Goal: Task Accomplishment & Management: Manage account settings

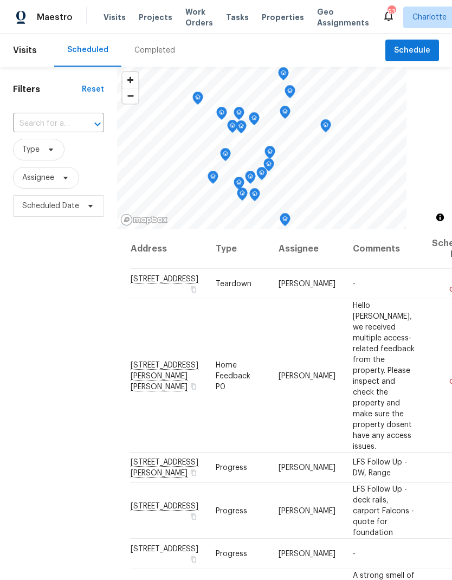
click at [186, 20] on span "Work Orders" at bounding box center [199, 18] width 28 height 22
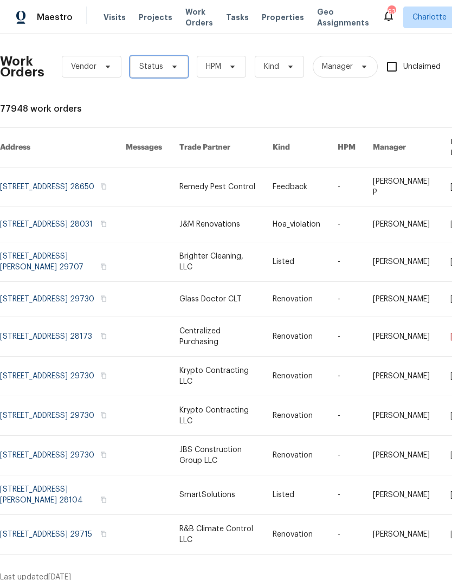
click at [170, 66] on icon at bounding box center [174, 66] width 9 height 9
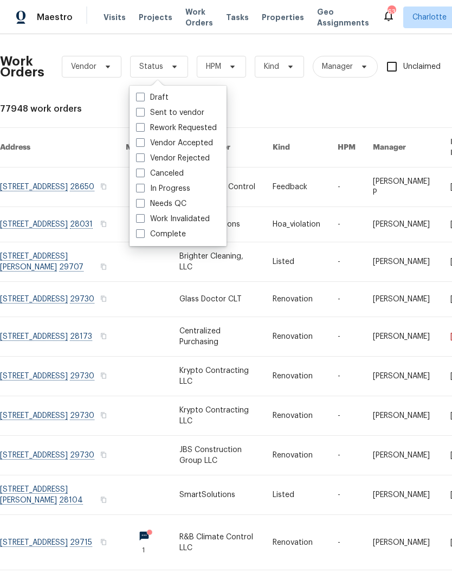
click at [185, 206] on label "Needs QC" at bounding box center [161, 203] width 50 height 11
click at [143, 205] on input "Needs QC" at bounding box center [139, 201] width 7 height 7
checkbox input "true"
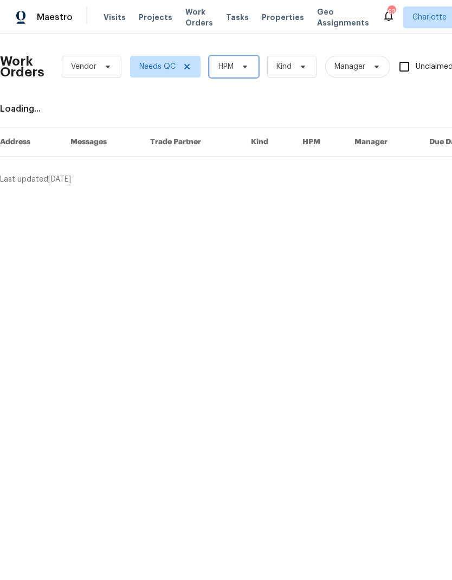
click at [234, 64] on span "HPM" at bounding box center [225, 66] width 15 height 11
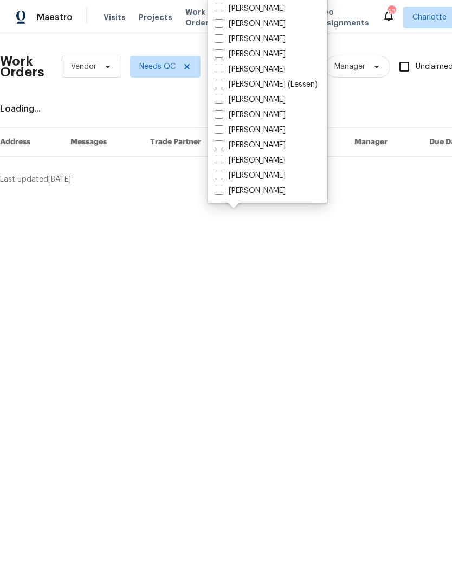
scroll to position [134, 0]
click at [253, 194] on label "[PERSON_NAME]" at bounding box center [250, 190] width 71 height 11
click at [222, 192] on input "[PERSON_NAME]" at bounding box center [218, 188] width 7 height 7
checkbox input "true"
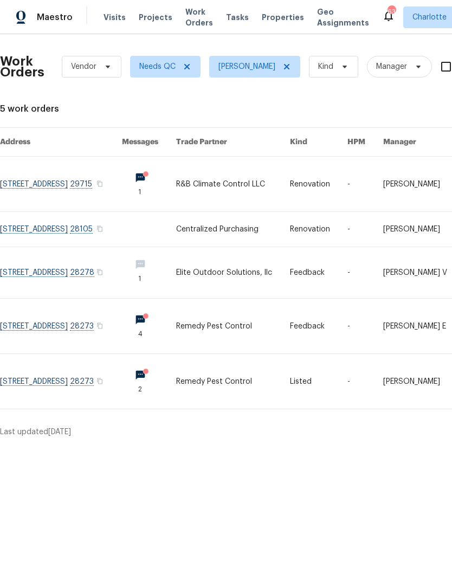
click at [46, 183] on link at bounding box center [61, 184] width 122 height 55
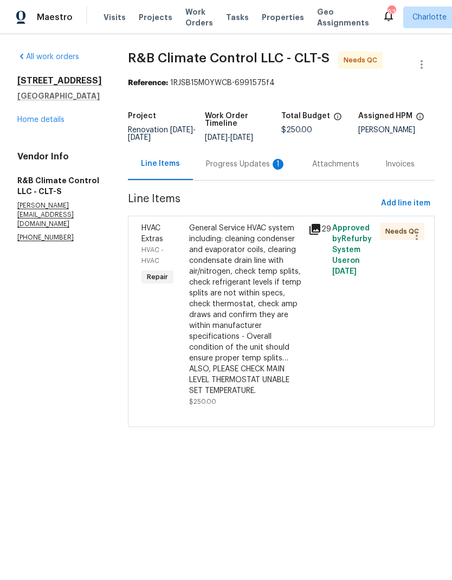
click at [247, 166] on div "Progress Updates 1" at bounding box center [246, 164] width 80 height 11
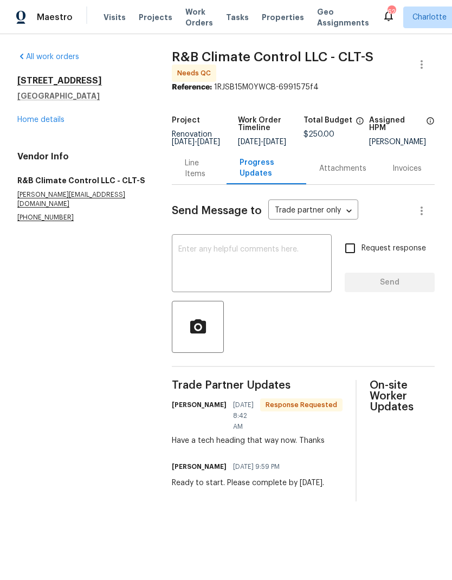
click at [268, 265] on textarea at bounding box center [251, 264] width 147 height 38
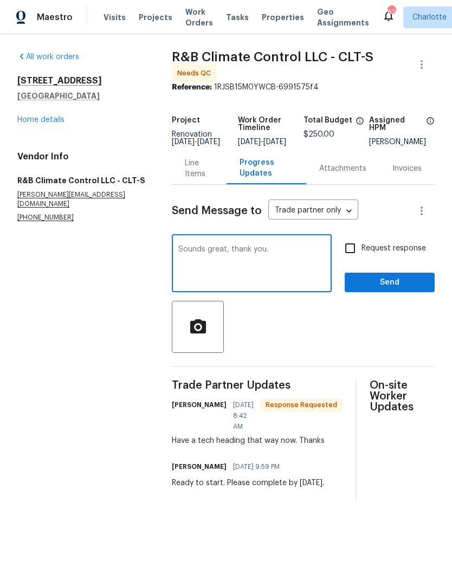
type textarea "Sounds great, thank you."
click at [401, 293] on button "Send" at bounding box center [390, 283] width 90 height 20
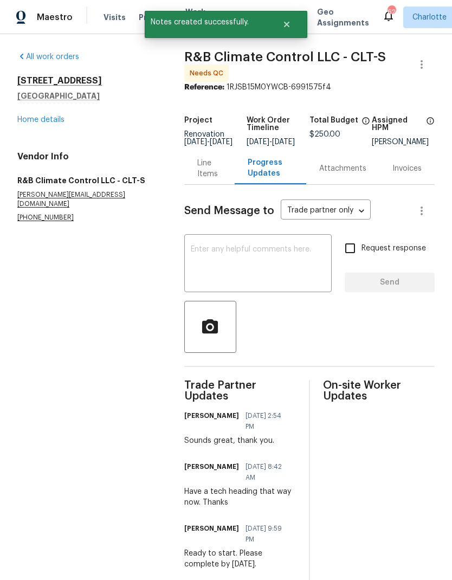
click at [205, 172] on div "Line Items" at bounding box center [209, 169] width 24 height 22
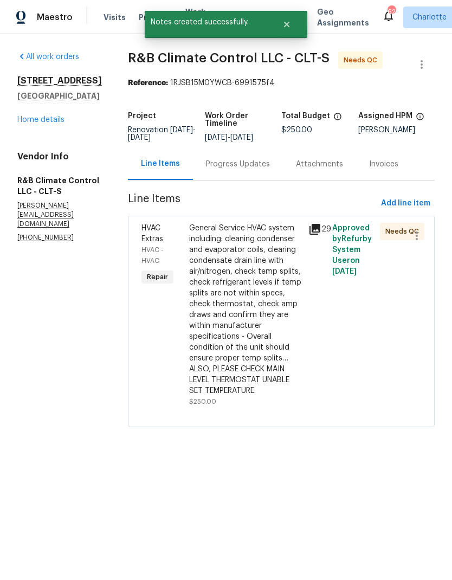
click at [247, 234] on div "General Service HVAC system including: cleaning condenser and evaporator coils,…" at bounding box center [245, 309] width 113 height 173
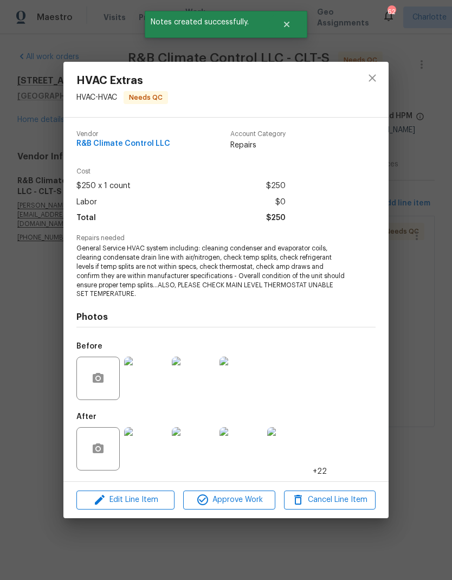
click at [157, 437] on img at bounding box center [145, 448] width 43 height 43
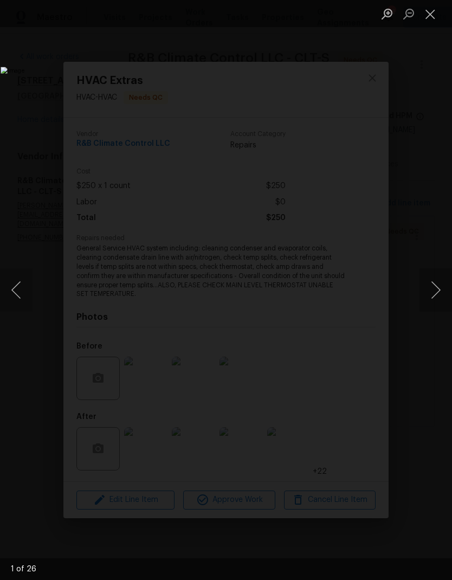
click at [431, 296] on button "Next image" at bounding box center [435, 289] width 33 height 43
click at [432, 301] on button "Next image" at bounding box center [435, 289] width 33 height 43
click at [437, 302] on button "Next image" at bounding box center [435, 289] width 33 height 43
click at [439, 296] on button "Next image" at bounding box center [435, 289] width 33 height 43
click at [433, 302] on button "Next image" at bounding box center [435, 289] width 33 height 43
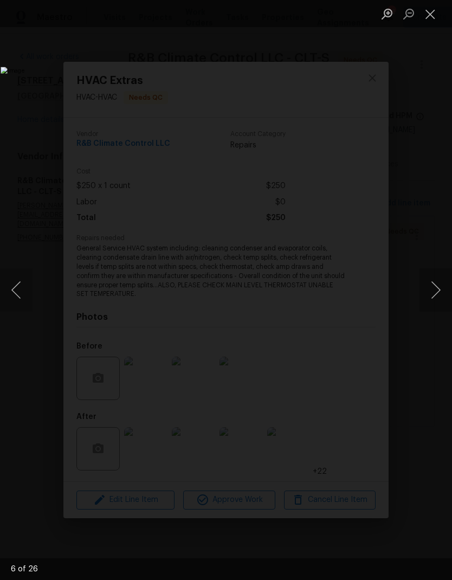
click at [439, 308] on button "Next image" at bounding box center [435, 289] width 33 height 43
click at [435, 304] on button "Next image" at bounding box center [435, 289] width 33 height 43
click at [436, 305] on button "Next image" at bounding box center [435, 289] width 33 height 43
click at [436, 308] on button "Next image" at bounding box center [435, 289] width 33 height 43
click at [434, 302] on button "Next image" at bounding box center [435, 289] width 33 height 43
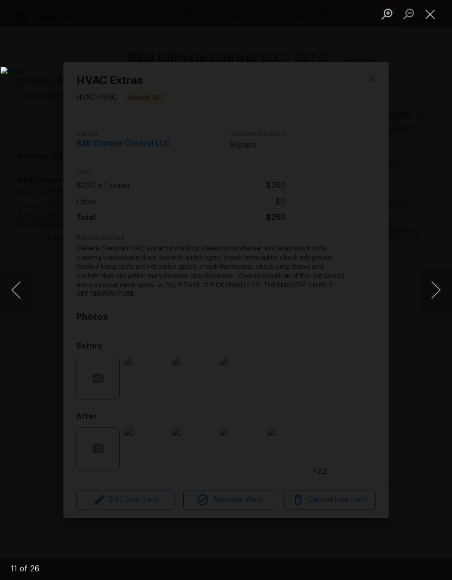
click at [436, 302] on button "Next image" at bounding box center [435, 289] width 33 height 43
click at [435, 301] on button "Next image" at bounding box center [435, 289] width 33 height 43
click at [434, 298] on button "Next image" at bounding box center [435, 289] width 33 height 43
click at [436, 300] on button "Next image" at bounding box center [435, 289] width 33 height 43
click at [436, 299] on button "Next image" at bounding box center [435, 289] width 33 height 43
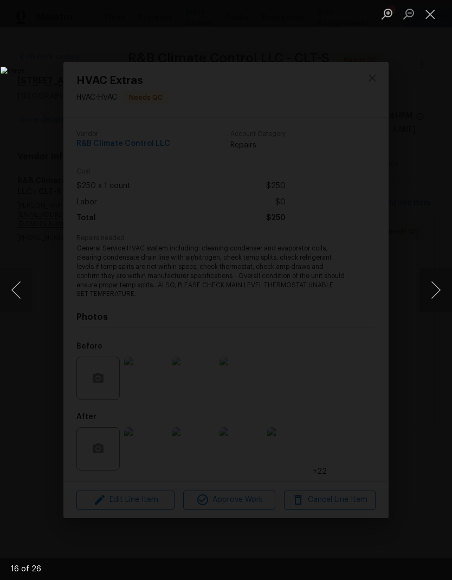
click at [436, 296] on button "Next image" at bounding box center [435, 289] width 33 height 43
click at [434, 294] on button "Next image" at bounding box center [435, 289] width 33 height 43
click at [436, 298] on button "Next image" at bounding box center [435, 289] width 33 height 43
click at [436, 300] on button "Next image" at bounding box center [435, 289] width 33 height 43
click at [429, 288] on button "Next image" at bounding box center [435, 289] width 33 height 43
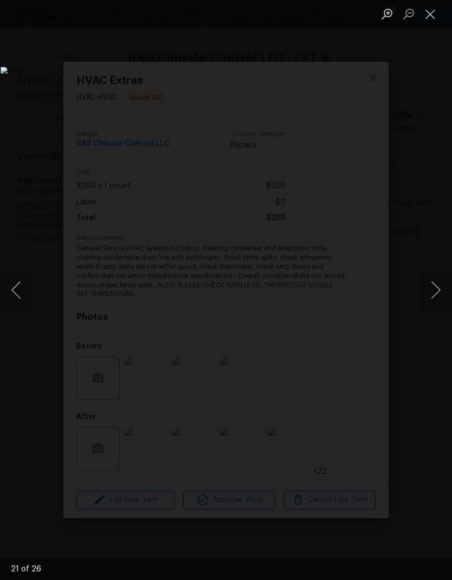
click at [24, 305] on button "Previous image" at bounding box center [16, 289] width 33 height 43
click at [423, 288] on button "Next image" at bounding box center [435, 289] width 33 height 43
click at [422, 292] on button "Next image" at bounding box center [435, 289] width 33 height 43
click at [429, 294] on button "Next image" at bounding box center [435, 289] width 33 height 43
click at [19, 295] on button "Previous image" at bounding box center [16, 289] width 33 height 43
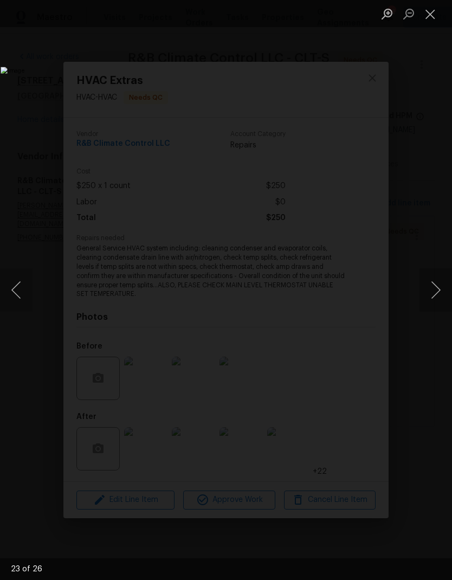
click at [24, 294] on button "Previous image" at bounding box center [16, 289] width 33 height 43
click at [430, 301] on button "Next image" at bounding box center [435, 289] width 33 height 43
click at [433, 299] on button "Next image" at bounding box center [435, 289] width 33 height 43
click at [432, 297] on button "Next image" at bounding box center [435, 289] width 33 height 43
click at [432, 296] on button "Next image" at bounding box center [435, 289] width 33 height 43
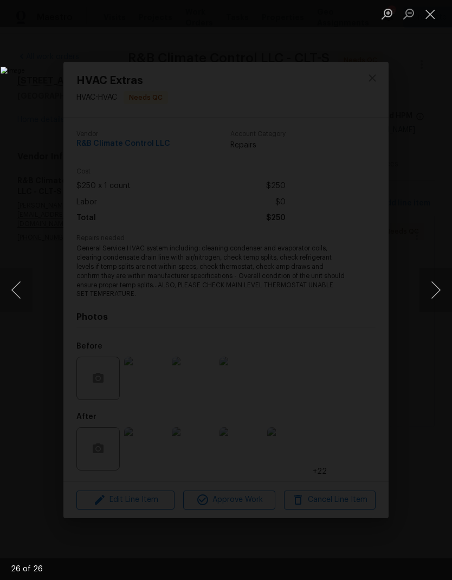
click at [431, 298] on button "Next image" at bounding box center [435, 289] width 33 height 43
click at [430, 293] on button "Next image" at bounding box center [435, 289] width 33 height 43
click at [430, 294] on button "Next image" at bounding box center [435, 289] width 33 height 43
click at [423, 17] on button "Close lightbox" at bounding box center [430, 13] width 22 height 19
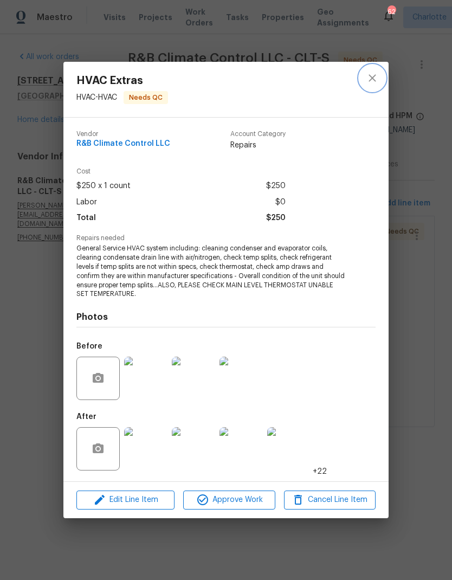
click at [376, 80] on icon "close" at bounding box center [372, 78] width 13 height 13
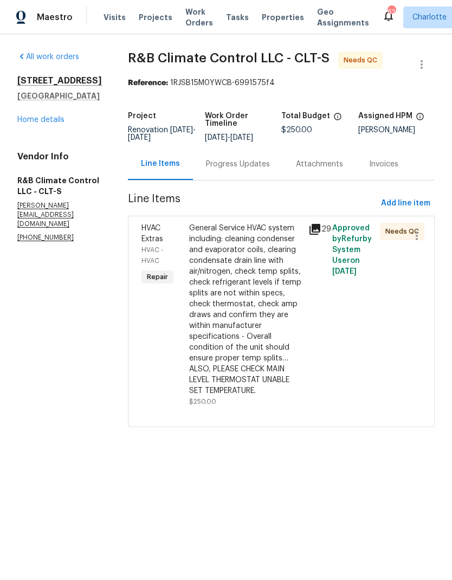
click at [234, 163] on div "Progress Updates" at bounding box center [238, 164] width 64 height 11
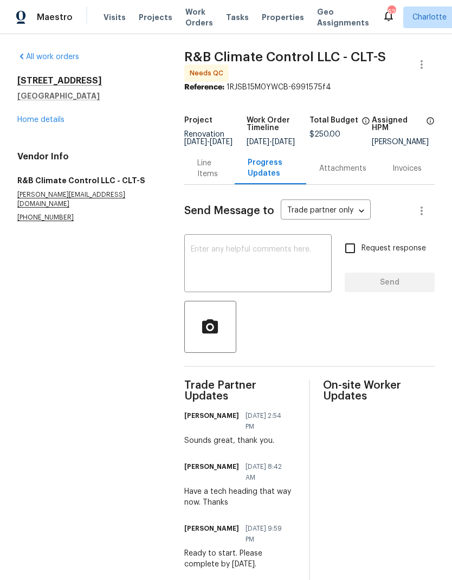
click at [212, 166] on div "Line Items" at bounding box center [209, 169] width 24 height 22
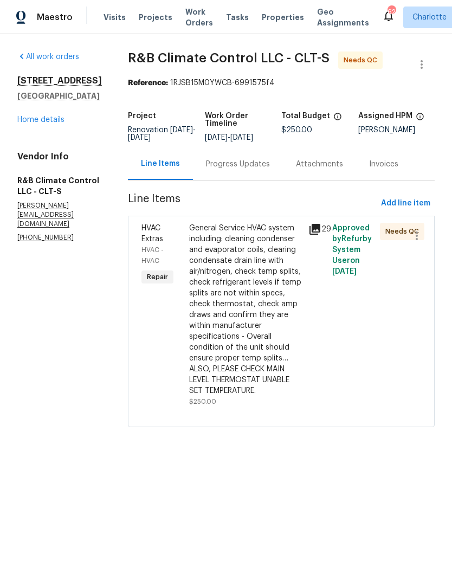
click at [267, 235] on div "General Service HVAC system including: cleaning condenser and evaporator coils,…" at bounding box center [245, 309] width 113 height 173
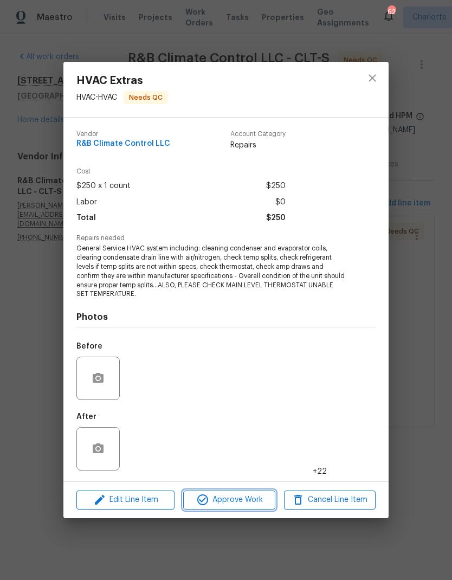
click at [248, 502] on span "Approve Work" at bounding box center [228, 500] width 85 height 14
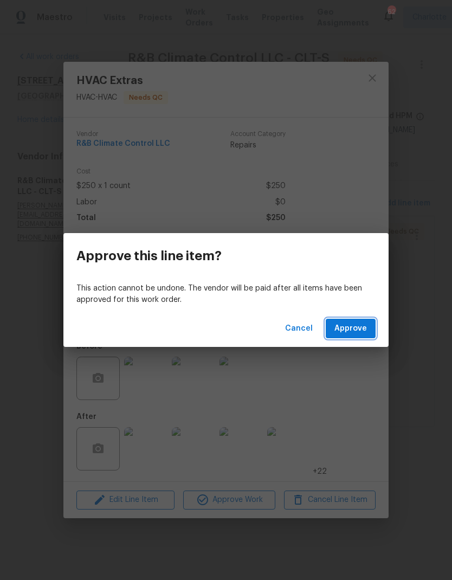
click at [352, 329] on span "Approve" at bounding box center [350, 329] width 33 height 14
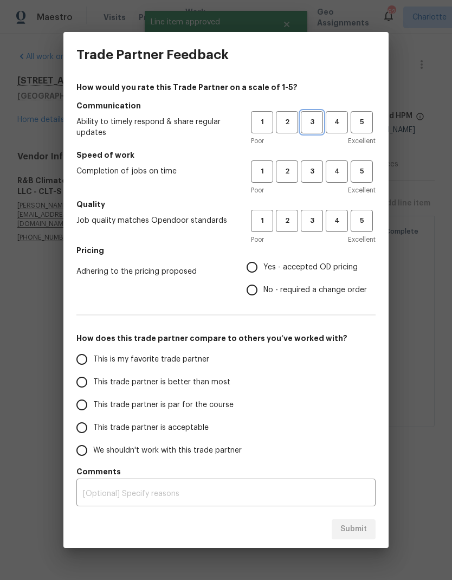
click at [316, 123] on span "3" at bounding box center [312, 122] width 20 height 12
click at [344, 170] on span "4" at bounding box center [337, 171] width 20 height 12
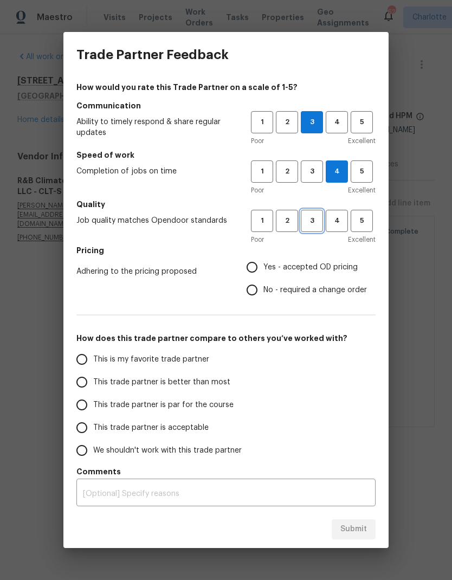
click at [318, 218] on span "3" at bounding box center [312, 221] width 20 height 12
click at [260, 263] on input "Yes - accepted OD pricing" at bounding box center [252, 267] width 23 height 23
radio input "true"
click at [88, 376] on input "This trade partner is better than most" at bounding box center [81, 382] width 23 height 23
click at [374, 535] on button "Submit" at bounding box center [354, 529] width 44 height 20
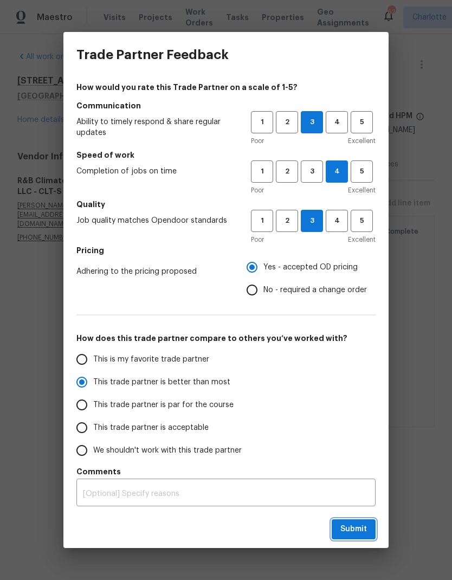
radio input "true"
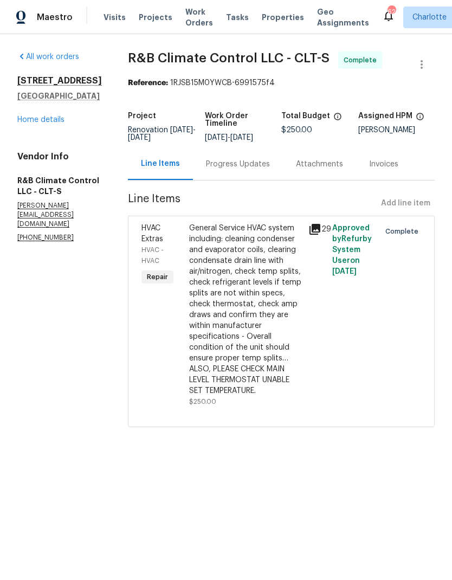
radio input "false"
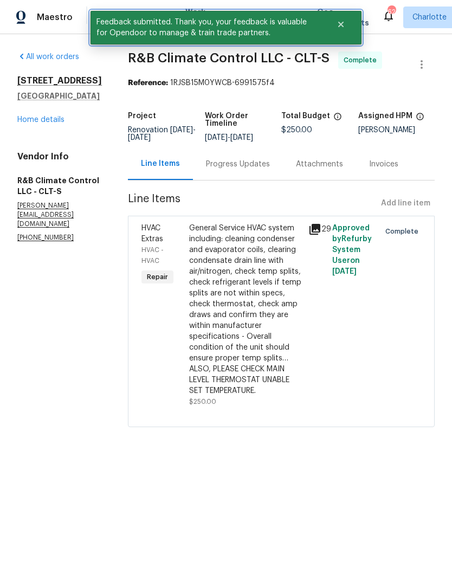
click at [341, 25] on icon "Close" at bounding box center [340, 24] width 5 height 5
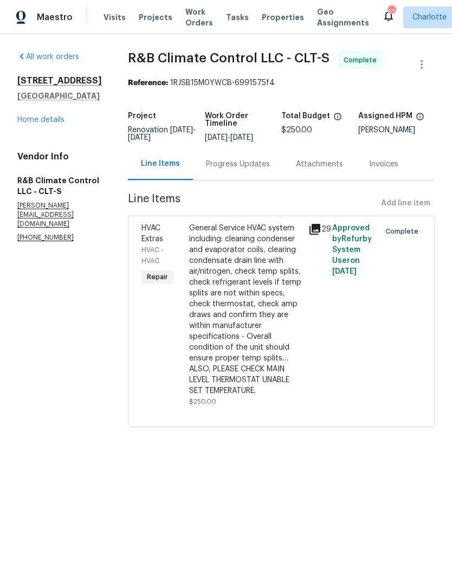
click at [186, 28] on span "Work Orders" at bounding box center [199, 18] width 28 height 22
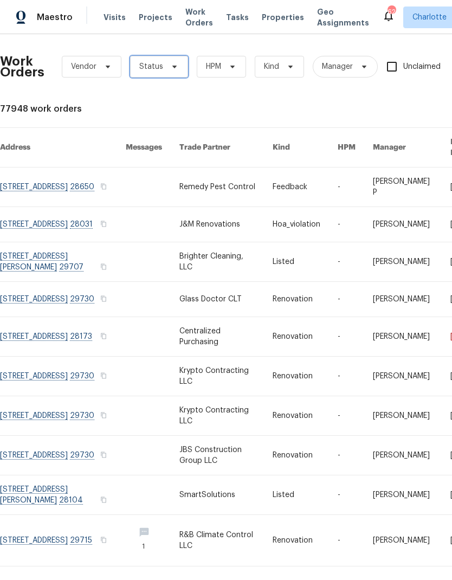
click at [170, 65] on icon at bounding box center [174, 66] width 9 height 9
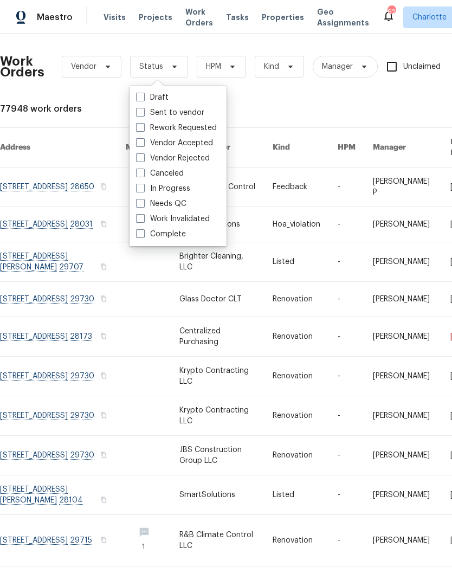
click at [177, 202] on label "Needs QC" at bounding box center [161, 203] width 50 height 11
click at [143, 202] on input "Needs QC" at bounding box center [139, 201] width 7 height 7
checkbox input "true"
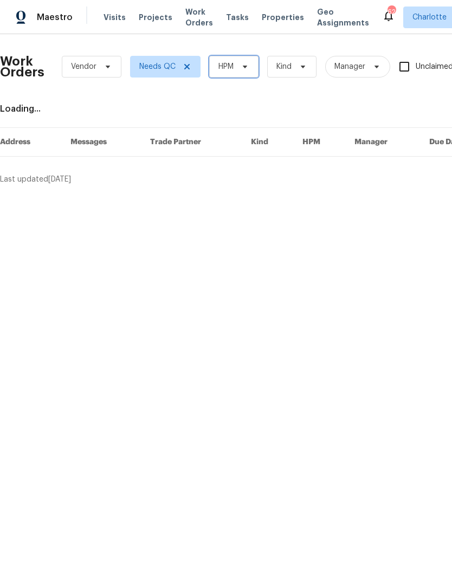
click at [233, 76] on span "HPM" at bounding box center [233, 67] width 49 height 22
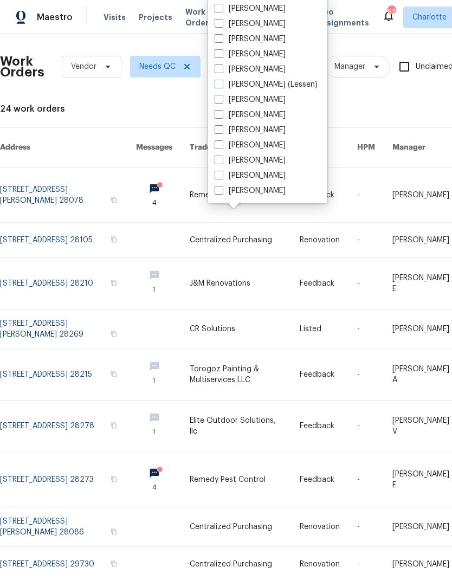
scroll to position [134, 0]
click at [266, 189] on label "[PERSON_NAME]" at bounding box center [250, 190] width 71 height 11
click at [222, 189] on input "[PERSON_NAME]" at bounding box center [218, 188] width 7 height 7
checkbox input "true"
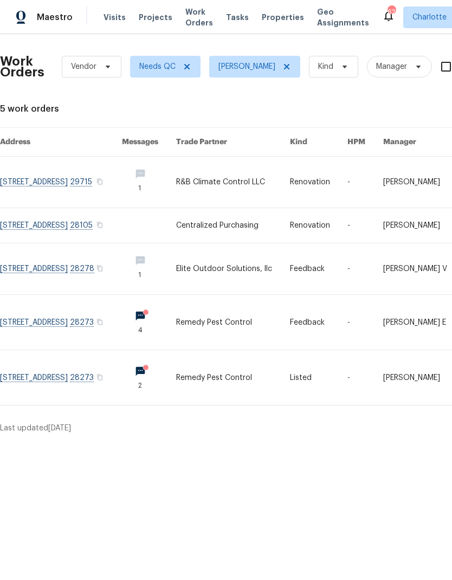
click at [29, 327] on link at bounding box center [61, 322] width 122 height 55
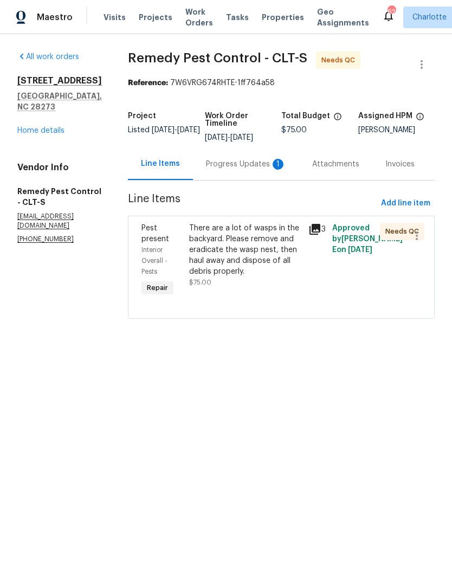
click at [232, 170] on div "Progress Updates 1" at bounding box center [246, 164] width 80 height 11
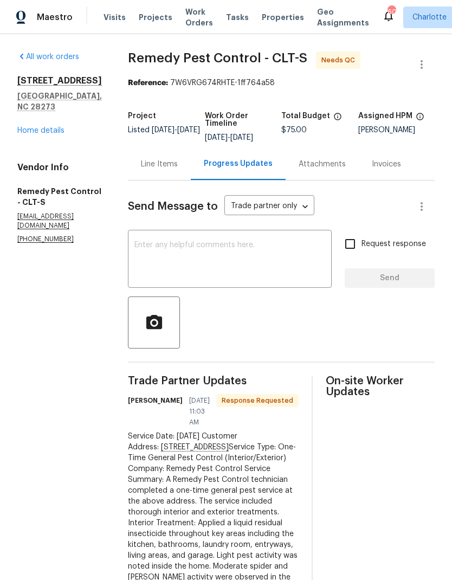
click at [186, 25] on span "Work Orders" at bounding box center [199, 18] width 28 height 22
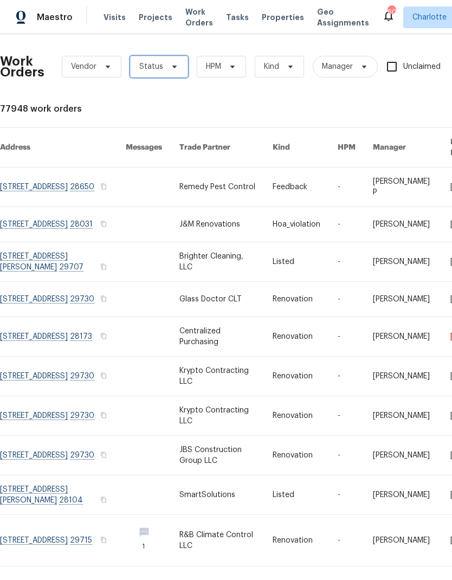
click at [170, 63] on icon at bounding box center [174, 66] width 9 height 9
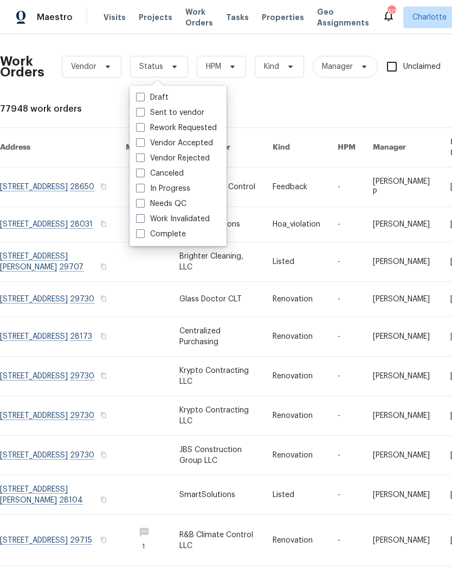
click at [185, 203] on label "Needs QC" at bounding box center [161, 203] width 50 height 11
click at [143, 203] on input "Needs QC" at bounding box center [139, 201] width 7 height 7
checkbox input "true"
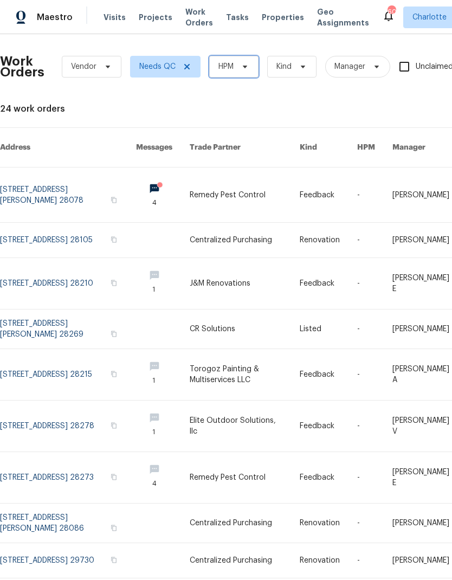
click at [232, 75] on span "HPM" at bounding box center [233, 67] width 49 height 22
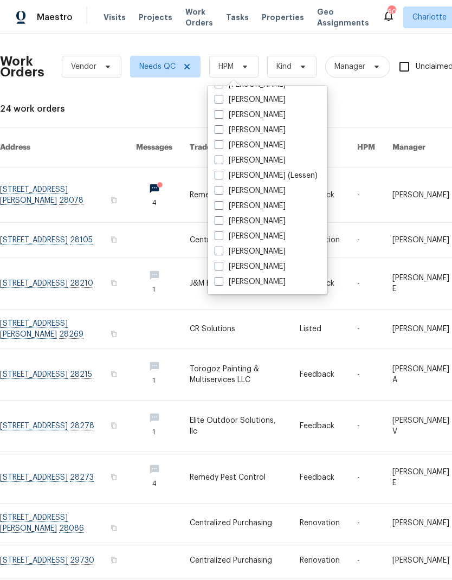
scroll to position [134, 0]
click at [261, 283] on label "[PERSON_NAME]" at bounding box center [250, 281] width 71 height 11
click at [222, 283] on input "[PERSON_NAME]" at bounding box center [218, 279] width 7 height 7
checkbox input "true"
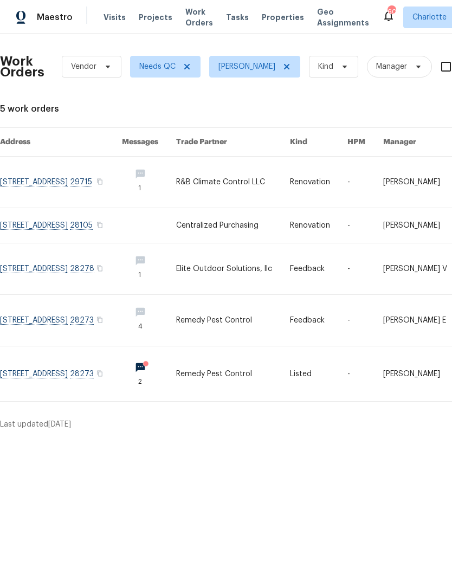
click at [106, 379] on link at bounding box center [61, 373] width 122 height 55
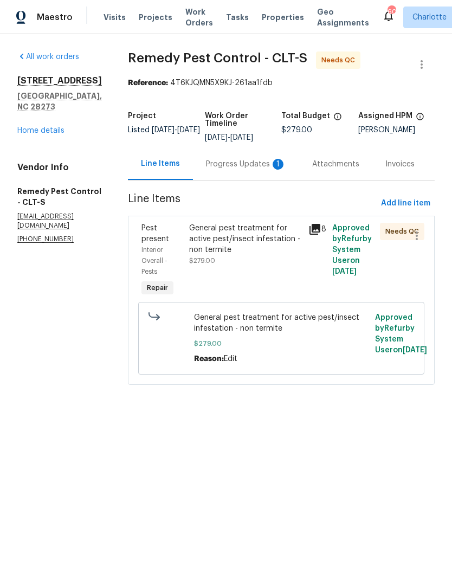
click at [251, 169] on div "Progress Updates 1" at bounding box center [246, 164] width 80 height 11
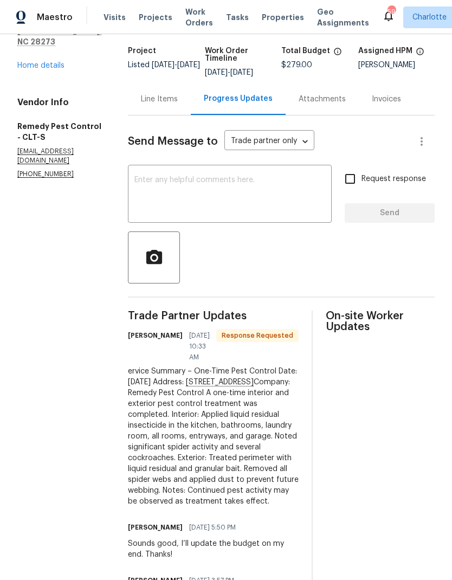
scroll to position [56, 0]
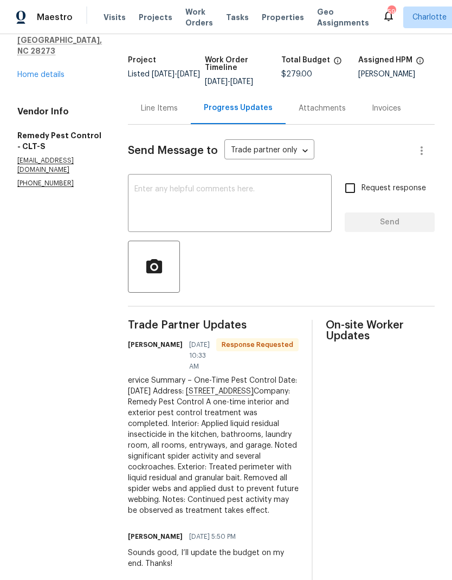
click at [154, 121] on div "Line Items" at bounding box center [159, 108] width 63 height 32
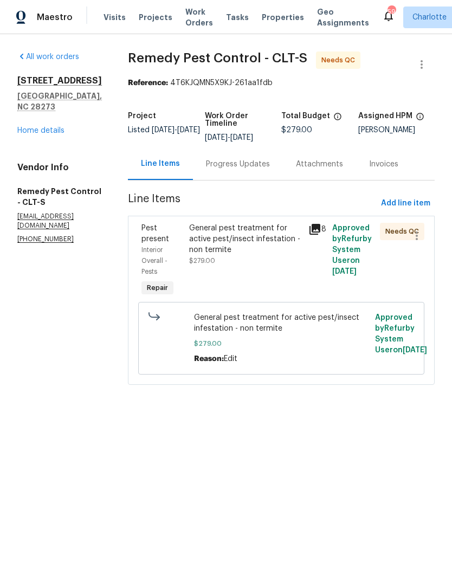
click at [241, 155] on div "Progress Updates" at bounding box center [238, 164] width 90 height 32
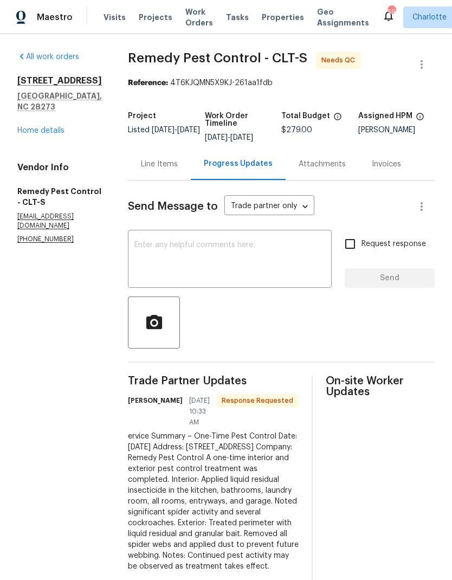
click at [263, 258] on textarea at bounding box center [229, 260] width 191 height 38
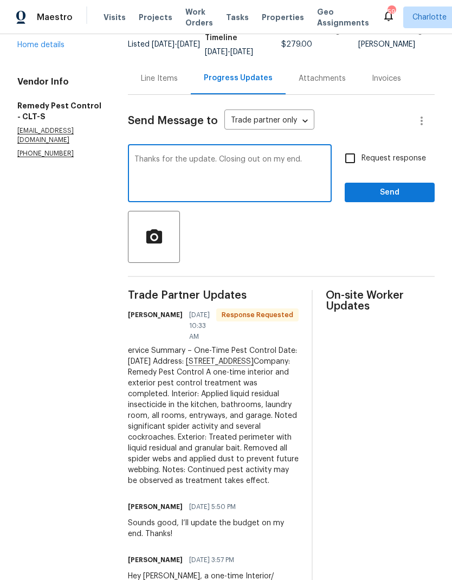
scroll to position [74, 0]
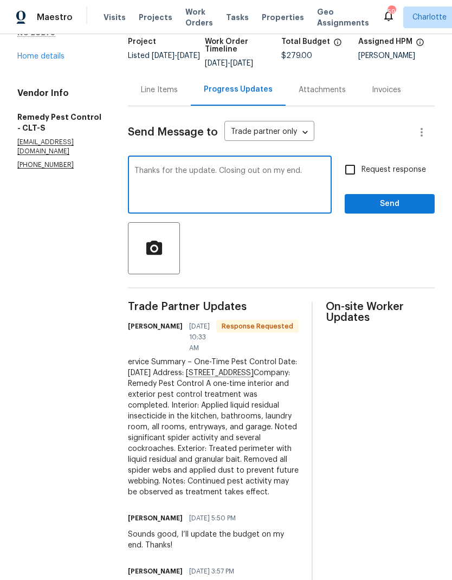
click at [198, 175] on textarea "Thanks for the update. Closing out on my end." at bounding box center [229, 186] width 191 height 38
click at [202, 165] on div "Thanks for the update. Closing out on my end. x ​" at bounding box center [230, 185] width 204 height 55
click at [213, 174] on textarea "Thanks for the update. Closing out on my end." at bounding box center [229, 186] width 191 height 38
click at [204, 172] on textarea "Thanks for the update. Closing out on my end." at bounding box center [229, 186] width 191 height 38
type textarea "Thanks for the update! Closing out on my end."
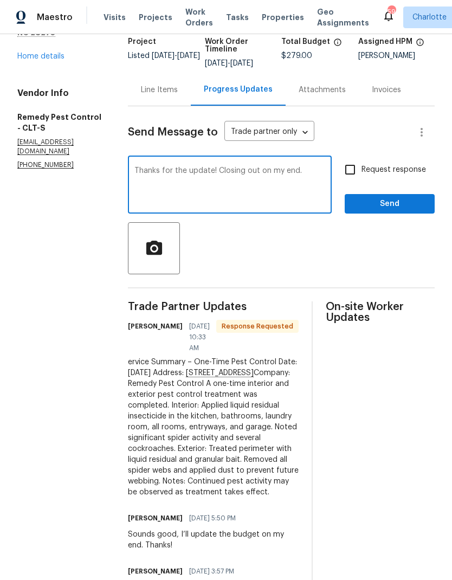
click at [355, 165] on input "Request response" at bounding box center [350, 169] width 23 height 23
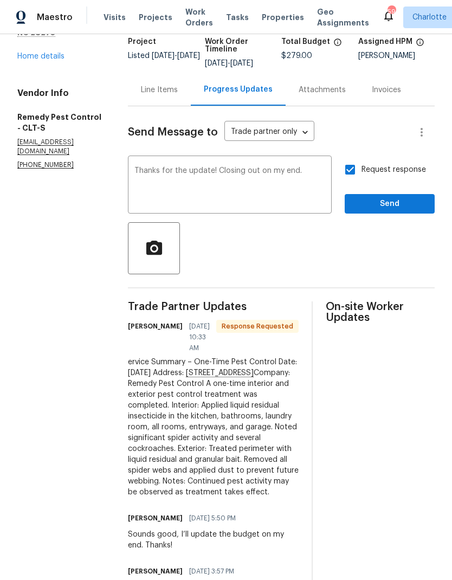
click at [353, 170] on input "Request response" at bounding box center [350, 169] width 23 height 23
checkbox input "false"
click at [383, 203] on span "Send" at bounding box center [389, 204] width 73 height 14
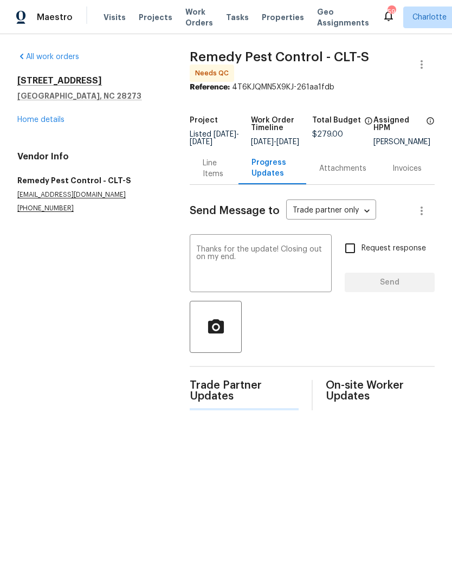
scroll to position [0, 0]
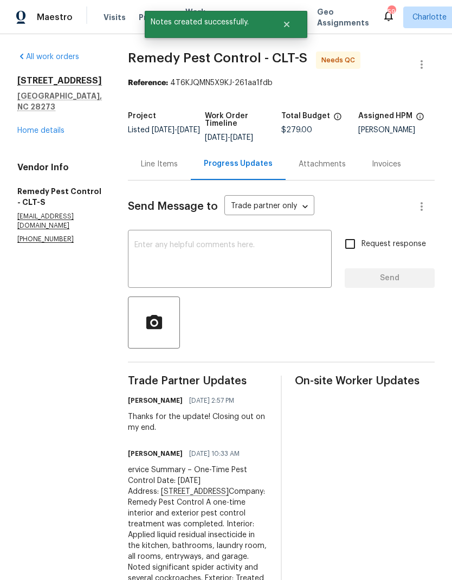
click at [151, 161] on div "Line Items" at bounding box center [159, 164] width 37 height 11
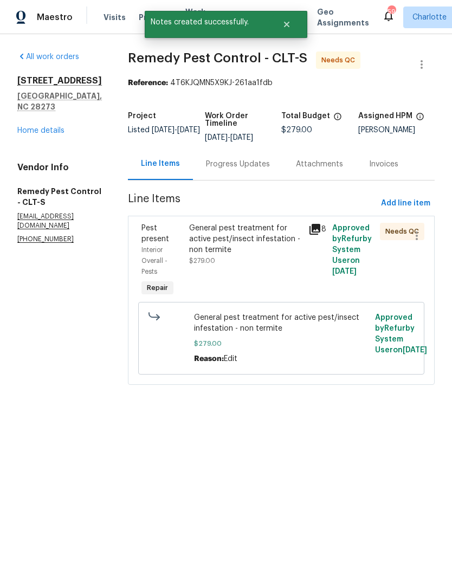
click at [242, 222] on div "General pest treatment for active pest/insect infestation - non termite $279.00" at bounding box center [245, 260] width 119 height 82
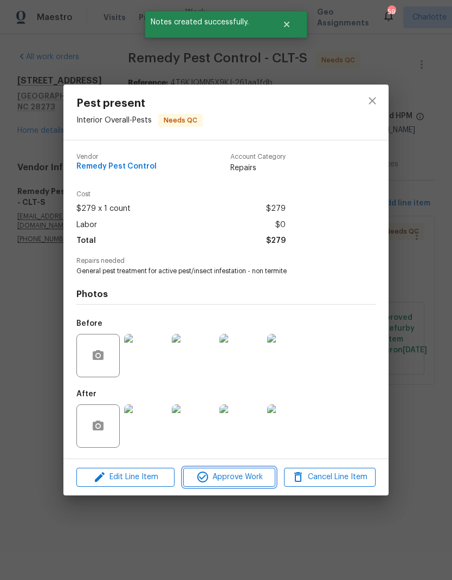
click at [231, 482] on span "Approve Work" at bounding box center [228, 477] width 85 height 14
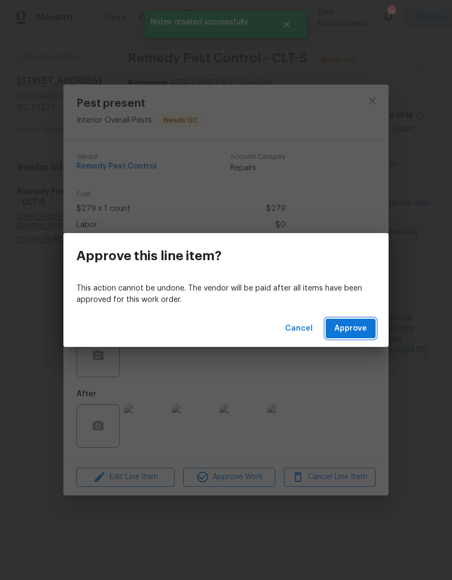
click at [348, 336] on button "Approve" at bounding box center [351, 329] width 50 height 20
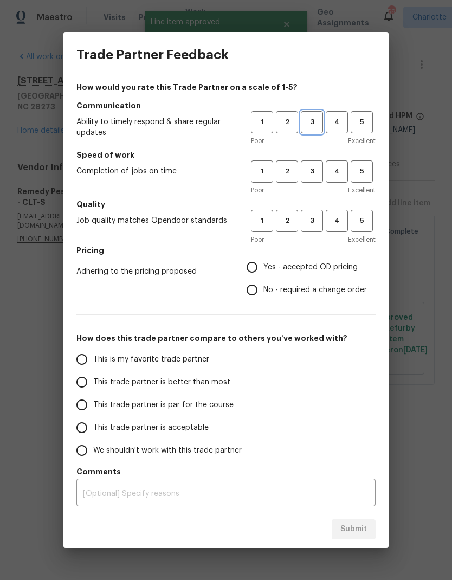
click at [312, 124] on span "3" at bounding box center [312, 122] width 20 height 12
click at [314, 178] on button "3" at bounding box center [312, 171] width 22 height 22
click at [320, 218] on span "3" at bounding box center [312, 221] width 20 height 12
click at [255, 283] on input "No - required a change order" at bounding box center [252, 290] width 23 height 23
radio input "true"
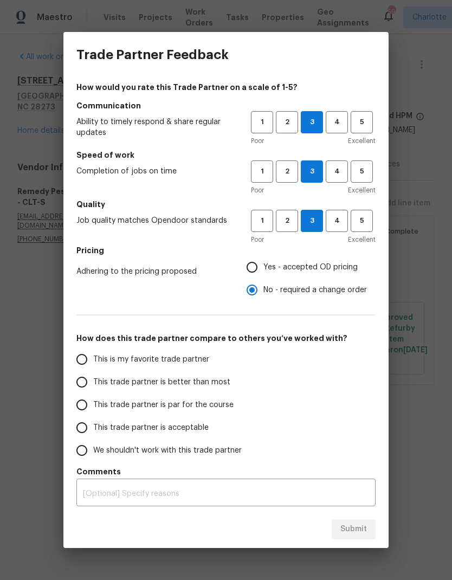
click at [83, 385] on input "This trade partner is better than most" at bounding box center [81, 382] width 23 height 23
click at [359, 523] on span "Submit" at bounding box center [353, 529] width 27 height 14
radio input "true"
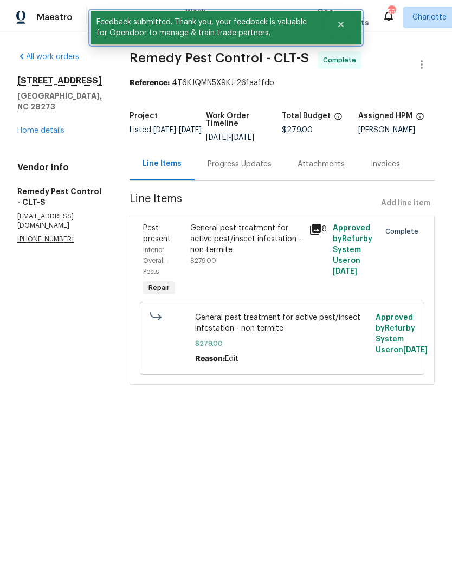
click at [329, 28] on button "Close" at bounding box center [341, 25] width 36 height 22
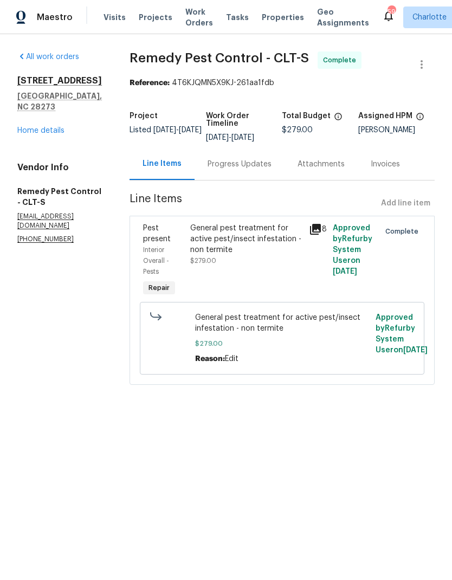
click at [186, 27] on span "Work Orders" at bounding box center [199, 18] width 28 height 22
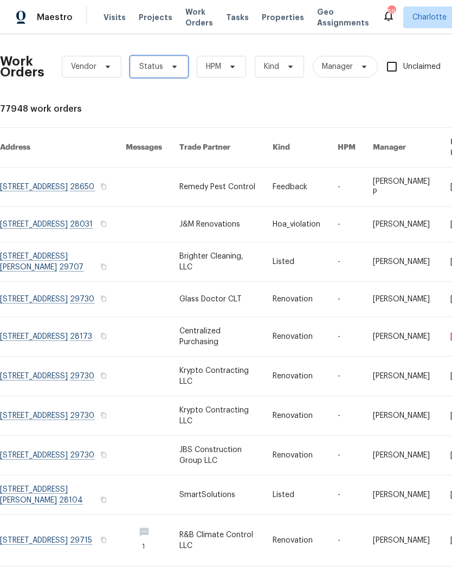
click at [165, 72] on span "Status" at bounding box center [159, 67] width 58 height 22
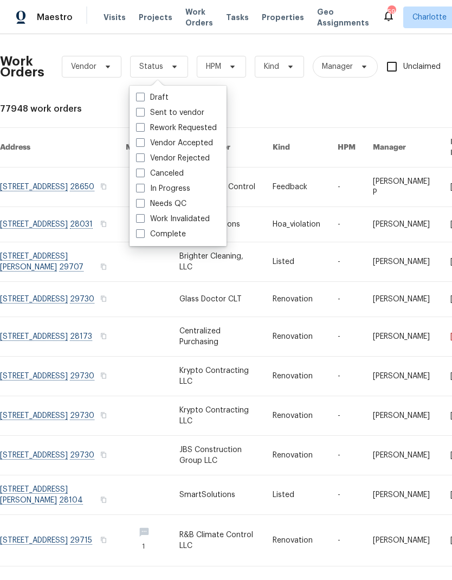
click at [177, 209] on label "Needs QC" at bounding box center [161, 203] width 50 height 11
click at [143, 205] on input "Needs QC" at bounding box center [139, 201] width 7 height 7
checkbox input "true"
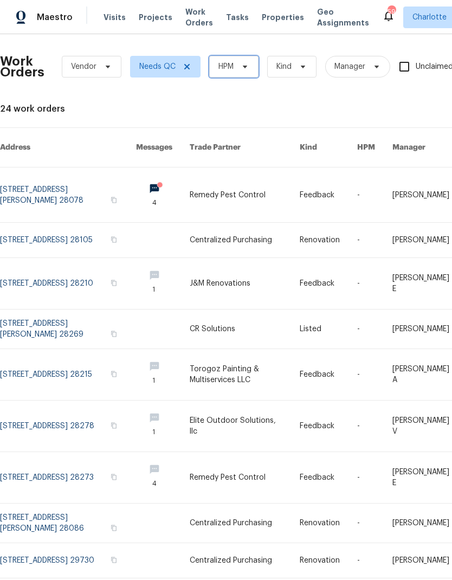
click at [245, 67] on icon at bounding box center [245, 67] width 4 height 3
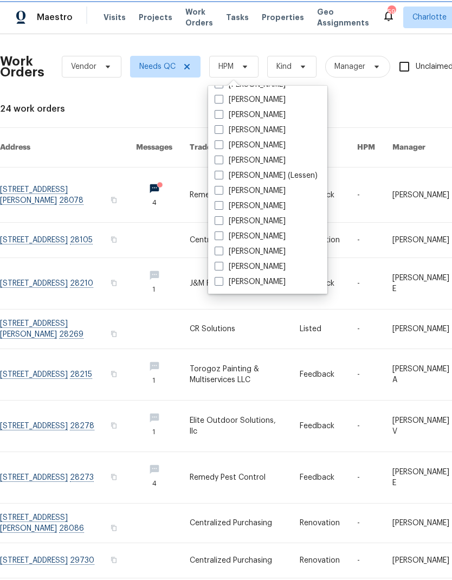
scroll to position [134, 0]
click at [261, 286] on label "[PERSON_NAME]" at bounding box center [250, 281] width 71 height 11
click at [222, 283] on input "[PERSON_NAME]" at bounding box center [218, 279] width 7 height 7
checkbox input "true"
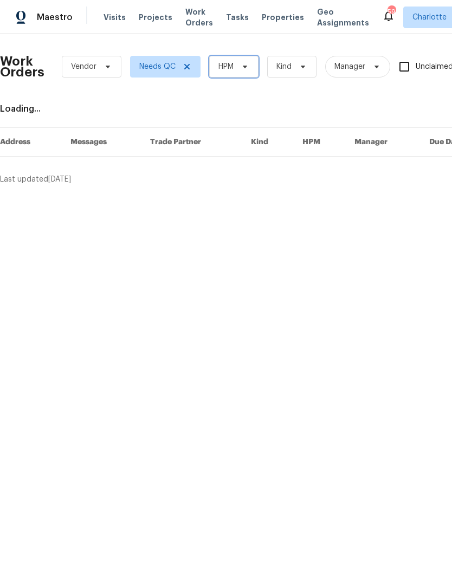
click at [226, 77] on span "HPM" at bounding box center [233, 67] width 49 height 22
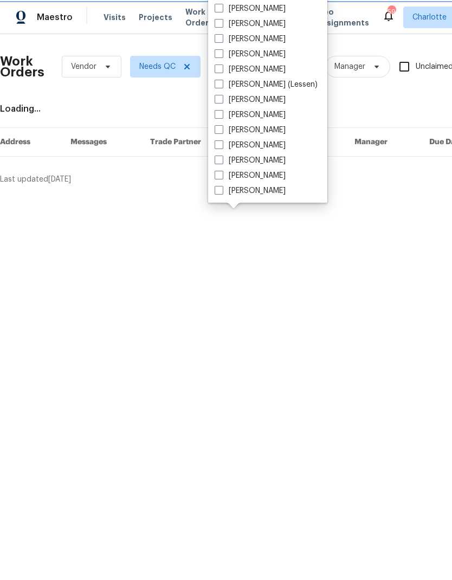
scroll to position [134, 0]
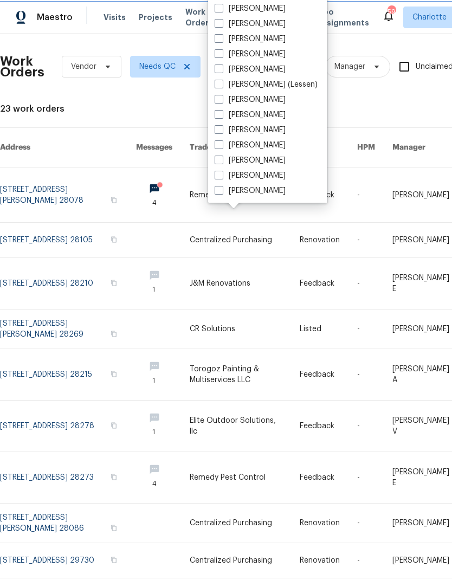
click at [262, 193] on label "[PERSON_NAME]" at bounding box center [250, 190] width 71 height 11
click at [222, 192] on input "[PERSON_NAME]" at bounding box center [218, 188] width 7 height 7
checkbox input "true"
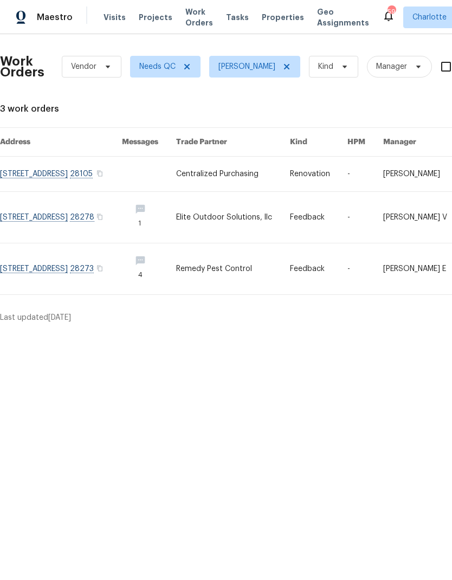
click at [40, 17] on span "Maestro" at bounding box center [55, 17] width 36 height 11
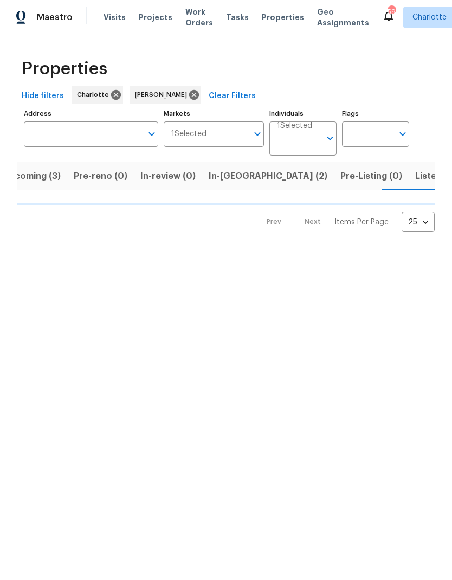
scroll to position [0, 22]
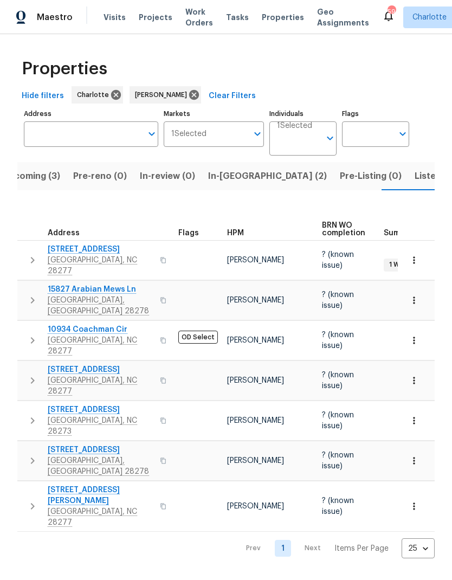
click at [237, 170] on span "In-reno (2)" at bounding box center [267, 176] width 119 height 15
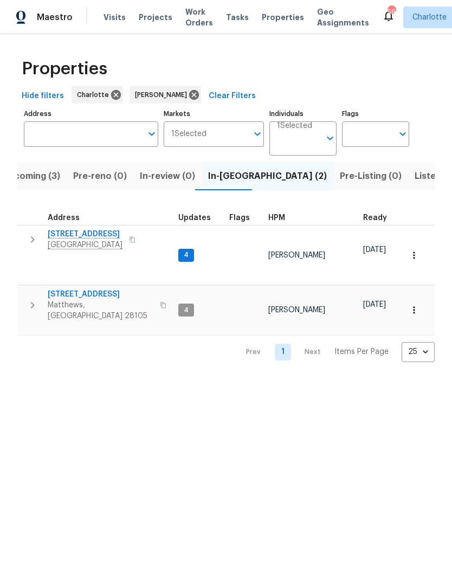
click at [28, 237] on icon "button" at bounding box center [32, 239] width 13 height 13
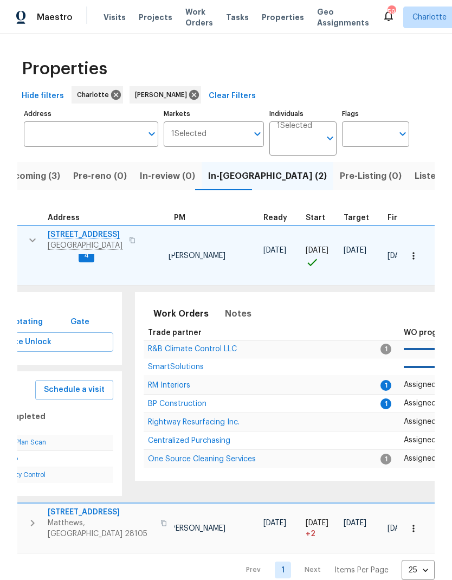
scroll to position [0, 111]
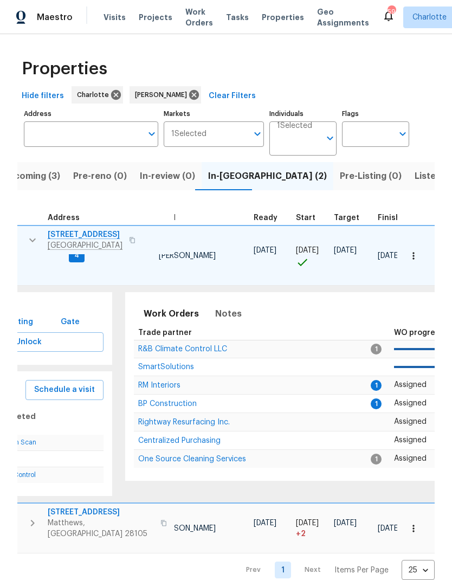
click at [165, 382] on span "RM Interiors" at bounding box center [159, 386] width 42 height 8
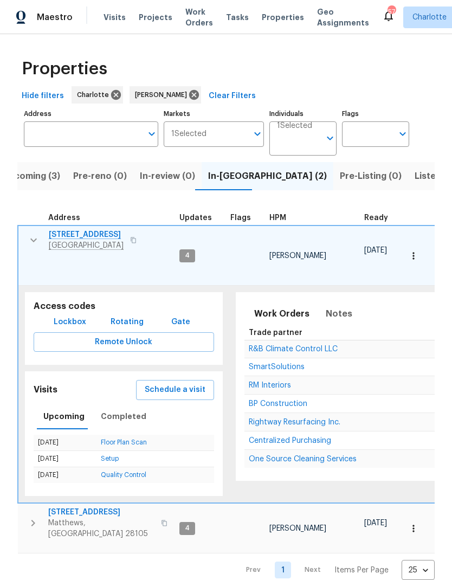
scroll to position [9, 0]
click at [28, 234] on icon "button" at bounding box center [33, 240] width 13 height 13
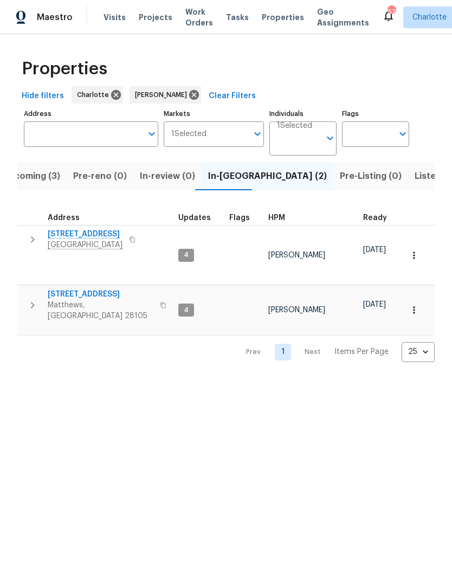
click at [403, 379] on html "Maestro Visits Projects Work Orders Tasks Properties Geo Assignments 57 Charlot…" at bounding box center [226, 189] width 452 height 379
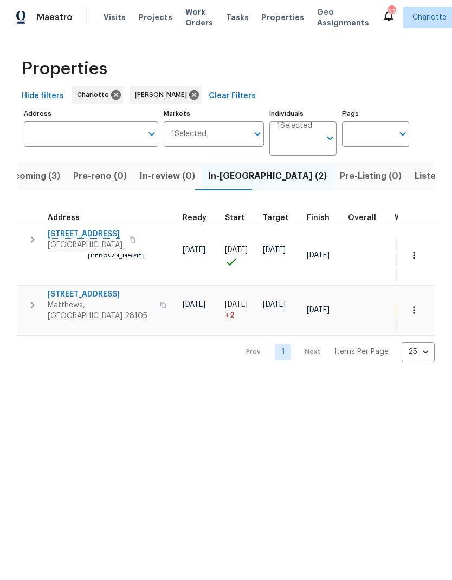
scroll to position [0, 184]
click at [33, 369] on html "Maestro Visits Projects Work Orders Tasks Properties Geo Assignments 57 Charlot…" at bounding box center [226, 189] width 452 height 379
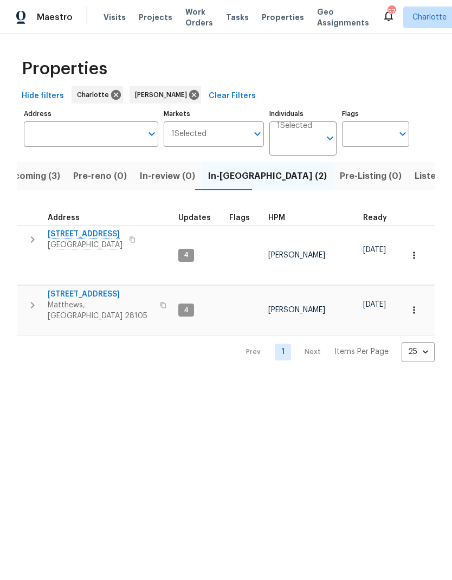
scroll to position [0, 0]
click at [25, 289] on button "button" at bounding box center [33, 305] width 22 height 33
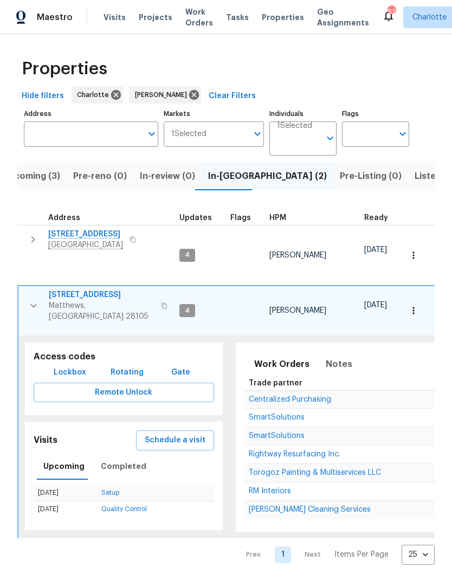
click at [59, 289] on span "3915 Cameron Run Ln" at bounding box center [102, 294] width 106 height 11
click at [25, 289] on button "button" at bounding box center [34, 305] width 22 height 33
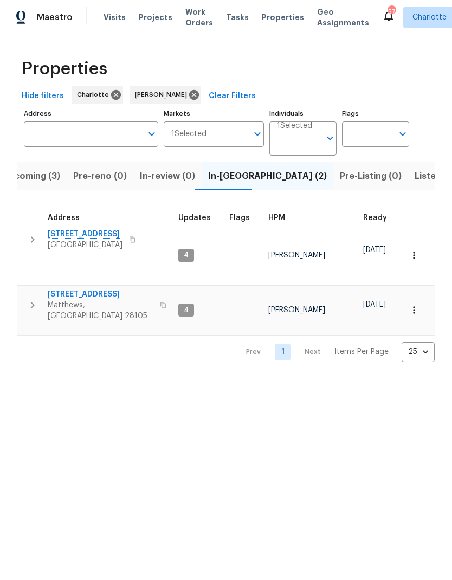
click at [61, 289] on span "3915 Cameron Run Ln" at bounding box center [101, 294] width 106 height 11
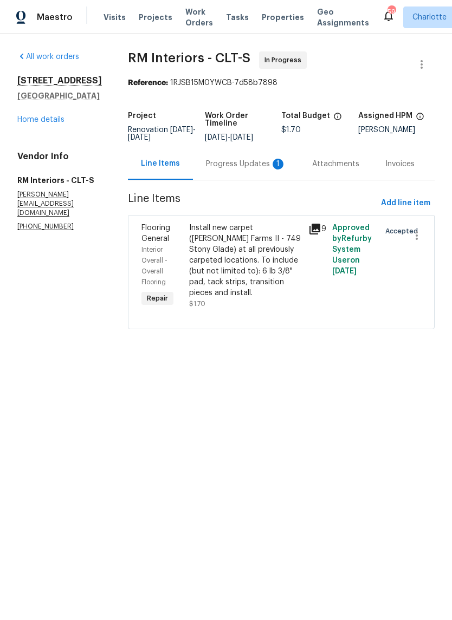
click at [253, 170] on div "Progress Updates 1" at bounding box center [246, 164] width 80 height 11
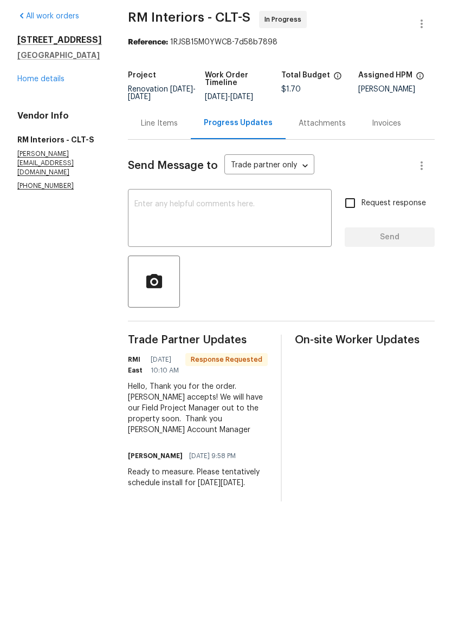
click at [247, 241] on textarea at bounding box center [229, 260] width 191 height 38
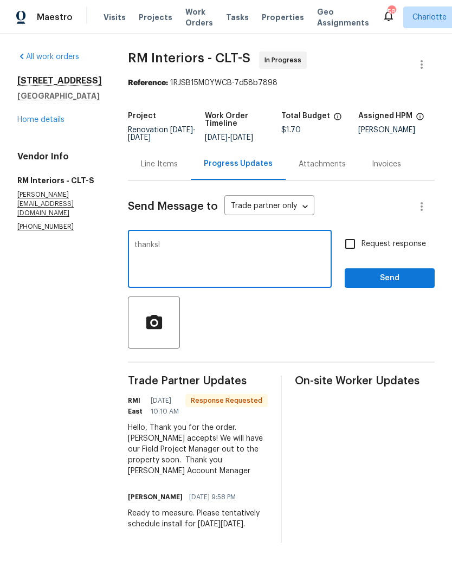
type textarea "thanks!"
click at [399, 285] on span "Send" at bounding box center [389, 278] width 73 height 14
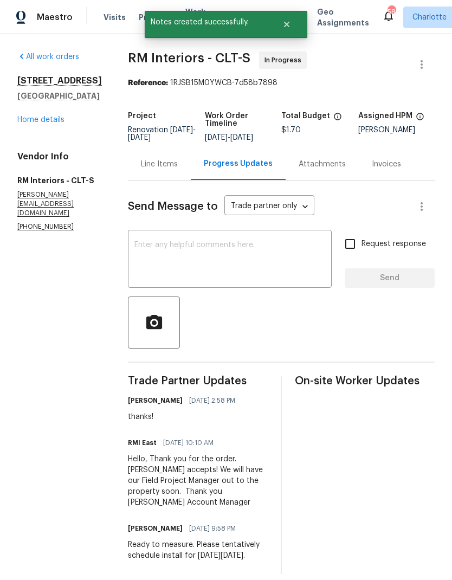
click at [25, 113] on div "[STREET_ADDRESS] Home details" at bounding box center [59, 100] width 85 height 50
click at [27, 120] on link "Home details" at bounding box center [40, 120] width 47 height 8
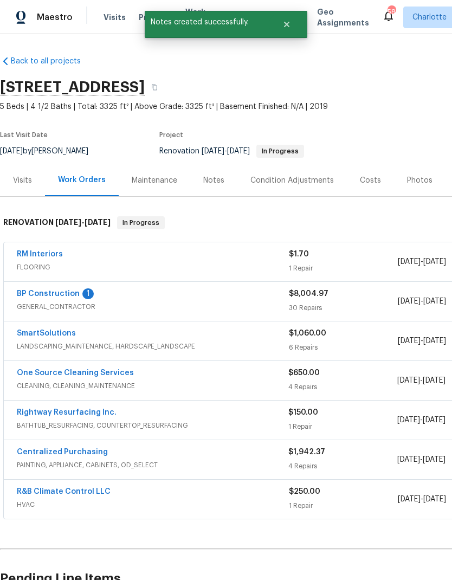
click at [41, 296] on link "BP Construction" at bounding box center [48, 294] width 63 height 8
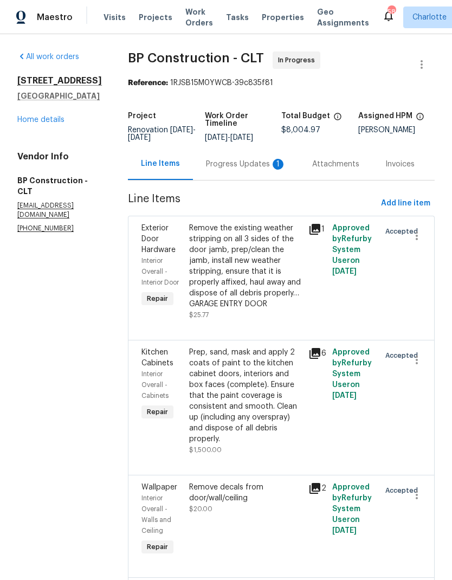
click at [237, 174] on div "Progress Updates 1" at bounding box center [246, 164] width 106 height 32
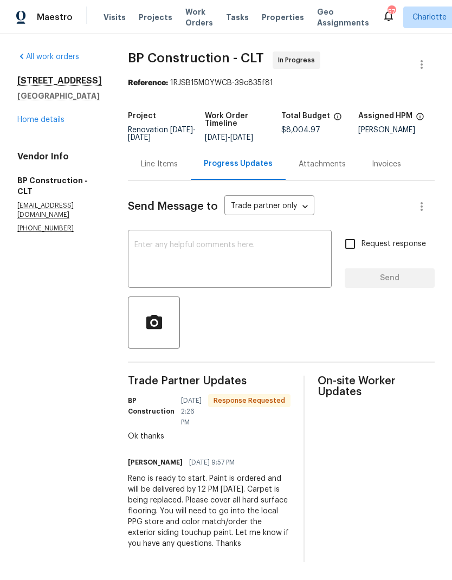
click at [241, 268] on textarea at bounding box center [229, 260] width 191 height 38
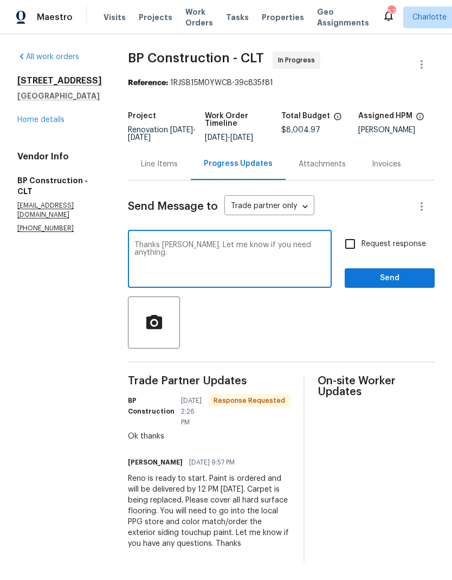
type textarea "Thanks [PERSON_NAME]. Let me know if you need anything."
click at [398, 275] on span "Send" at bounding box center [389, 278] width 73 height 14
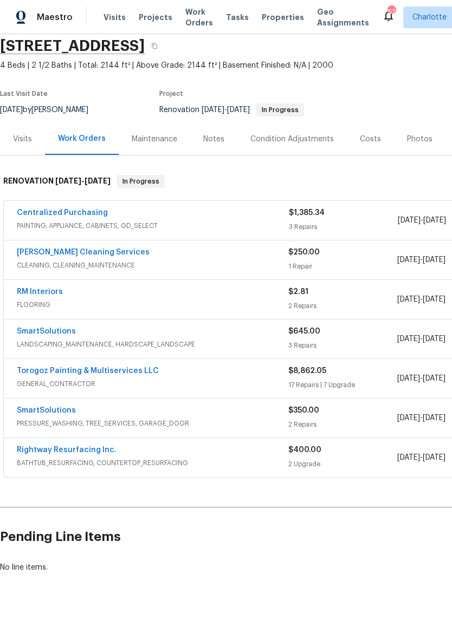
scroll to position [41, 0]
click at [35, 295] on link "RM Interiors" at bounding box center [40, 293] width 46 height 8
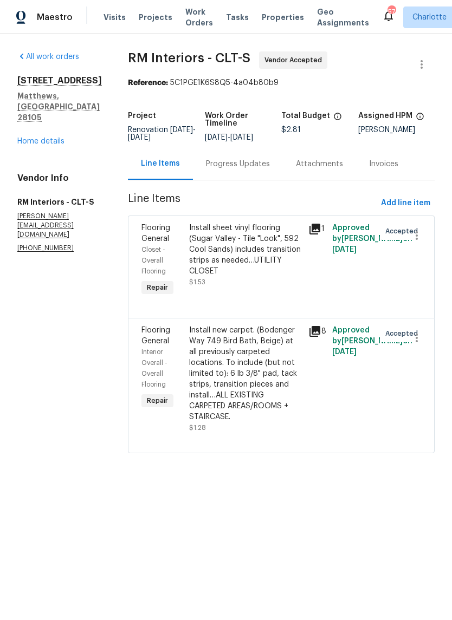
click at [274, 346] on div "Install new carpet. (Bodenger Way 749 Bird Bath, Beige) at all previously carpe…" at bounding box center [245, 374] width 113 height 98
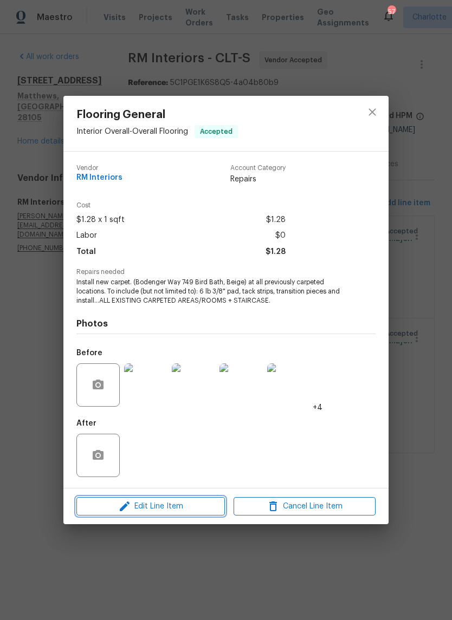
click at [202, 516] on button "Edit Line Item" at bounding box center [150, 506] width 148 height 19
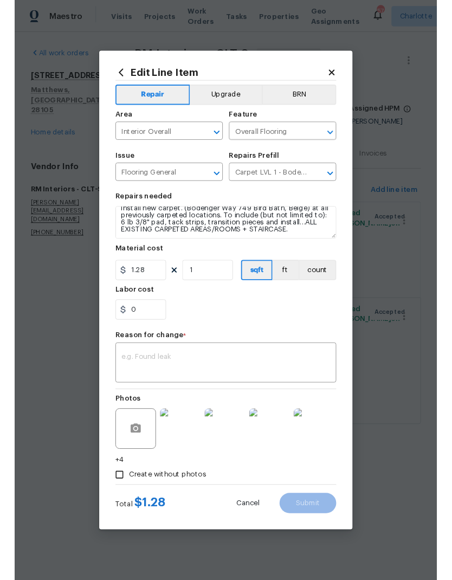
scroll to position [8, 0]
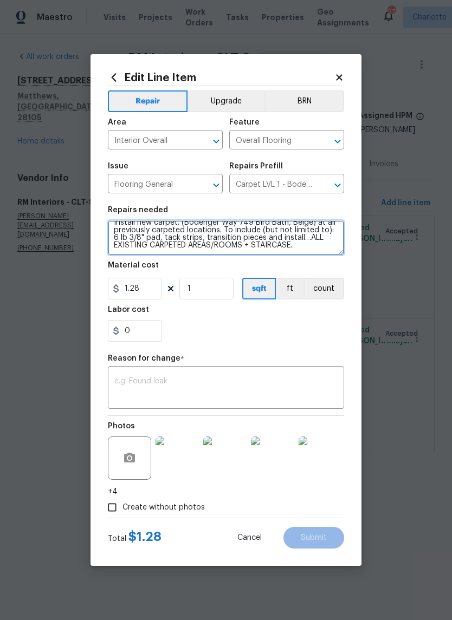
click at [297, 244] on textarea "Install new carpet. (Bodenger Way 749 Bird Bath, Beige) at all previously carpe…" at bounding box center [226, 238] width 236 height 35
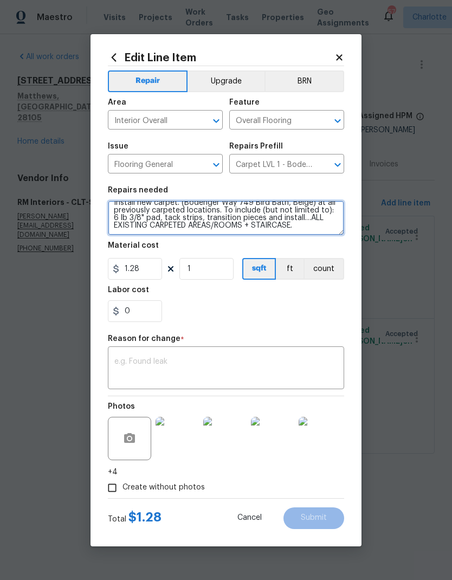
click at [255, 225] on textarea "Install new carpet. (Bodenger Way 749 Bird Bath, Beige) at all previously carpe…" at bounding box center [226, 218] width 236 height 35
type textarea "Install new carpet. (Bodenger Way 749 Bird Bath, Beige) at all previously carpe…"
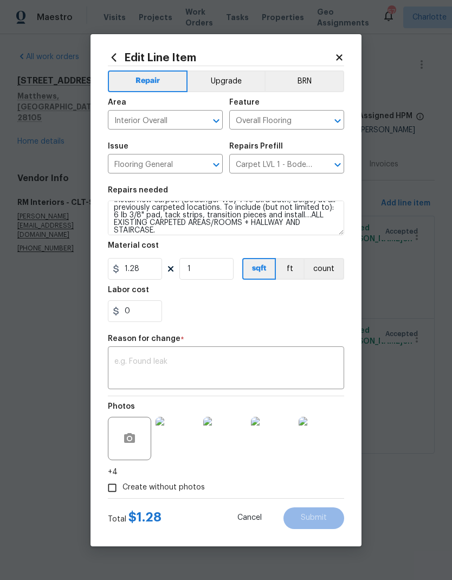
click at [256, 365] on textarea at bounding box center [225, 369] width 223 height 23
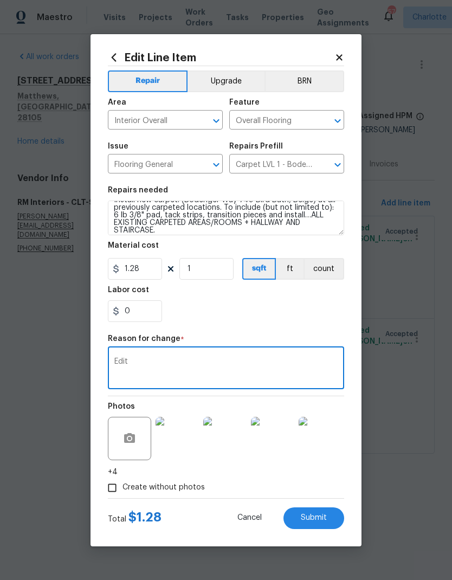
type textarea "Edit"
click at [324, 528] on button "Submit" at bounding box center [313, 518] width 61 height 22
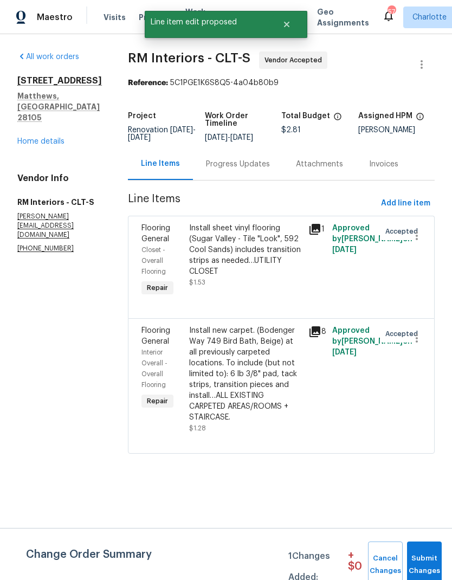
click at [47, 138] on link "Home details" at bounding box center [40, 142] width 47 height 8
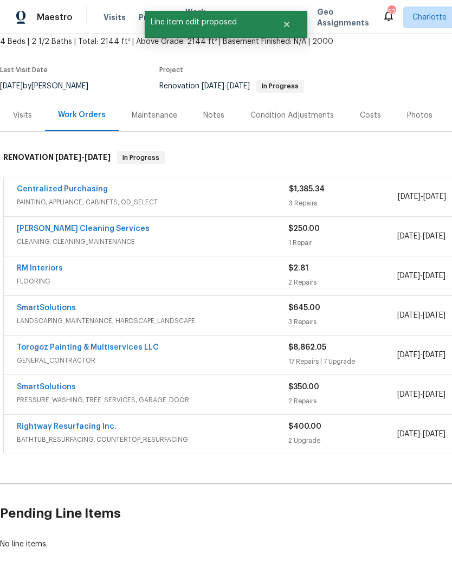
scroll to position [64, 0]
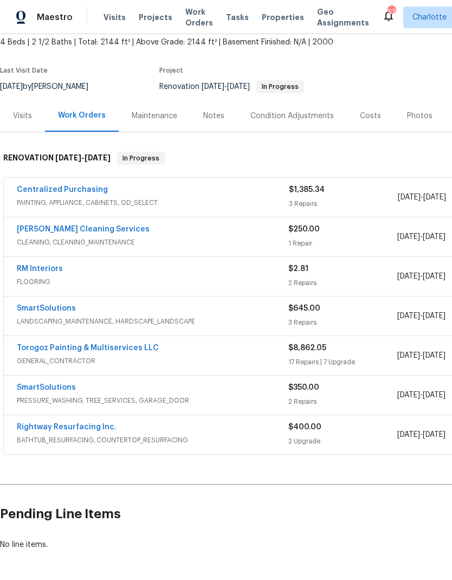
click at [28, 346] on link "Torogoz Painting & Multiservices LLC" at bounding box center [88, 348] width 142 height 8
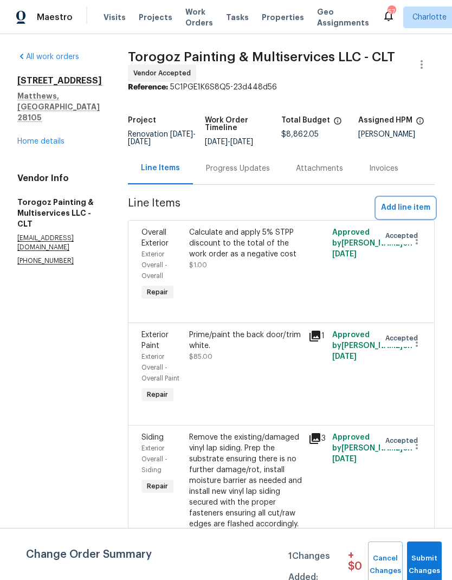
click at [403, 208] on button "Add line item" at bounding box center [406, 208] width 58 height 20
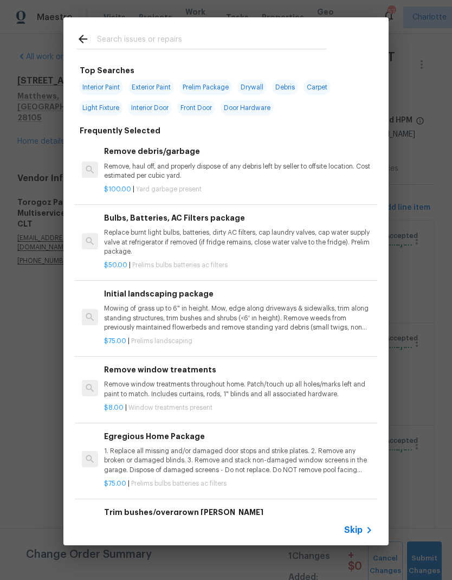
click at [190, 33] on input "text" at bounding box center [212, 41] width 230 height 16
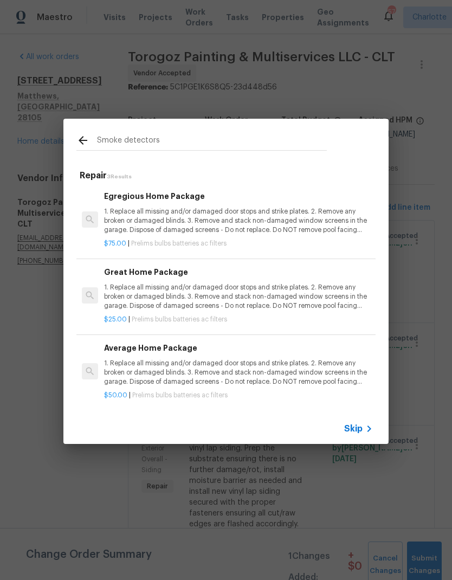
click at [235, 144] on input "Smoke detectors" at bounding box center [212, 142] width 230 height 16
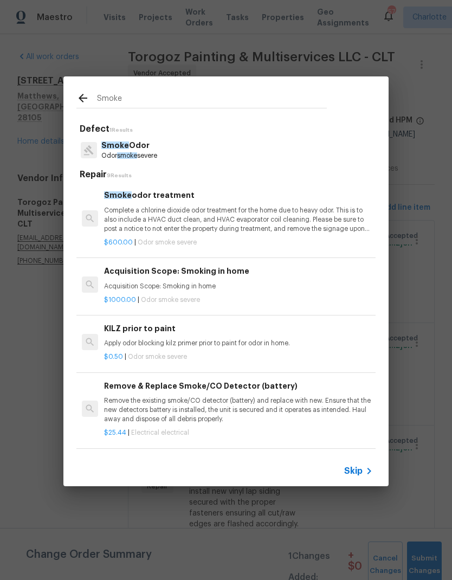
type input "Smoke"
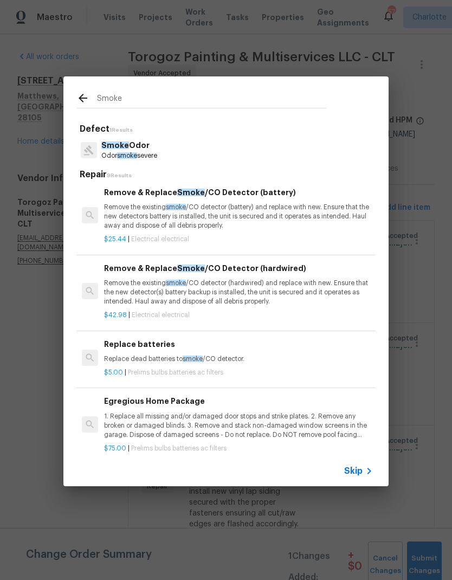
scroll to position [193, 1]
click at [307, 201] on div "Remove & Replace Smoke /CO Detector (battery) Remove the existing smoke /CO det…" at bounding box center [238, 208] width 269 height 44
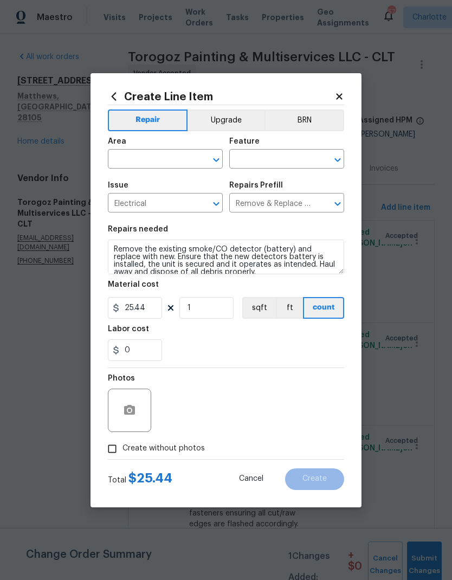
click at [151, 163] on input "text" at bounding box center [150, 160] width 85 height 17
click at [188, 202] on li "Interior Overall" at bounding box center [165, 202] width 115 height 18
type input "Interior Overall"
click at [295, 158] on input "text" at bounding box center [271, 160] width 85 height 17
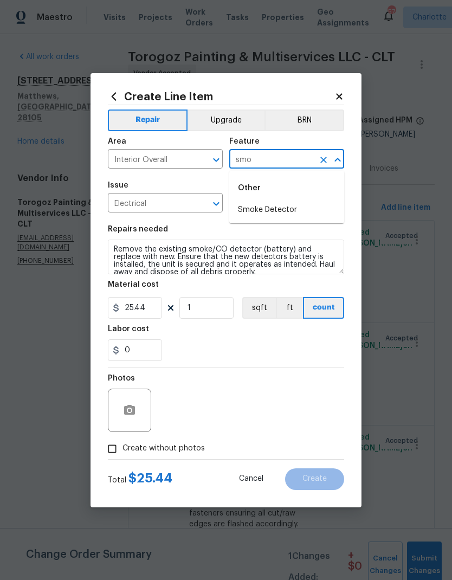
click at [298, 208] on li "Smoke Detector" at bounding box center [286, 210] width 115 height 18
type input "Smoke Detector"
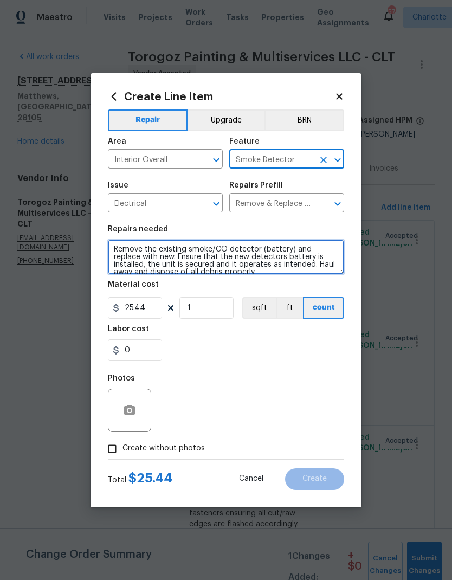
click at [241, 273] on textarea "Remove the existing smoke/CO detector (battery) and replace with new. Ensure th…" at bounding box center [226, 257] width 236 height 35
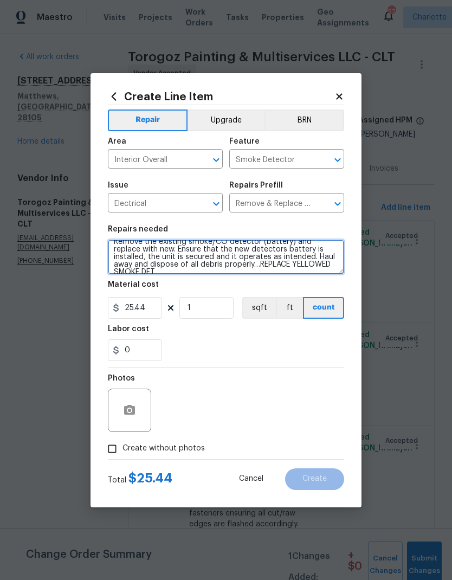
scroll to position [10, 0]
type textarea "Remove the existing smoke/CO detector (battery) and replace with new. Ensure th…"
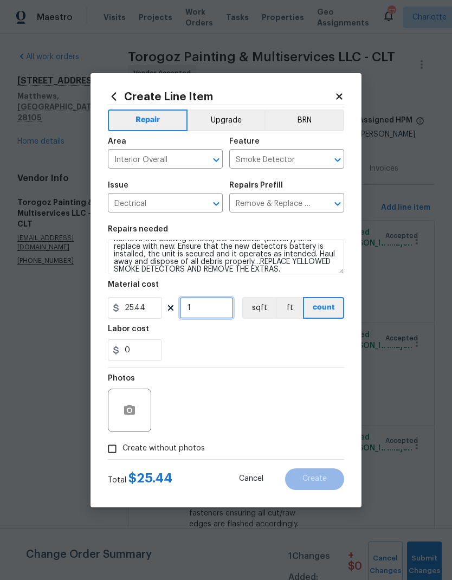
click at [232, 301] on input "1" at bounding box center [206, 308] width 54 height 22
click at [231, 308] on input "1" at bounding box center [206, 308] width 54 height 22
click at [212, 308] on input "5" at bounding box center [206, 308] width 54 height 22
type input "6"
click at [135, 410] on icon "button" at bounding box center [129, 410] width 11 height 10
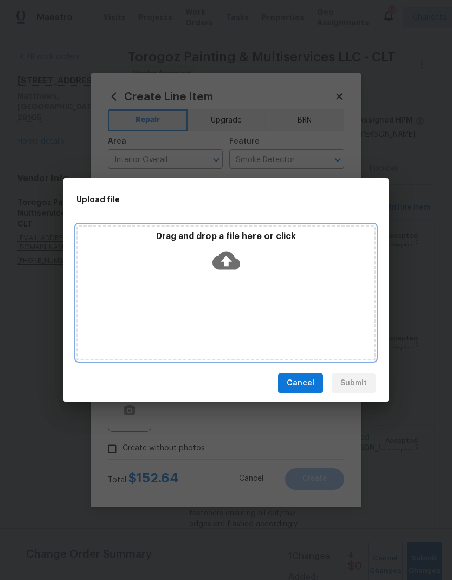
click at [235, 255] on icon at bounding box center [226, 261] width 28 height 28
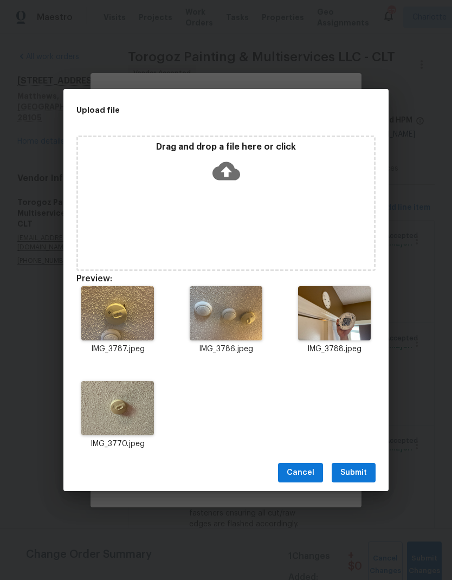
scroll to position [10, 0]
click at [360, 474] on span "Submit" at bounding box center [353, 473] width 27 height 14
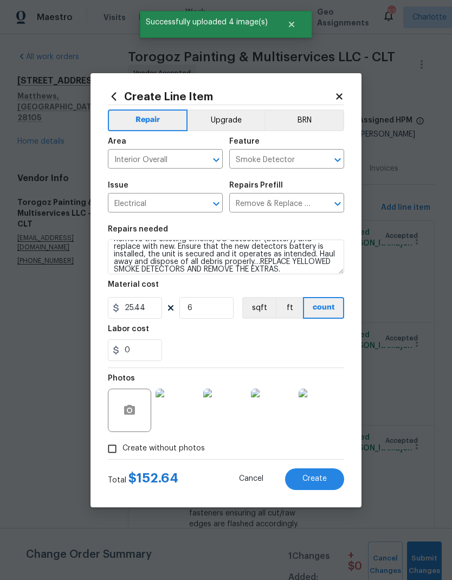
click at [321, 474] on button "Create" at bounding box center [314, 479] width 59 height 22
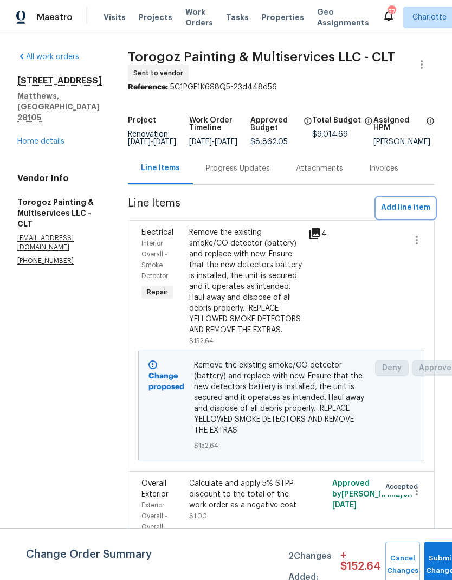
click at [402, 210] on span "Add line item" at bounding box center [405, 208] width 49 height 14
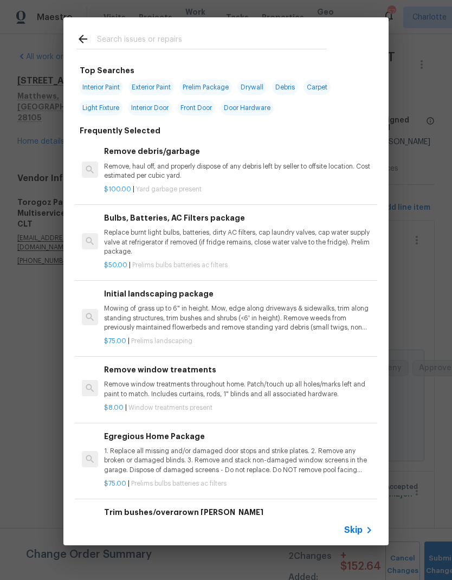
click at [225, 40] on input "text" at bounding box center [212, 41] width 230 height 16
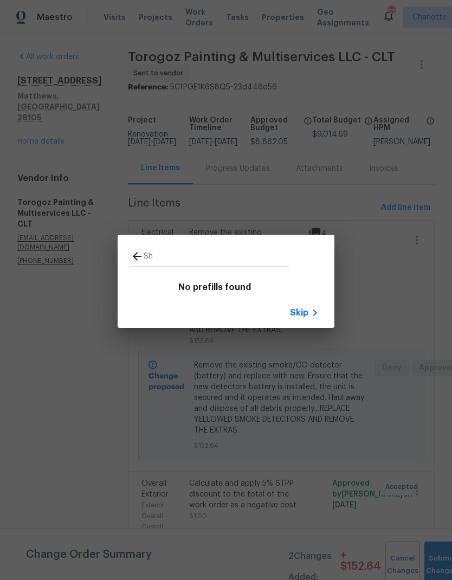
type input "S"
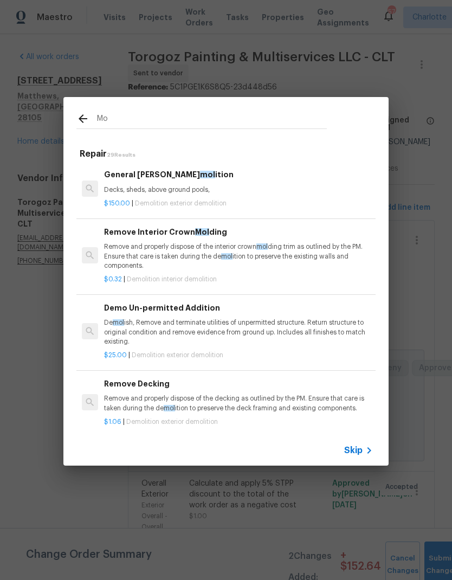
type input "M"
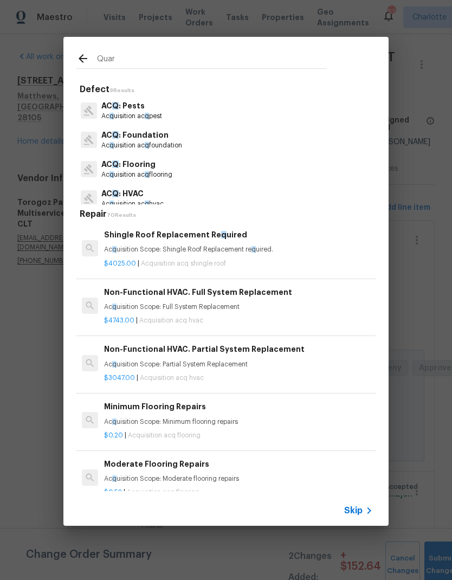
type input "Quart"
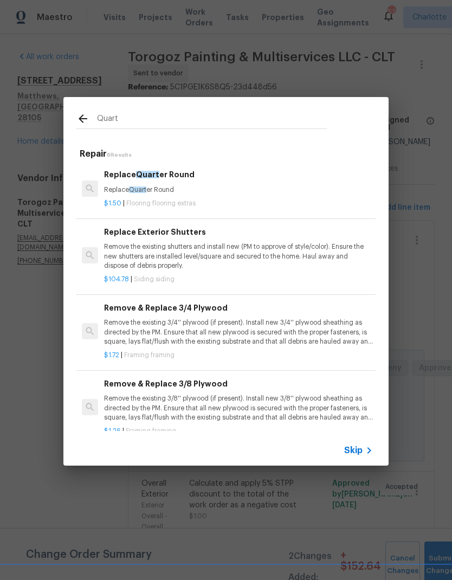
click at [207, 186] on p "Replace Quart er Round" at bounding box center [238, 189] width 269 height 9
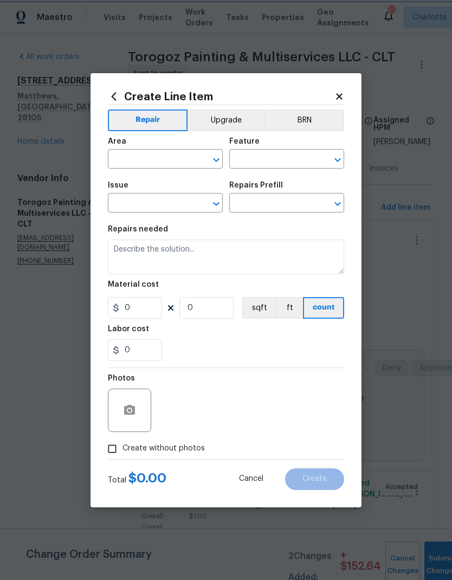
type input "Overall Flooring"
type input "Flooring Extras"
type input "Replace Quarter Round $1.50"
type textarea "Replace Quarter Round"
type input "1.5"
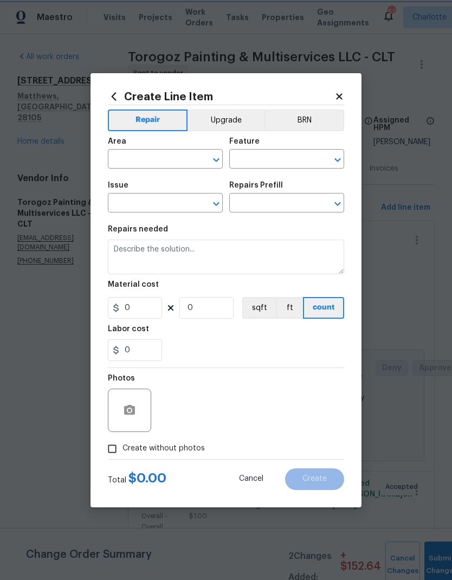
type input "1"
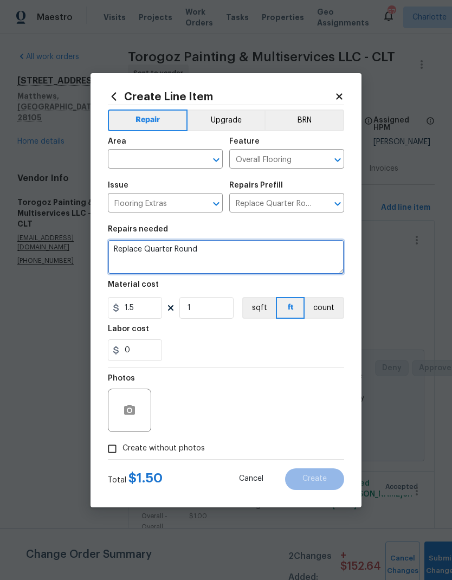
click at [228, 249] on textarea "Replace Quarter Round" at bounding box center [226, 257] width 236 height 35
click at [211, 250] on textarea "Replace Quarter Round…TEPLACE WARPED SHOE MOLDING" at bounding box center [226, 257] width 236 height 35
click at [215, 248] on textarea "Replace Quarter Round…TEPLACE WARPED SHOE MOLDING" at bounding box center [226, 257] width 236 height 35
type textarea "Replace Quarter Round…REPLACE WARPED SHOE MOLDING"
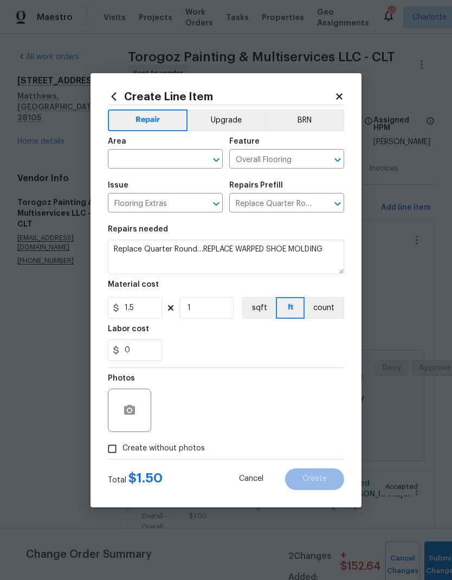
click at [167, 159] on input "text" at bounding box center [150, 160] width 85 height 17
click at [184, 197] on li "Main Bedroom" at bounding box center [165, 202] width 115 height 18
type input "Main Bedroom"
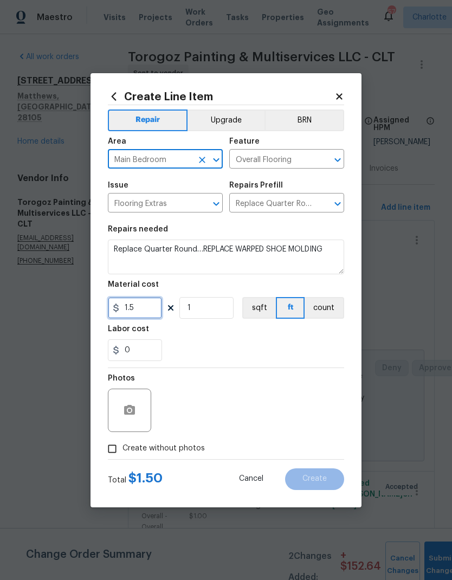
click at [152, 309] on input "1.5" at bounding box center [135, 308] width 54 height 22
type input "10"
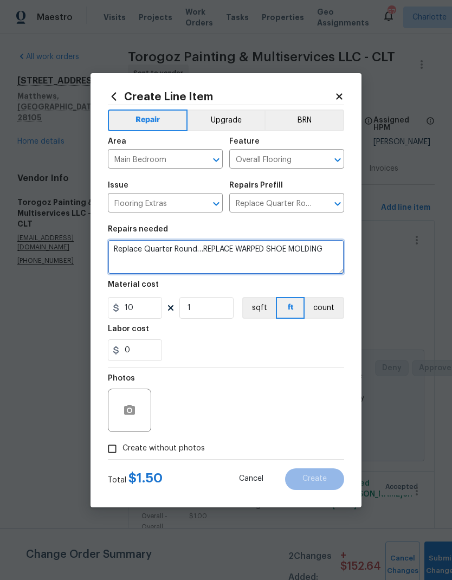
click at [330, 252] on textarea "Replace Quarter Round…REPLACE WARPED SHOE MOLDING" at bounding box center [226, 257] width 236 height 35
type textarea "Replace Quarter Round…REPLACE WARPED SHOE MOLDING. MATCH EXISTING"
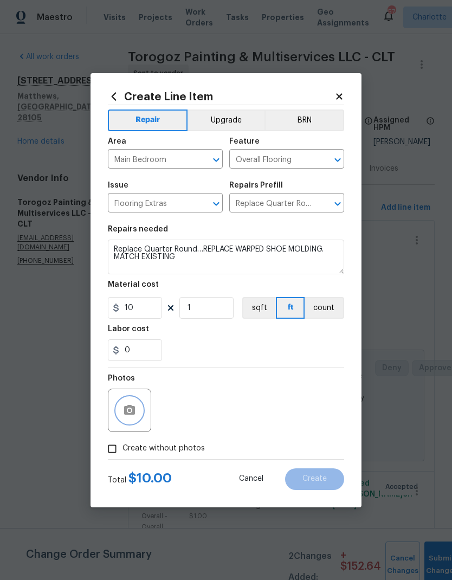
click at [141, 413] on button "button" at bounding box center [130, 410] width 26 height 26
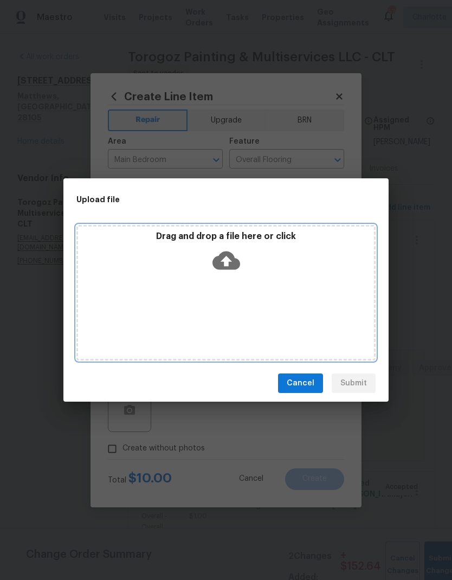
click at [231, 261] on icon at bounding box center [226, 260] width 28 height 18
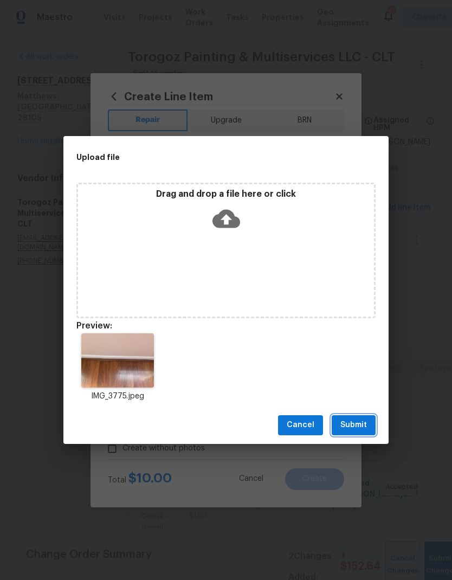
click at [357, 423] on span "Submit" at bounding box center [353, 425] width 27 height 14
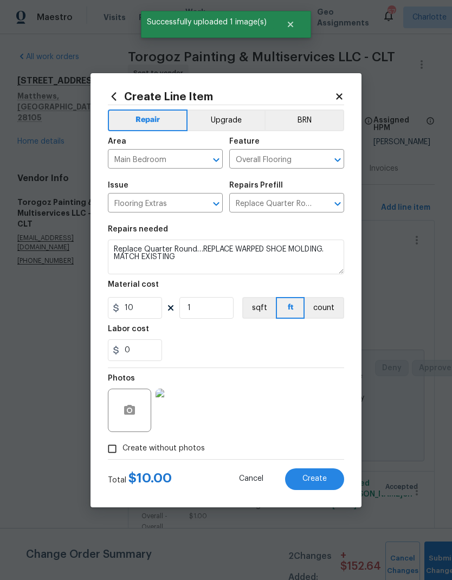
click at [188, 415] on img at bounding box center [177, 410] width 43 height 43
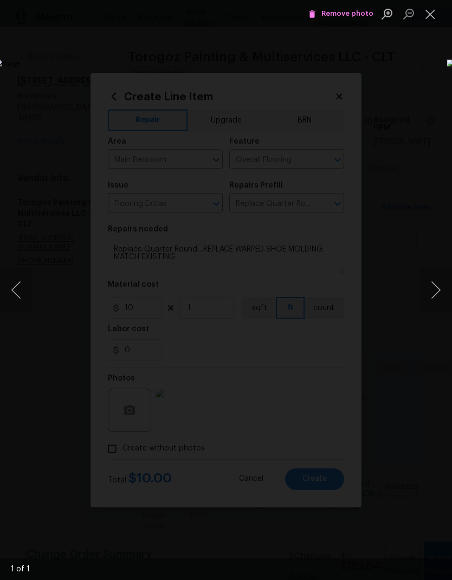
click at [435, 29] on div "Lightbox" at bounding box center [226, 290] width 452 height 580
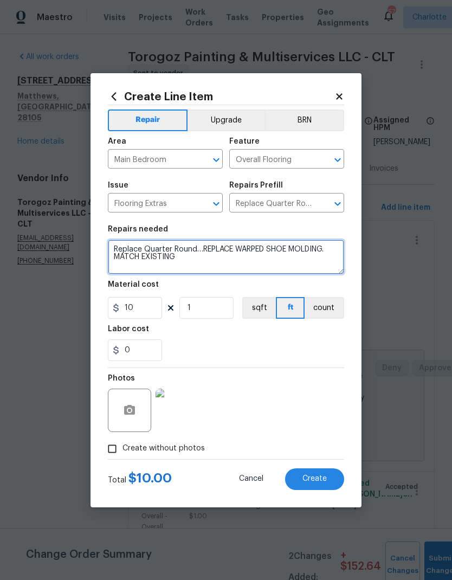
click at [234, 267] on textarea "Replace Quarter Round…REPLACE WARPED SHOE MOLDING. MATCH EXISTING" at bounding box center [226, 257] width 236 height 35
type textarea "Replace Quarter Round…REPLACE WARPED SHOE MOLDING. MATCH EXISTING COLOR"
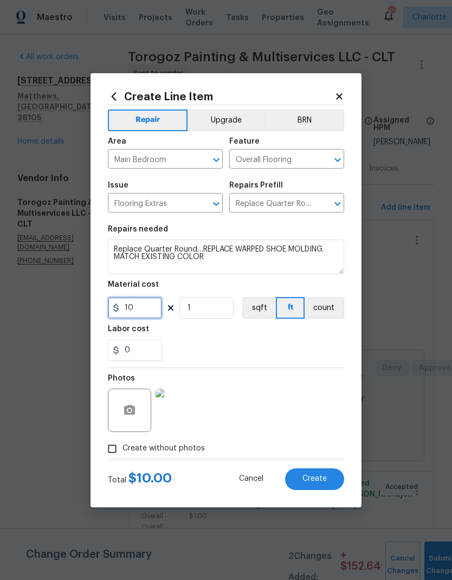
click at [152, 316] on input "10" at bounding box center [135, 308] width 54 height 22
type input "15"
click at [323, 479] on span "Create" at bounding box center [314, 479] width 24 height 8
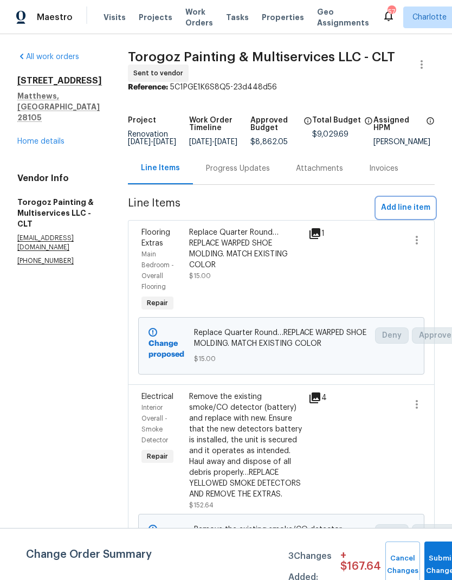
click at [400, 211] on span "Add line item" at bounding box center [405, 208] width 49 height 14
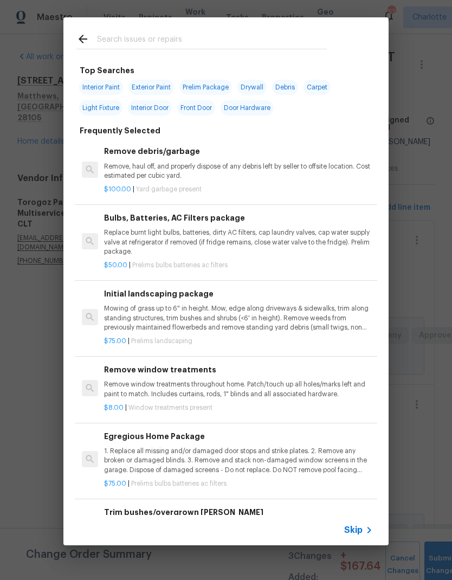
click at [216, 35] on input "text" at bounding box center [212, 41] width 230 height 16
type input "Trim"
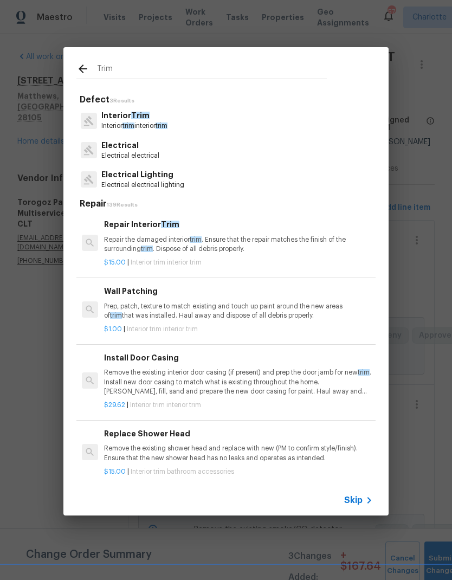
click at [250, 248] on p "Repair the damaged interior trim . Ensure that the repair matches the finish of…" at bounding box center [238, 244] width 269 height 18
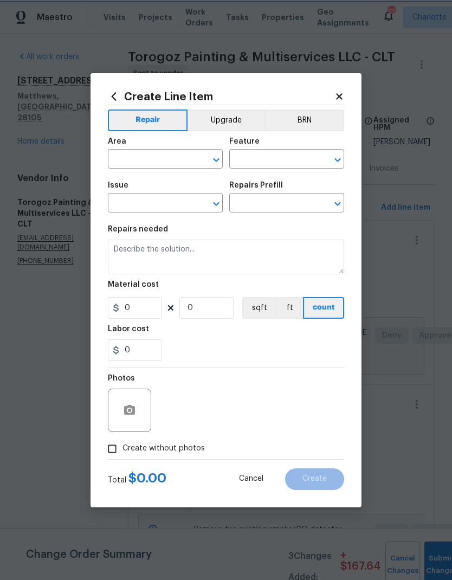
type input "Interior Trim"
type input "Repair Interior Trim $15.00"
type textarea "Repair the damaged interior trim. Ensure that the repair matches the finish of …"
type input "15"
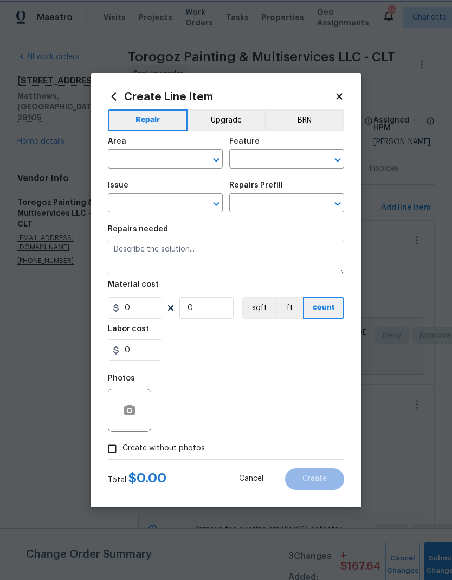
type input "1"
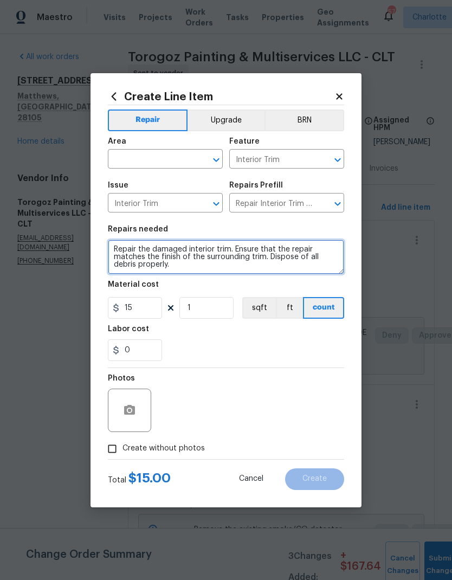
click at [219, 249] on textarea "Repair the damaged interior trim. Ensure that the repair matches the finish of …" at bounding box center [226, 257] width 236 height 35
click at [219, 165] on icon "Open" at bounding box center [216, 159] width 13 height 13
type textarea "Repair the damaged garage door trim. Ensure that the repair matches the finish …"
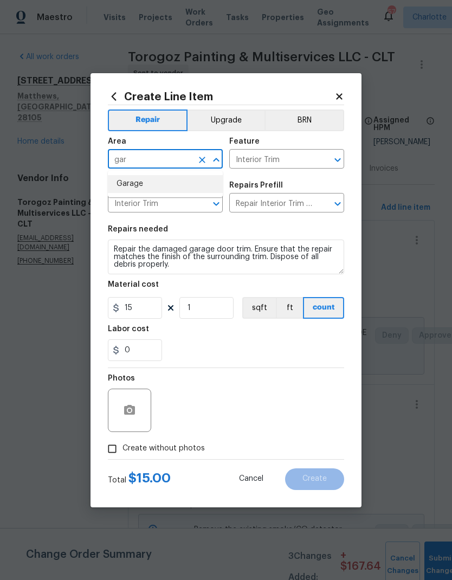
click at [170, 184] on li "Garage" at bounding box center [165, 184] width 115 height 18
type input "Garage"
click at [296, 161] on input "Interior Trim" at bounding box center [271, 160] width 85 height 17
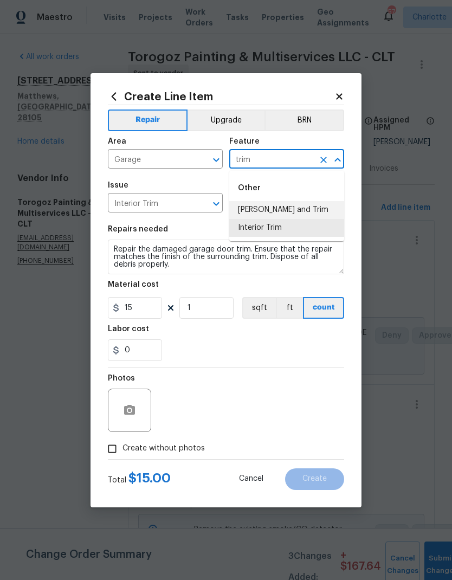
click at [294, 212] on li "Eaves and Trim" at bounding box center [286, 210] width 115 height 18
type input "Eaves and Trim"
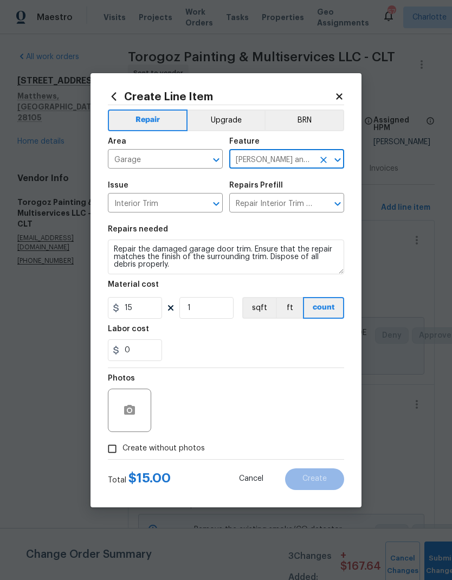
click at [215, 202] on icon "Open" at bounding box center [216, 203] width 13 height 13
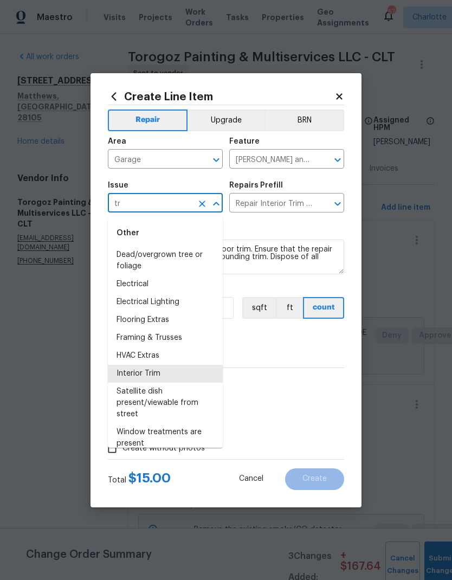
type input "t"
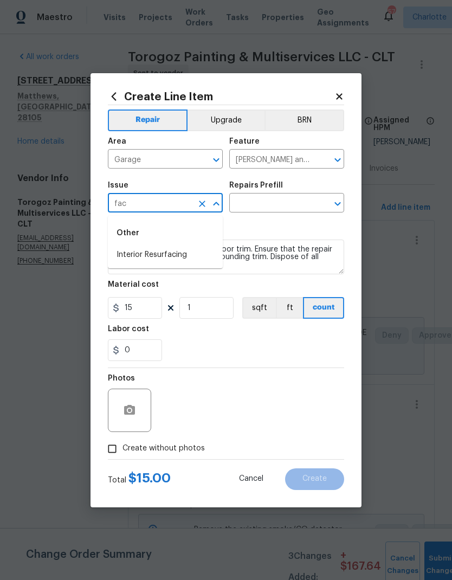
type input "fac"
click at [292, 256] on textarea "Repair the damaged garage door trim. Ensure that the repair matches the finish …" at bounding box center [226, 257] width 236 height 35
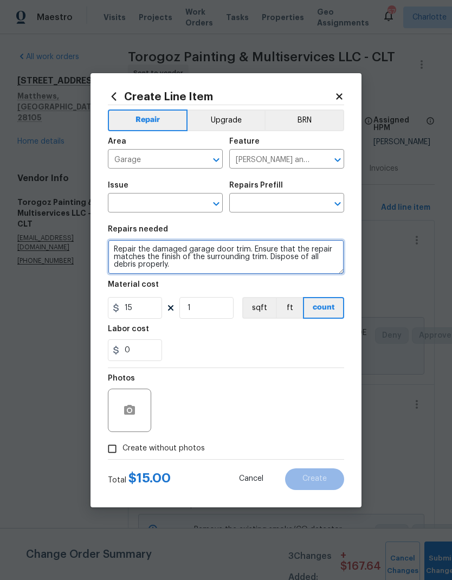
click at [119, 245] on textarea "Repair the damaged garage door trim. Ensure that the repair matches the finish …" at bounding box center [226, 257] width 236 height 35
click at [119, 244] on textarea "Repair the damaged garage door trim. Ensure that the repair matches the finish …" at bounding box center [226, 257] width 236 height 35
click at [120, 245] on textarea "Repair the damaged garage door trim. Ensure that the repair matches the finish …" at bounding box center [226, 257] width 236 height 35
click at [185, 205] on input "text" at bounding box center [150, 204] width 85 height 17
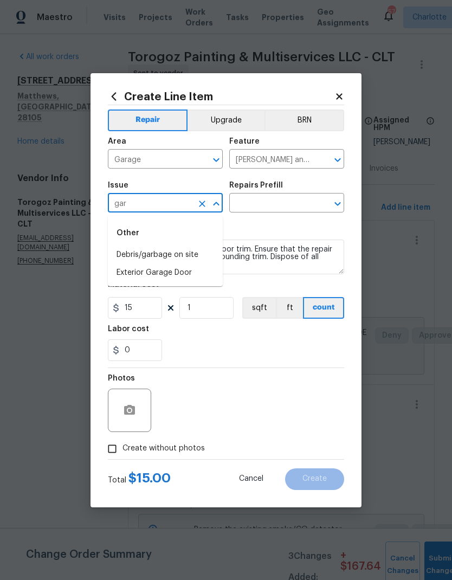
click at [204, 273] on li "Exterior Garage Door" at bounding box center [165, 273] width 115 height 18
type input "Exterior Garage Door"
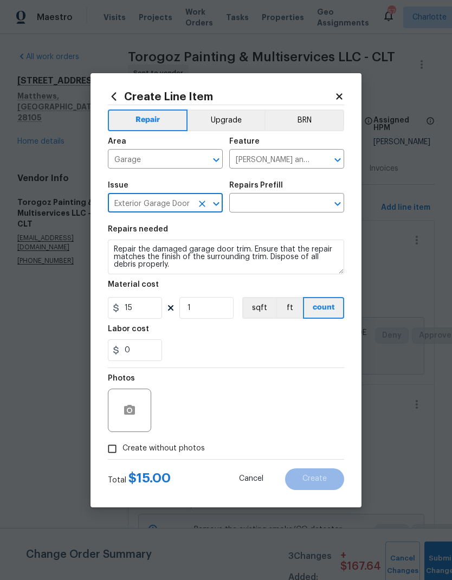
click at [282, 203] on input "text" at bounding box center [271, 204] width 85 height 17
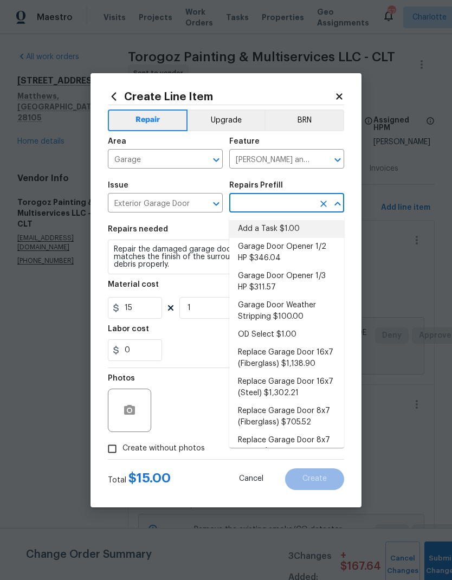
click at [286, 230] on li "Add a Task $1.00" at bounding box center [286, 229] width 115 height 18
type input "Add a Task $1.00"
type input "Interior Door"
type textarea "HPM to detail"
type input "Add a Task $1.00"
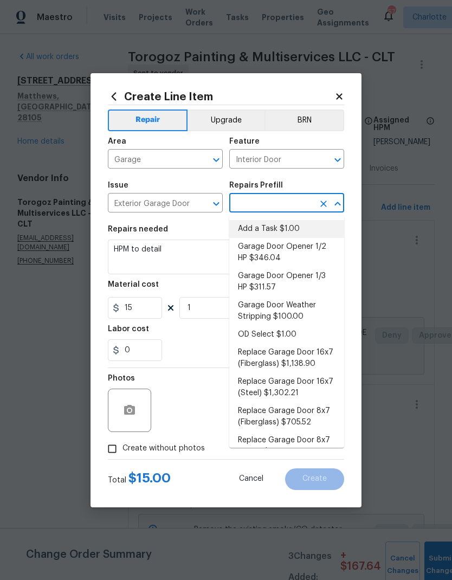
type input "1"
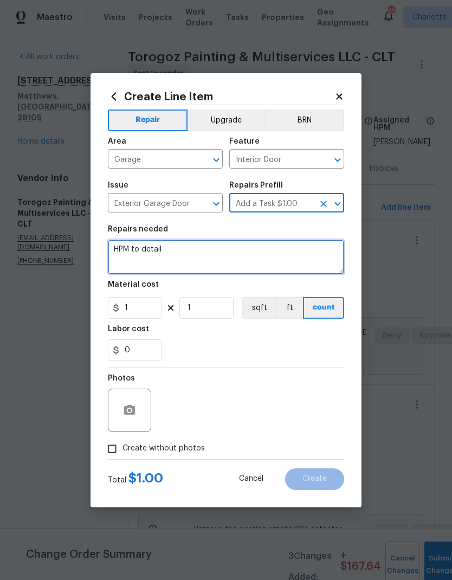
click at [183, 247] on textarea "HPM to detail" at bounding box center [226, 257] width 236 height 35
type textarea "H"
click at [133, 250] on textarea at bounding box center [226, 257] width 236 height 35
paste textarea "Repair the damaged garage door trim. Ensure that the repair matches the finish …"
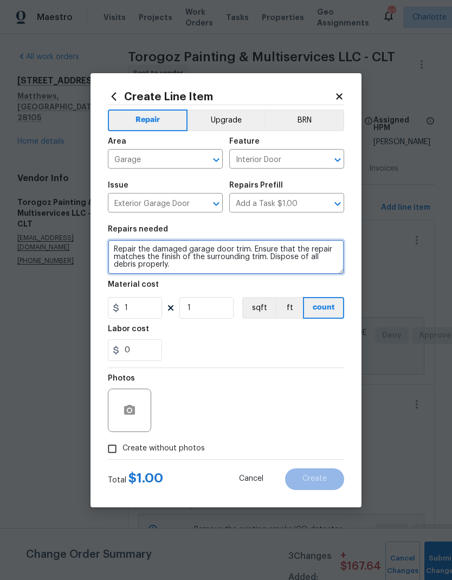
type textarea "Repair the damaged garage door trim. Ensure that the repair matches the finish …"
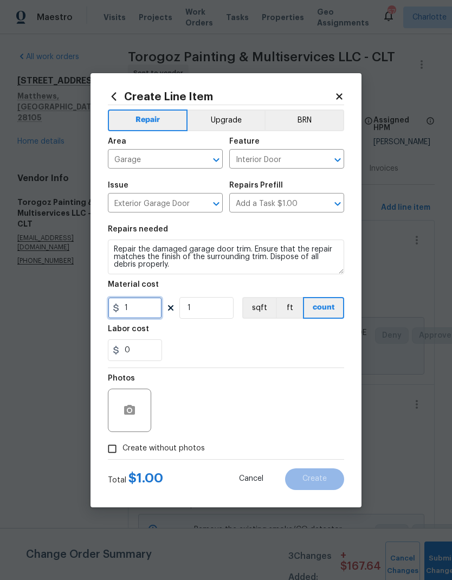
click at [139, 314] on input "1" at bounding box center [135, 308] width 54 height 22
type input "50"
click at [125, 403] on button "button" at bounding box center [130, 410] width 26 height 26
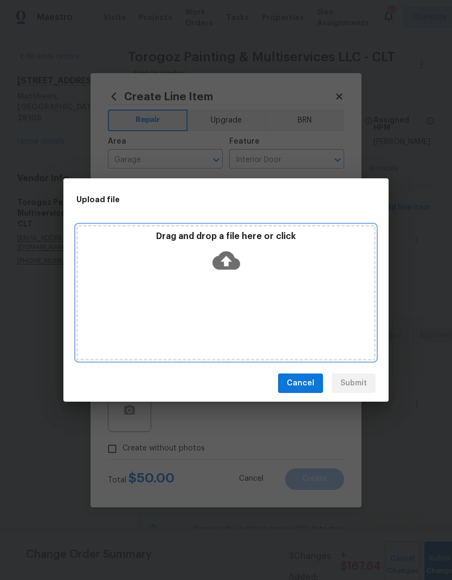
click at [231, 264] on icon at bounding box center [226, 260] width 28 height 18
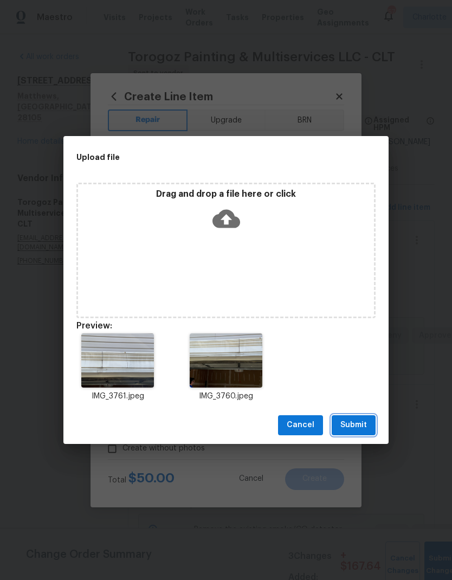
click at [354, 417] on button "Submit" at bounding box center [354, 425] width 44 height 20
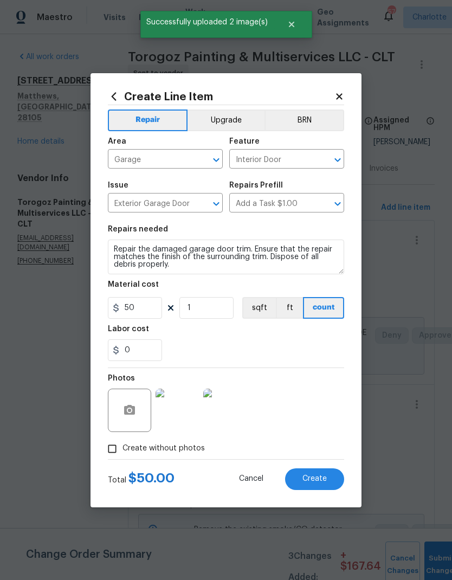
click at [186, 405] on img at bounding box center [177, 410] width 43 height 43
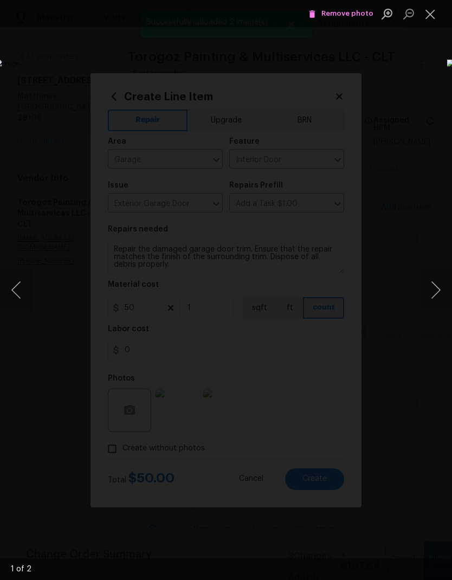
click at [432, 295] on button "Next image" at bounding box center [435, 289] width 33 height 43
click at [432, 15] on button "Close lightbox" at bounding box center [430, 13] width 22 height 19
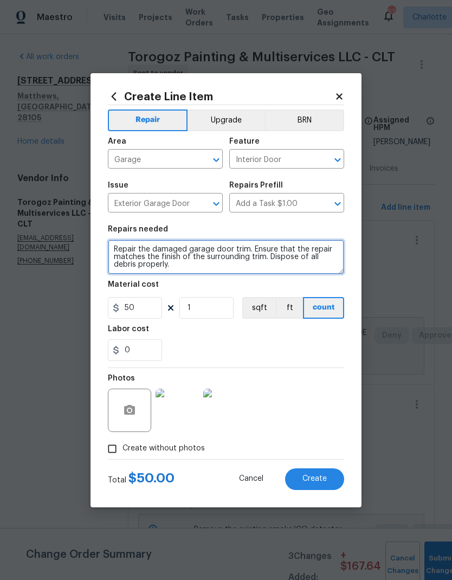
click at [139, 247] on textarea "Repair the damaged garage door trim. Ensure that the repair matches the finish …" at bounding box center [226, 257] width 236 height 35
type textarea "Repair the damaged garage door trim. Ensure that the repair matches the finish …"
click at [286, 158] on input "Interior Door" at bounding box center [271, 160] width 85 height 17
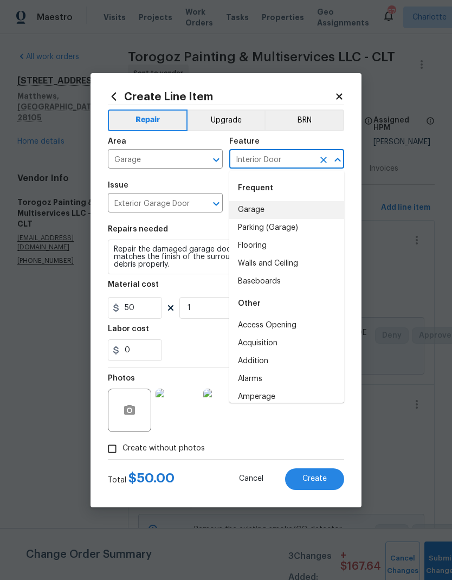
click at [274, 210] on li "Garage" at bounding box center [286, 210] width 115 height 18
type input "Garage"
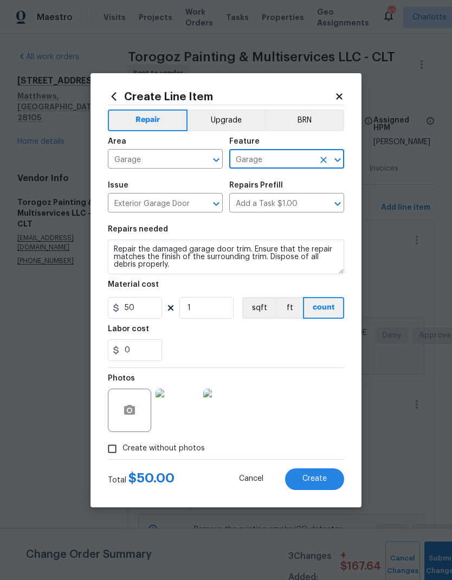
click at [325, 482] on span "Create" at bounding box center [314, 479] width 24 height 8
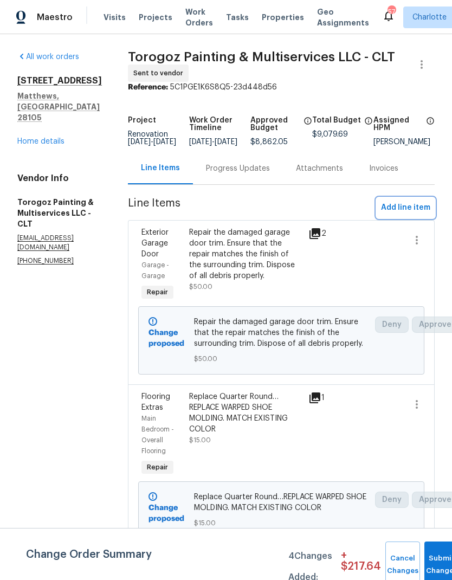
click at [392, 205] on button "Add line item" at bounding box center [406, 208] width 58 height 20
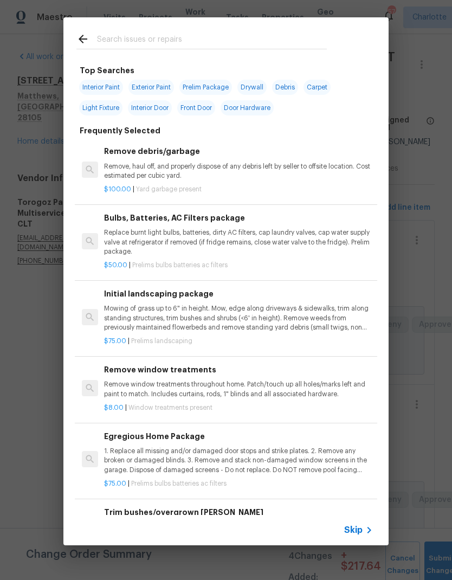
click at [196, 46] on input "text" at bounding box center [212, 41] width 230 height 16
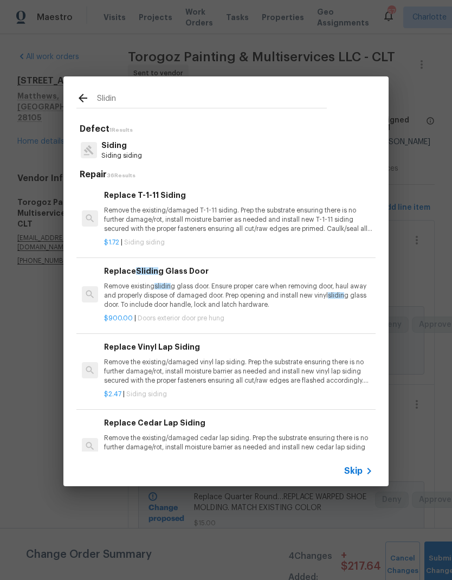
scroll to position [-1, 0]
click at [313, 96] on input "Slidin" at bounding box center [212, 100] width 230 height 16
type input "S"
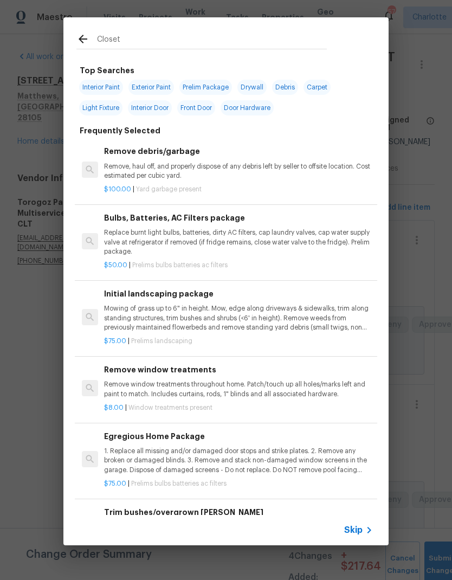
type input "Closet"
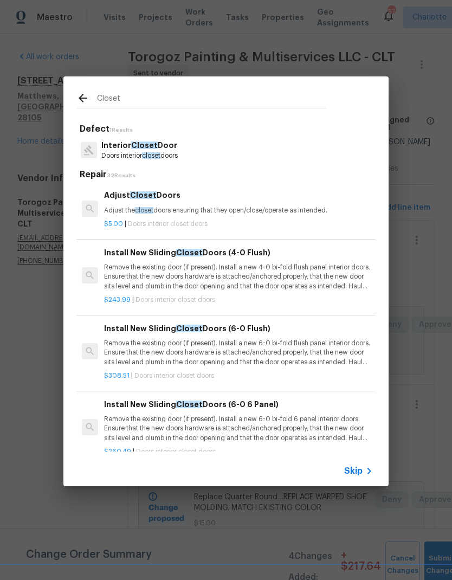
click at [293, 348] on p "Remove the existing door (if present). Install a new 6-0 bi-fold flush panel in…" at bounding box center [238, 353] width 269 height 28
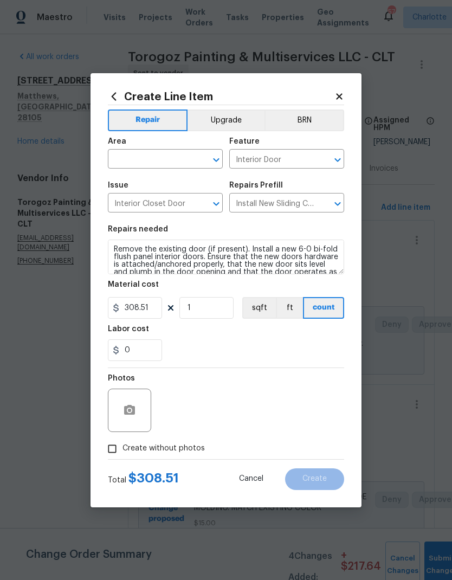
click at [163, 163] on input "text" at bounding box center [150, 160] width 85 height 17
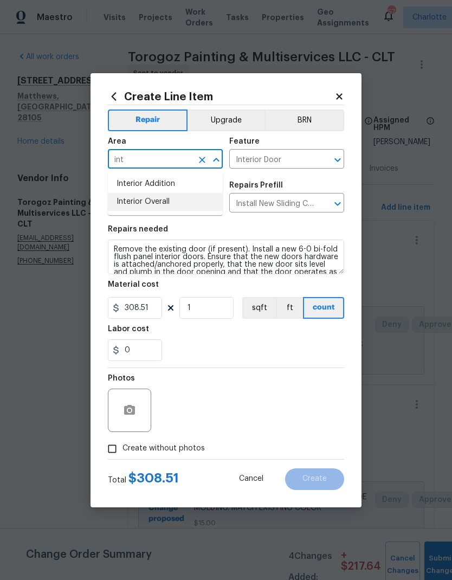
click at [175, 196] on li "Interior Overall" at bounding box center [165, 202] width 115 height 18
click at [190, 164] on input "Interior Overall" at bounding box center [150, 160] width 85 height 17
click at [209, 161] on button "Open" at bounding box center [216, 159] width 15 height 15
type input "Interior Overallbed"
click at [210, 161] on icon "Close" at bounding box center [216, 159] width 13 height 13
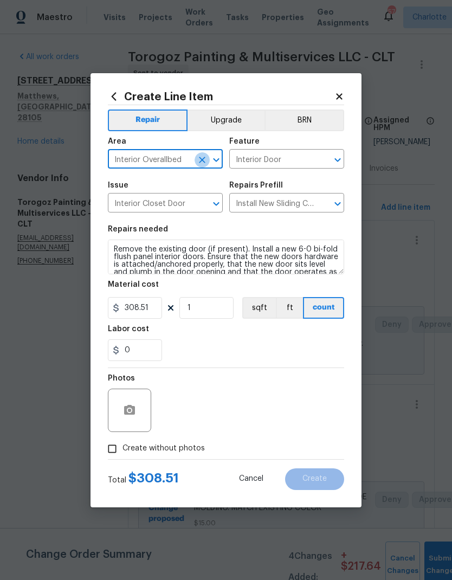
click at [208, 160] on button "Clear" at bounding box center [202, 159] width 15 height 15
click at [166, 191] on li "Bedroom" at bounding box center [165, 184] width 115 height 18
type input "Bedroom"
click at [130, 407] on icon "button" at bounding box center [129, 410] width 11 height 10
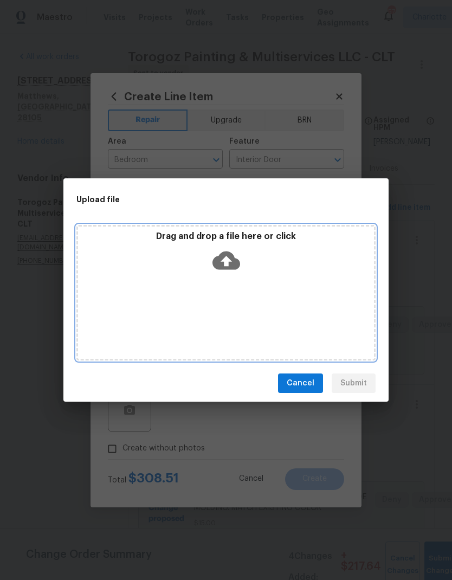
click at [232, 252] on icon at bounding box center [226, 261] width 28 height 28
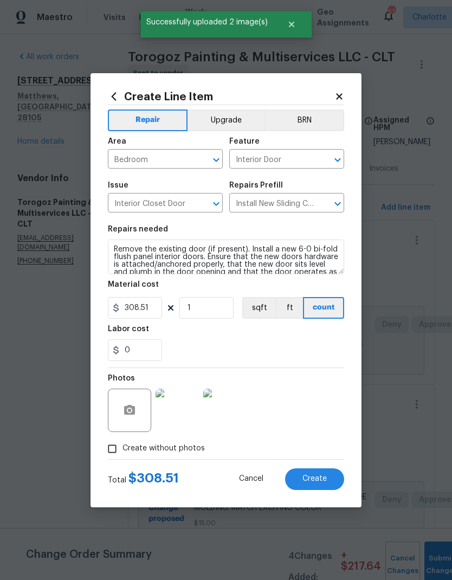
click at [322, 486] on button "Create" at bounding box center [314, 479] width 59 height 22
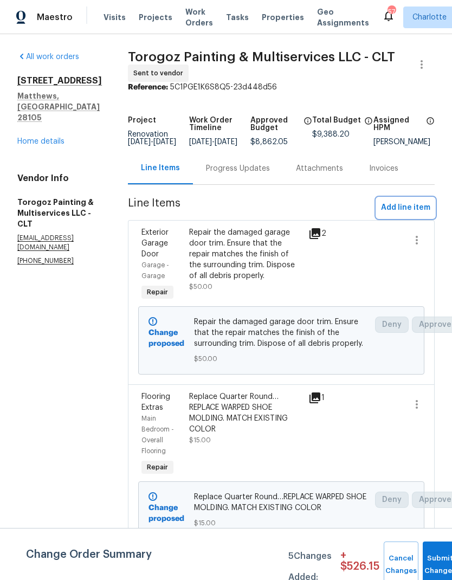
click at [400, 214] on span "Add line item" at bounding box center [405, 208] width 49 height 14
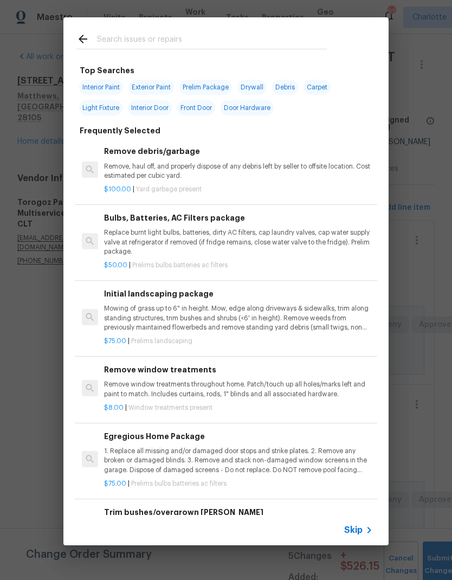
click at [223, 34] on input "text" at bounding box center [212, 41] width 230 height 16
type input "Siding"
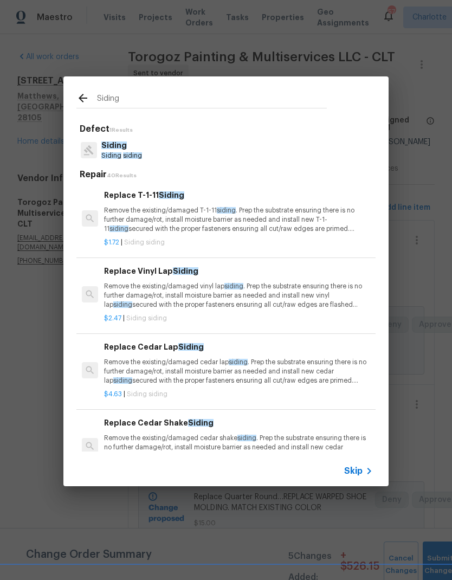
click at [308, 287] on p "Remove the existing/damaged vinyl lap siding . Prep the substrate ensuring ther…" at bounding box center [238, 296] width 269 height 28
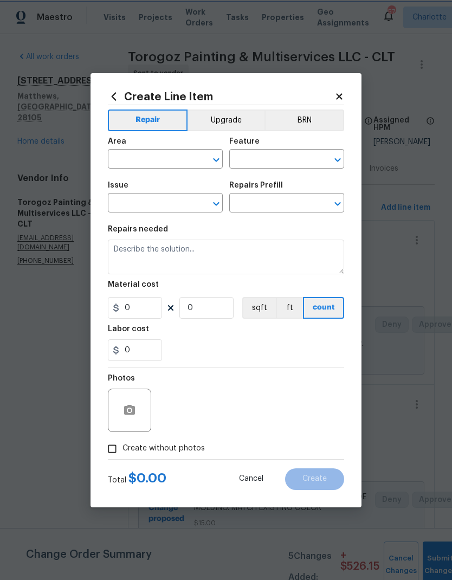
type input "Siding"
type input "Replace Vinyl Lap Siding $2.47"
type textarea "Remove the existing/damaged vinyl lap siding. Prep the substrate ensuring there…"
type input "2.47"
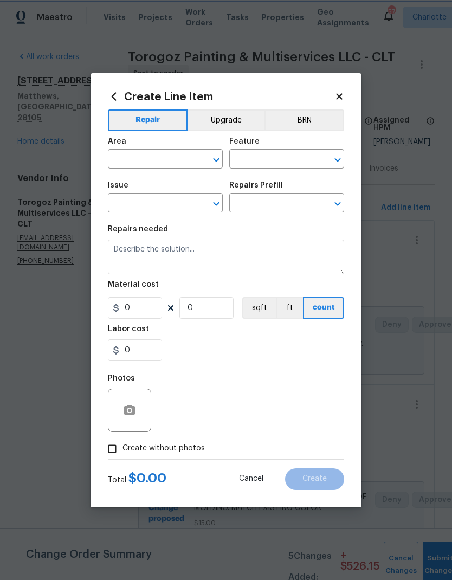
type input "1"
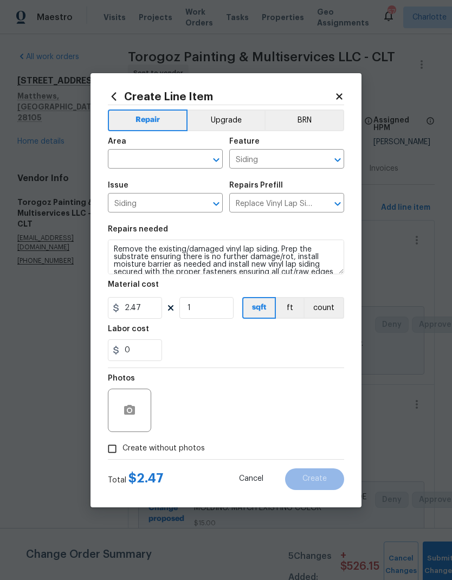
click at [173, 164] on input "text" at bounding box center [150, 160] width 85 height 17
click at [184, 210] on li "Exterior Overall" at bounding box center [165, 202] width 115 height 18
type input "Exterior Overall"
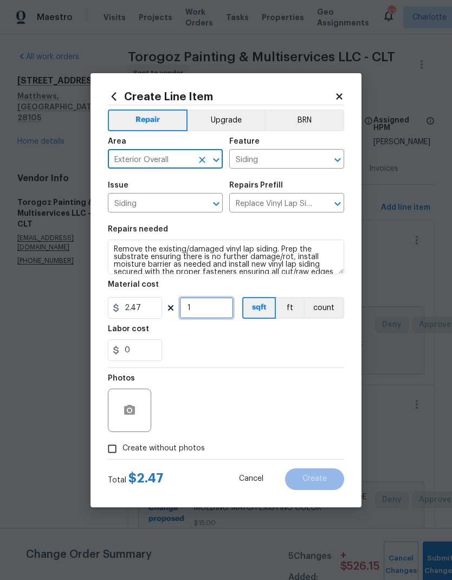
click at [228, 304] on input "1" at bounding box center [206, 308] width 54 height 22
type input "0"
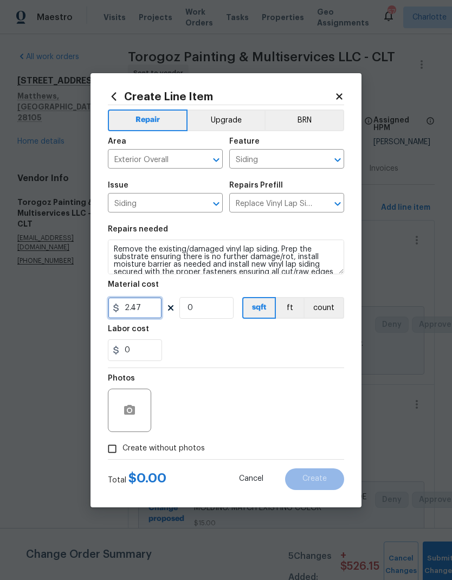
click at [143, 308] on input "2.47" at bounding box center [135, 308] width 54 height 22
type input "250"
click at [209, 310] on input "0" at bounding box center [206, 308] width 54 height 22
type input "1"
click at [137, 411] on button "button" at bounding box center [130, 410] width 26 height 26
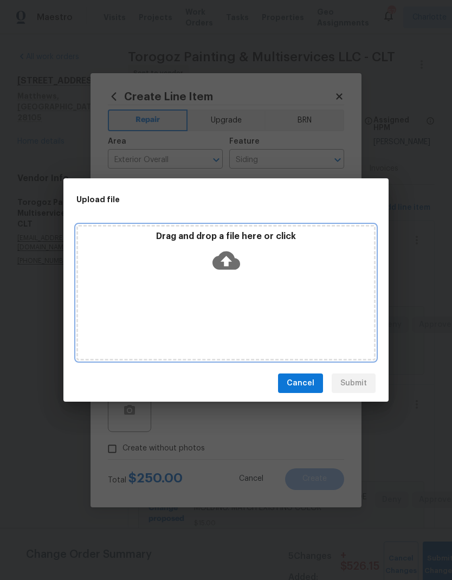
click at [225, 260] on icon at bounding box center [226, 261] width 28 height 28
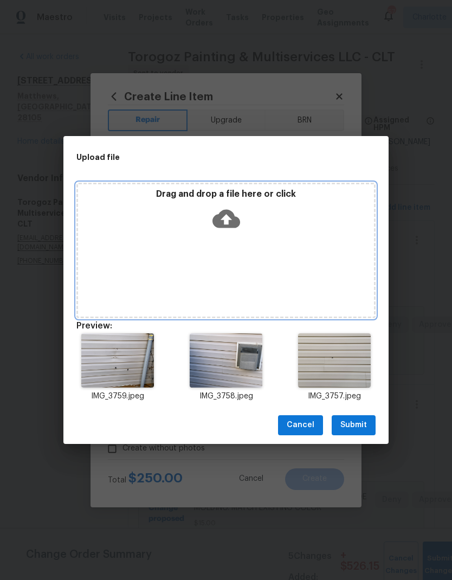
click at [223, 218] on icon at bounding box center [226, 219] width 28 height 28
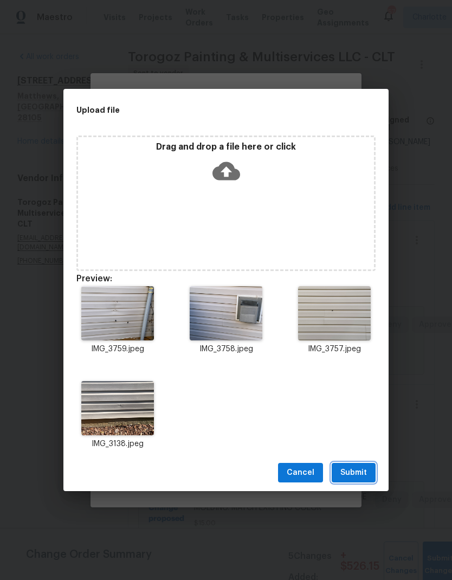
click at [369, 473] on button "Submit" at bounding box center [354, 473] width 44 height 20
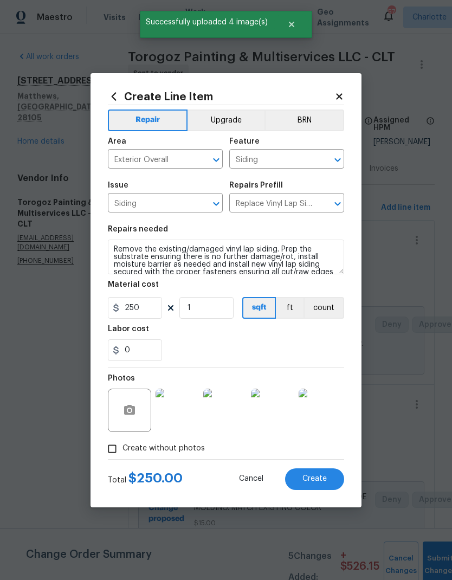
click at [322, 487] on button "Create" at bounding box center [314, 479] width 59 height 22
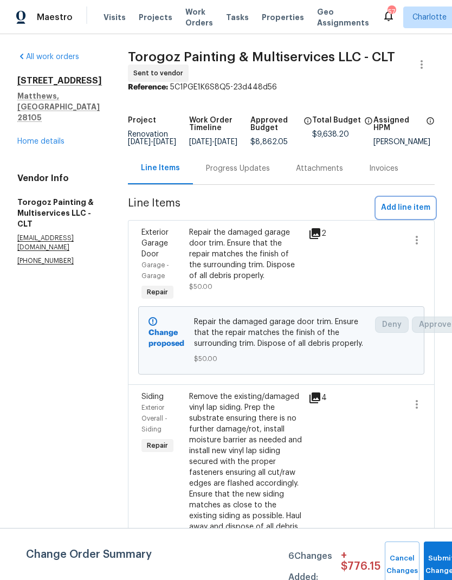
click at [382, 215] on span "Add line item" at bounding box center [405, 208] width 49 height 14
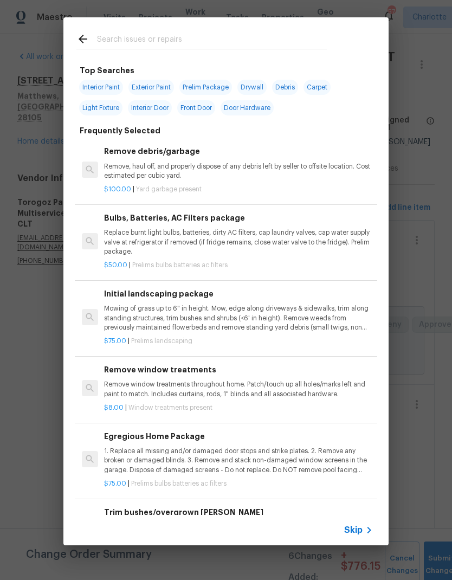
click at [244, 41] on input "text" at bounding box center [212, 41] width 230 height 16
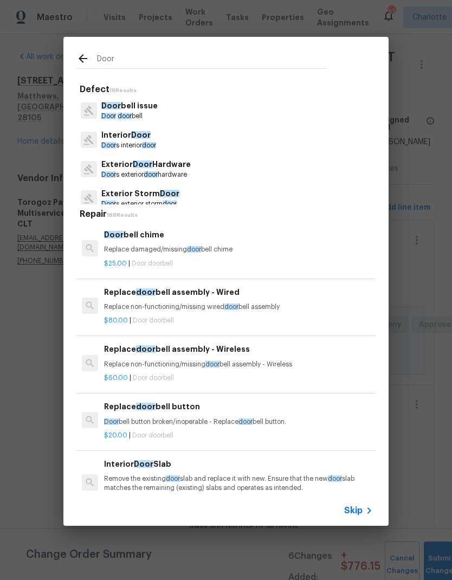
type input "Door"
click at [178, 146] on div "Interior Door Door s interior door" at bounding box center [225, 139] width 299 height 29
click at [156, 143] on span "door" at bounding box center [149, 145] width 14 height 7
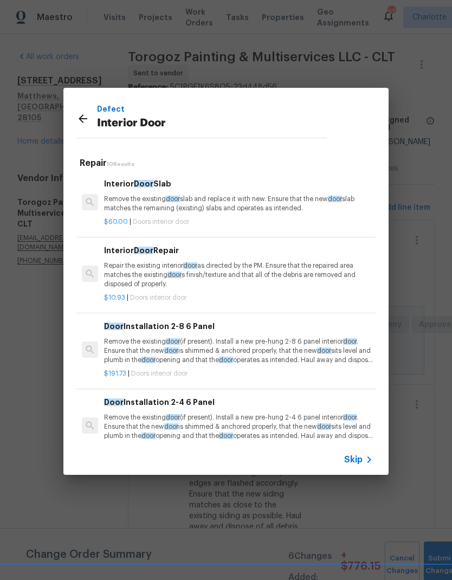
click at [84, 121] on icon at bounding box center [82, 118] width 13 height 13
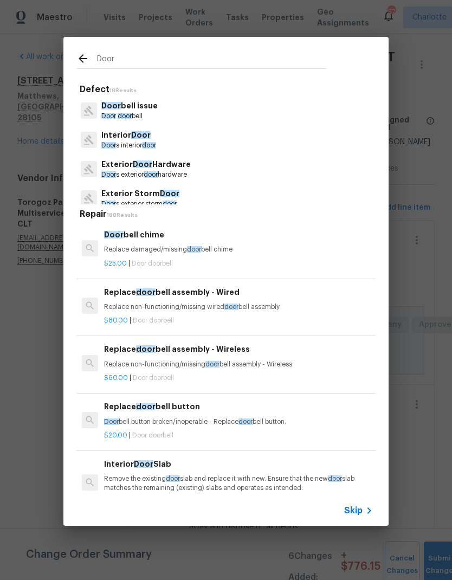
click at [226, 68] on input "Door" at bounding box center [212, 60] width 230 height 16
type input "D"
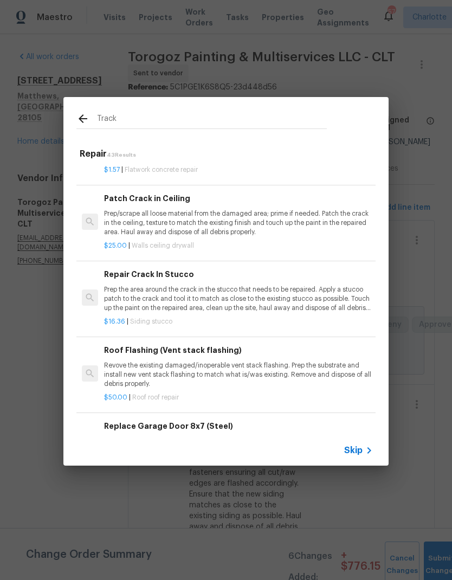
scroll to position [280, 0]
type input "T"
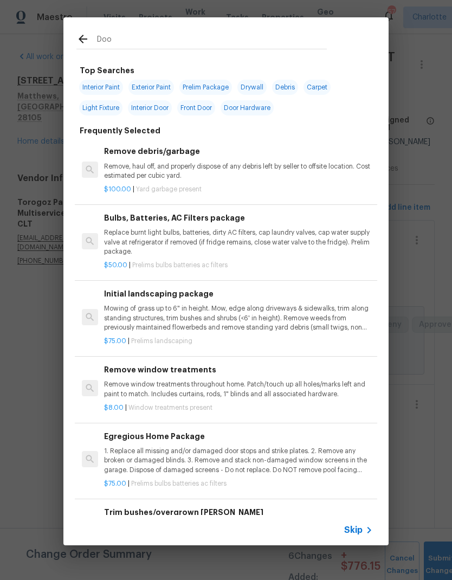
type input "Door"
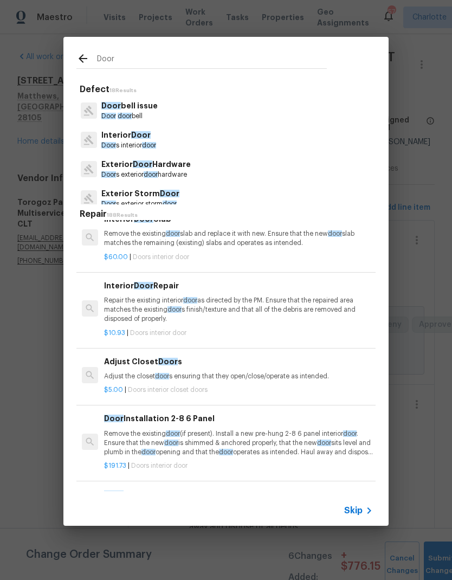
scroll to position [245, 0]
click at [312, 373] on p "Adjust the closet door s ensuring that they open/close/operate as intended." at bounding box center [238, 376] width 269 height 9
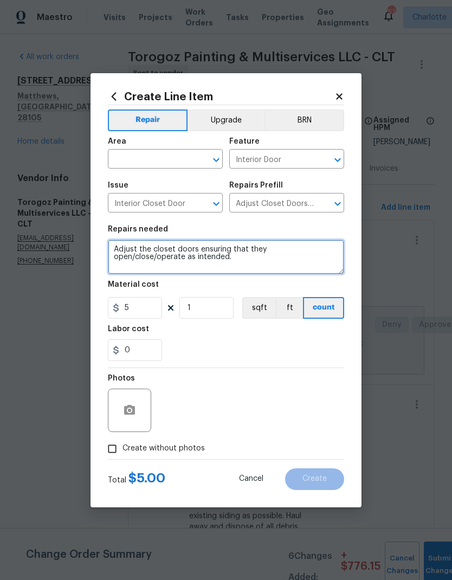
click at [176, 261] on textarea "Adjust the closet doors ensuring that they open/close/operate as intended." at bounding box center [226, 257] width 236 height 35
type textarea "Adjust the closet doors ensuring that they open/close/operate as intended…INSTA…"
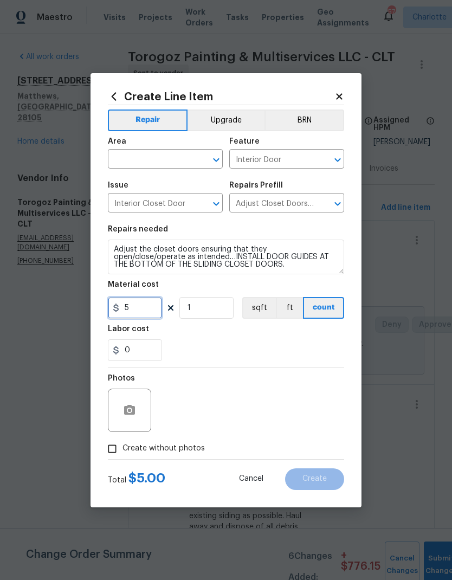
click at [145, 309] on input "5" at bounding box center [135, 308] width 54 height 22
type input "25"
click at [174, 158] on input "text" at bounding box center [150, 160] width 85 height 17
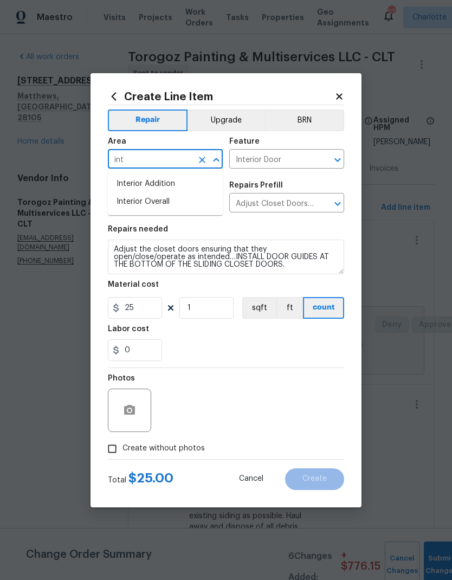
click at [188, 202] on li "Interior Overall" at bounding box center [165, 202] width 115 height 18
type input "Interior Overall"
click at [134, 410] on icon "button" at bounding box center [129, 410] width 11 height 10
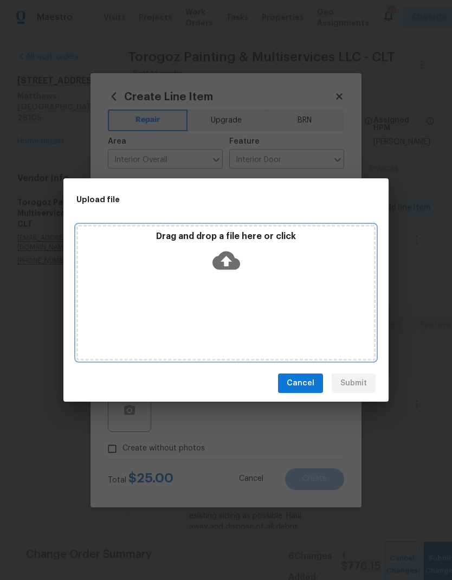
click at [232, 258] on icon at bounding box center [226, 260] width 28 height 18
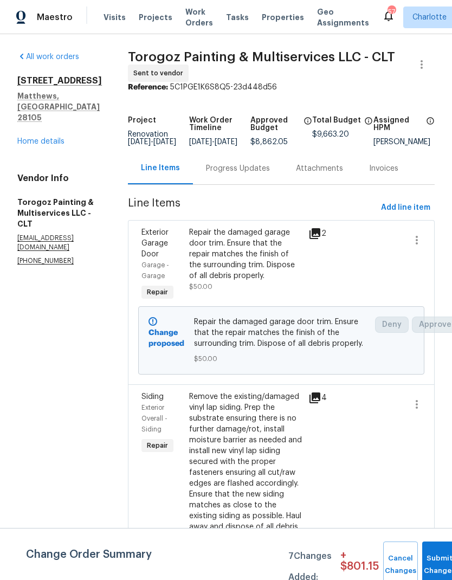
scroll to position [-1, 0]
click at [409, 215] on span "Add line item" at bounding box center [405, 208] width 49 height 14
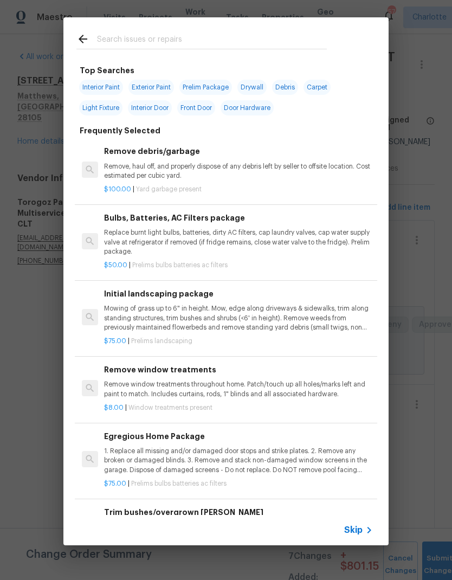
click at [212, 43] on input "text" at bounding box center [212, 41] width 230 height 16
type input "P"
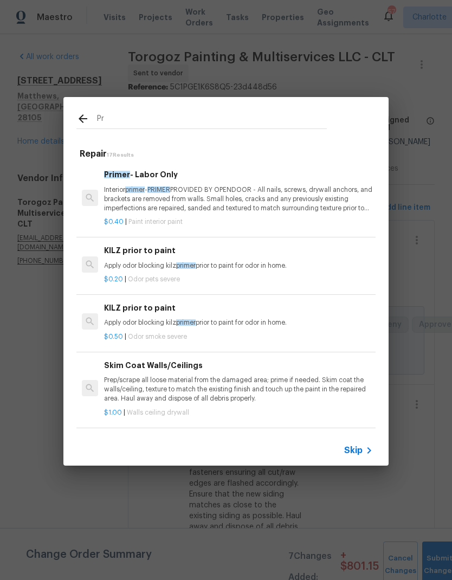
type input "P"
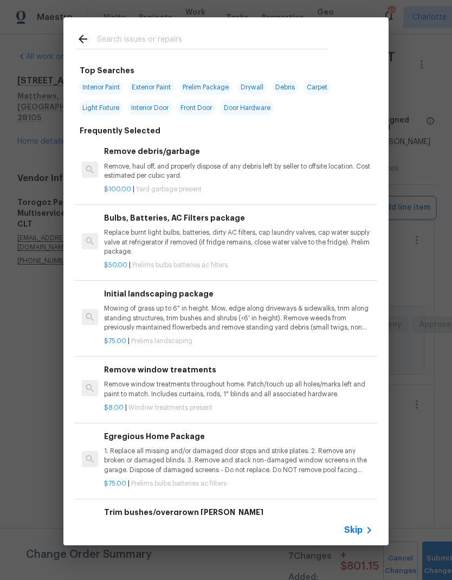
click at [425, 306] on div "Top Searches Interior Paint Exterior Paint Prelim Package Drywall Debris Carpet…" at bounding box center [226, 281] width 452 height 563
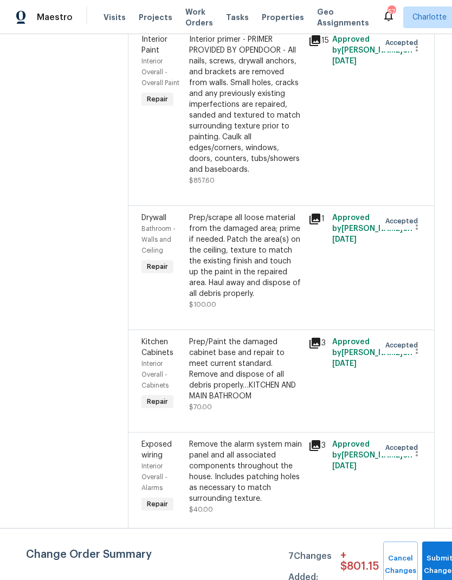
scroll to position [2678, 0]
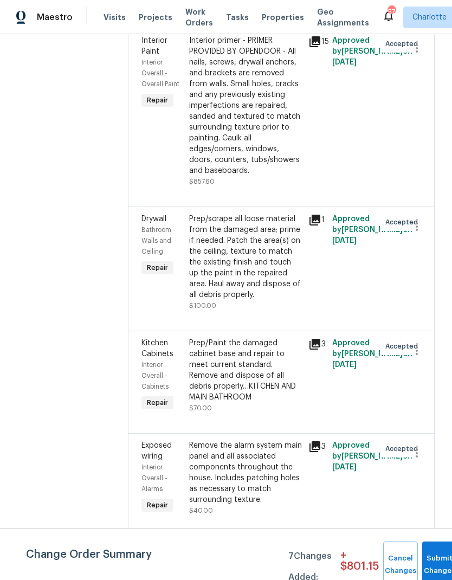
click at [277, 176] on div "Interior primer - PRIMER PROVIDED BY OPENDOOR - All nails, screws, drywall anch…" at bounding box center [245, 105] width 113 height 141
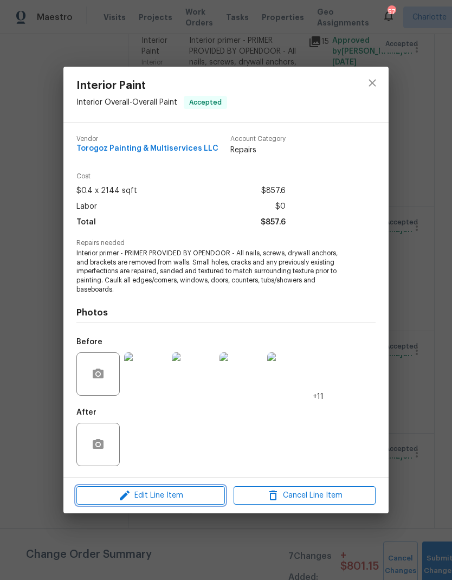
click at [192, 504] on button "Edit Line Item" at bounding box center [150, 495] width 148 height 19
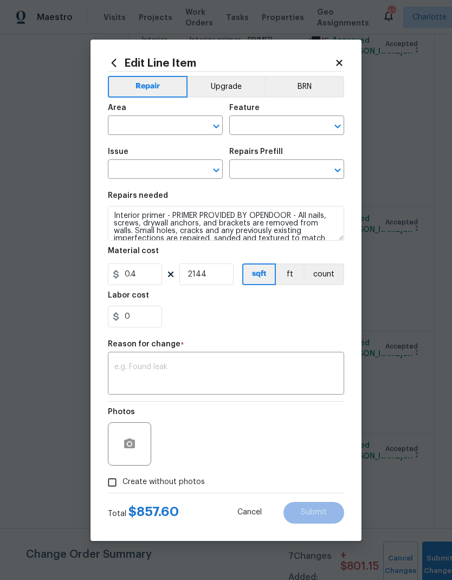
type input "Interior Overall"
type input "Overall Paint"
type input "Interior Paint"
type input "Primer - Labor Only $0.40"
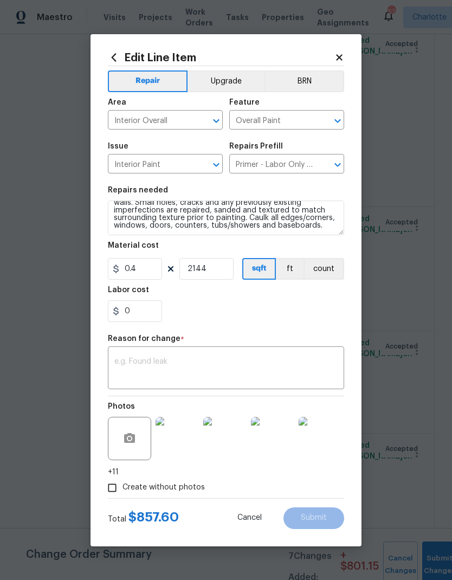
scroll to position [23, 0]
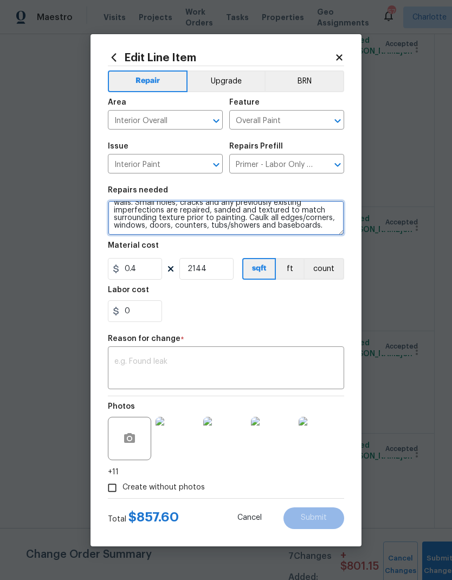
click at [294, 234] on textarea "Interior primer - PRIMER PROVIDED BY OPENDOOR - All nails, screws, drywall anch…" at bounding box center [226, 218] width 236 height 35
type textarea "Interior primer - PRIMER PROVIDED BY OPENDOOR - All nails, screws, drywall anch…"
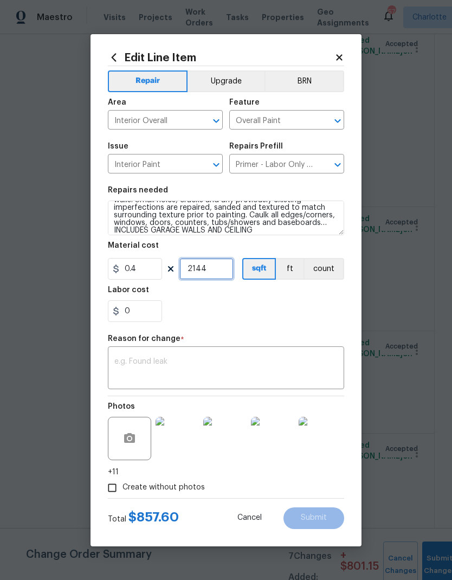
click at [199, 271] on input "2144" at bounding box center [206, 269] width 54 height 22
click at [222, 266] on input "2350" at bounding box center [206, 269] width 54 height 22
type input "2344"
click at [248, 365] on textarea at bounding box center [225, 369] width 223 height 23
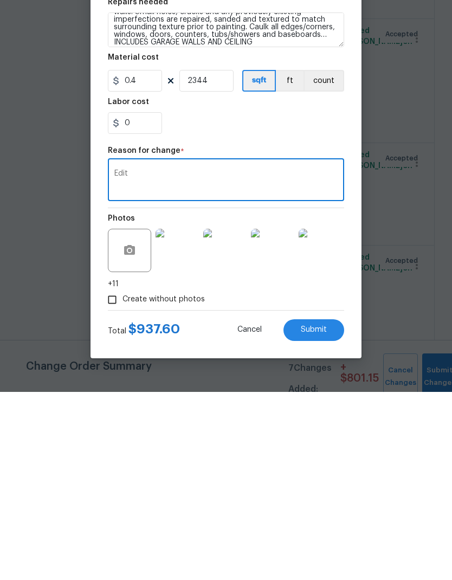
scroll to position [43, 0]
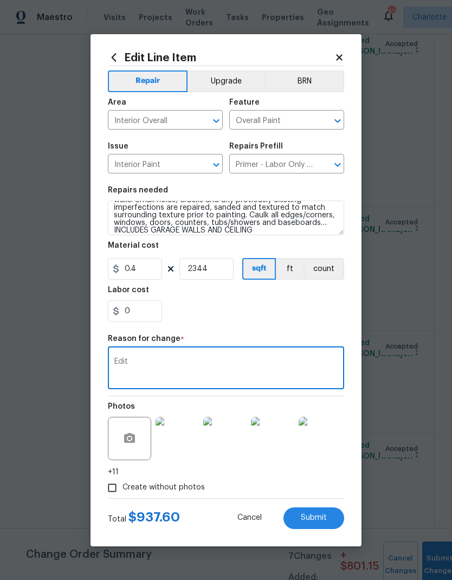
type textarea "Edit"
click at [323, 515] on span "Submit" at bounding box center [314, 518] width 26 height 8
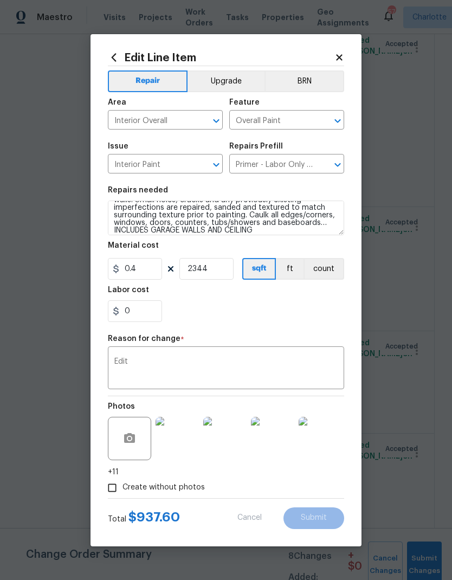
type textarea "Interior primer - PRIMER PROVIDED BY OPENDOOR - All nails, screws, drywall anch…"
type input "2144"
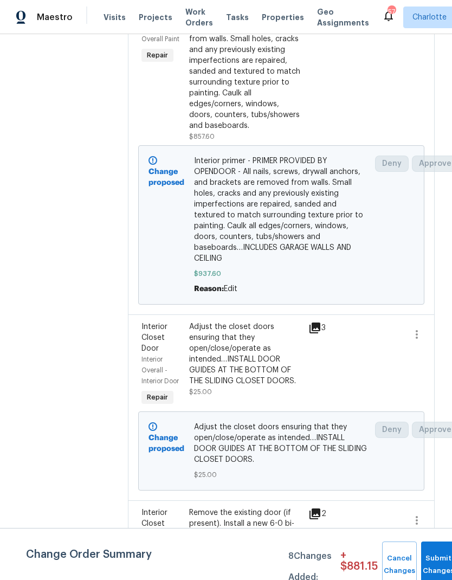
scroll to position [1130, 0]
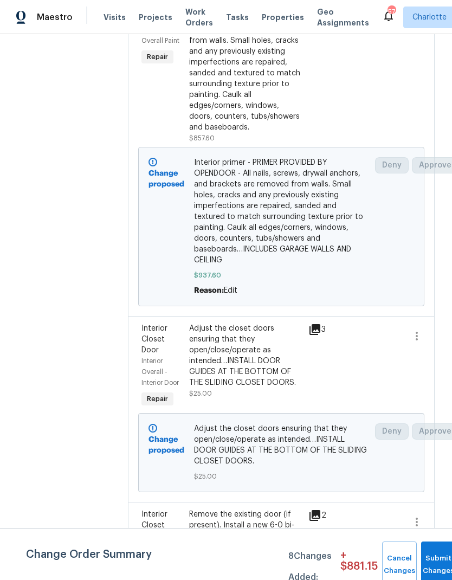
click at [280, 100] on div "Interior primer - PRIMER PROVIDED BY OPENDOOR - All nails, screws, drywall anch…" at bounding box center [245, 62] width 113 height 141
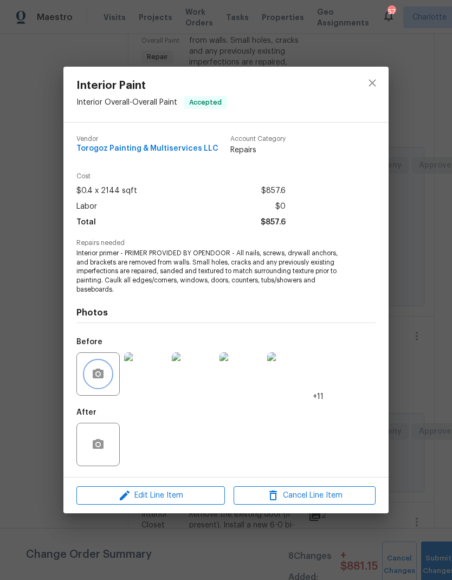
click at [105, 376] on button "button" at bounding box center [98, 374] width 26 height 26
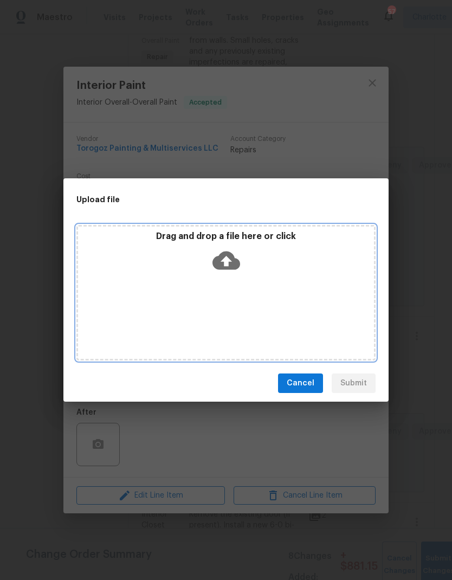
click at [227, 267] on icon at bounding box center [226, 260] width 28 height 18
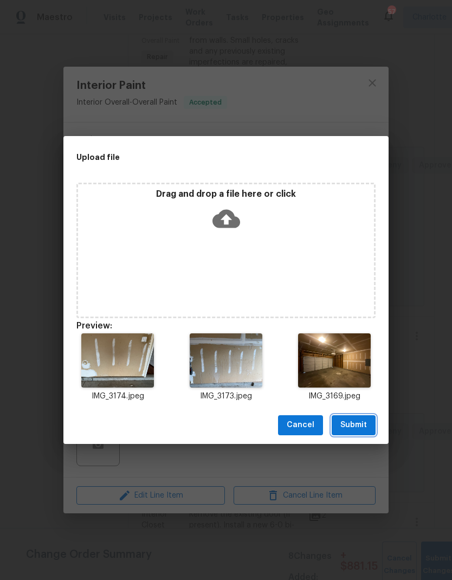
click at [364, 423] on span "Submit" at bounding box center [353, 425] width 27 height 14
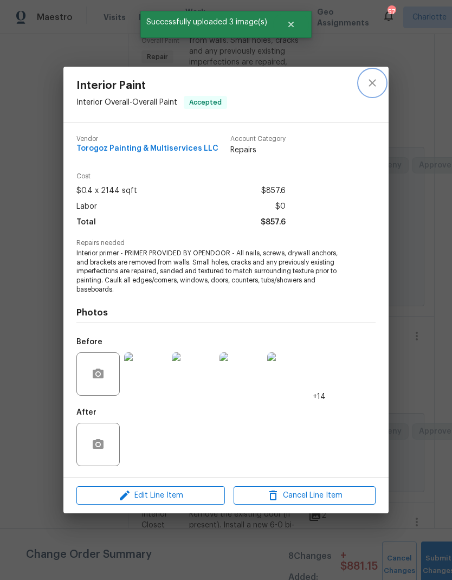
click at [377, 87] on icon "close" at bounding box center [372, 82] width 13 height 13
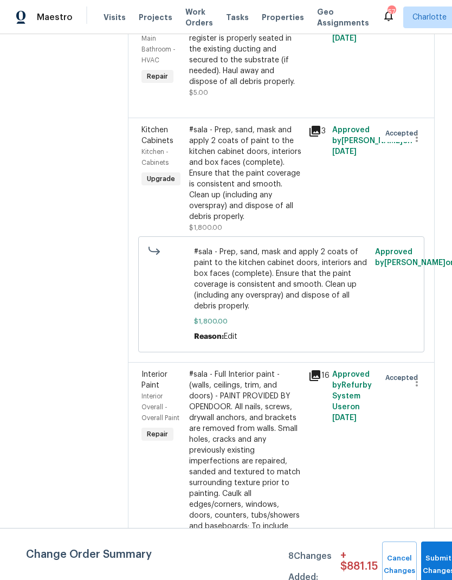
scroll to position [0, 0]
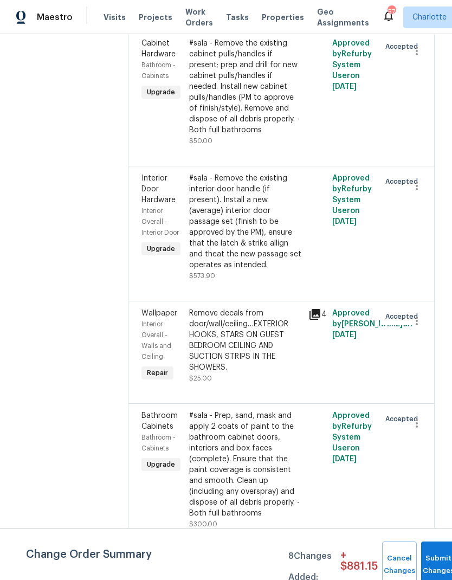
click at [302, 308] on div "Remove decals from door/wall/ceiling…EXTERIOR HOOKS, STARS ON GUEST BEDROOM CEI…" at bounding box center [245, 340] width 113 height 65
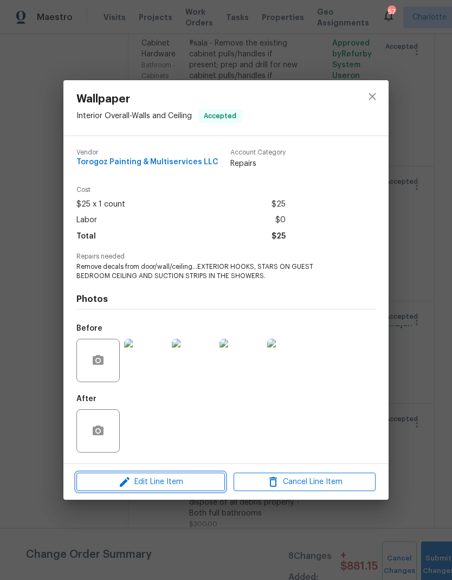
click at [174, 491] on button "Edit Line Item" at bounding box center [150, 482] width 148 height 19
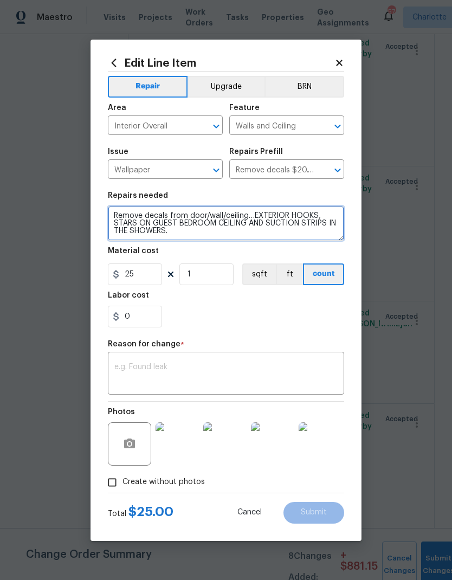
click at [267, 225] on textarea "Remove decals from door/wall/ceiling…EXTERIOR HOOKS, STARS ON GUEST BEDROOM CEI…" at bounding box center [226, 223] width 236 height 35
click at [193, 236] on textarea "Remove decals from door/wall/ceiling…EXTERIOR HOOKS, STARS ON GUEST BEDROOM CEI…" at bounding box center [226, 223] width 236 height 35
type textarea "Remove decals from door/wall/ceiling…EXTERIOR HOOKS, STARS ON GUEST BEDROOM CEI…"
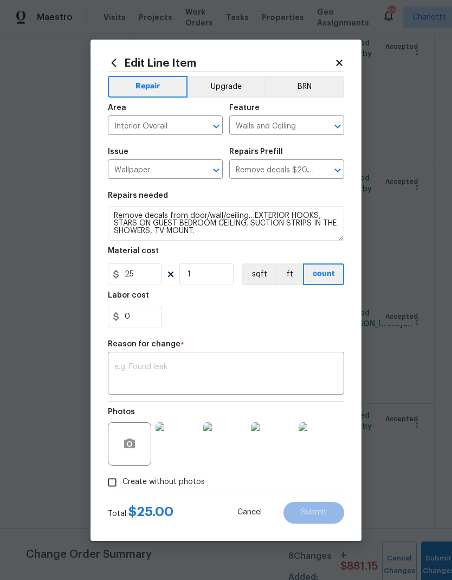
click at [243, 386] on textarea at bounding box center [225, 374] width 223 height 23
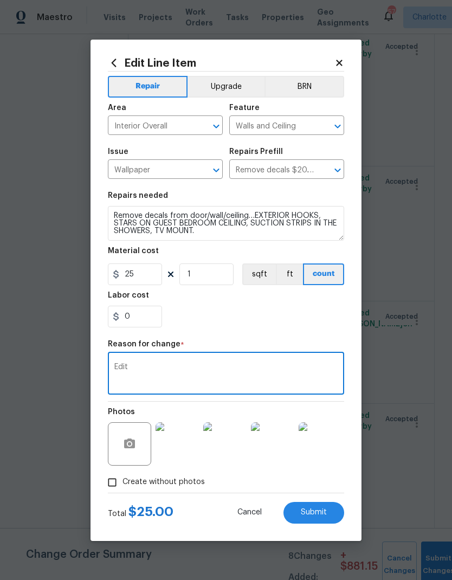
type textarea "Edit"
click at [319, 513] on span "Submit" at bounding box center [314, 512] width 26 height 8
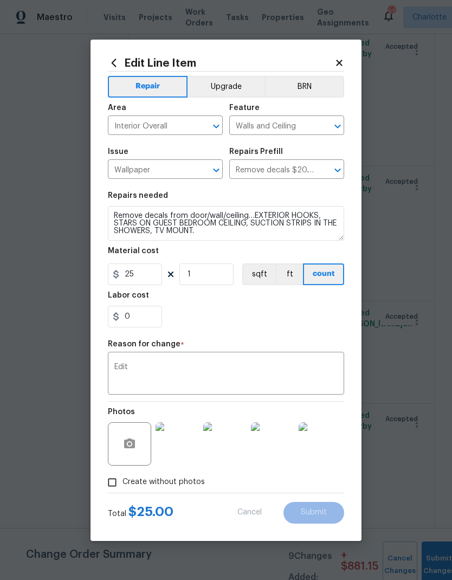
type textarea "Remove decals from door/wall/ceiling…EXTERIOR HOOKS, STARS ON GUEST BEDROOM CEI…"
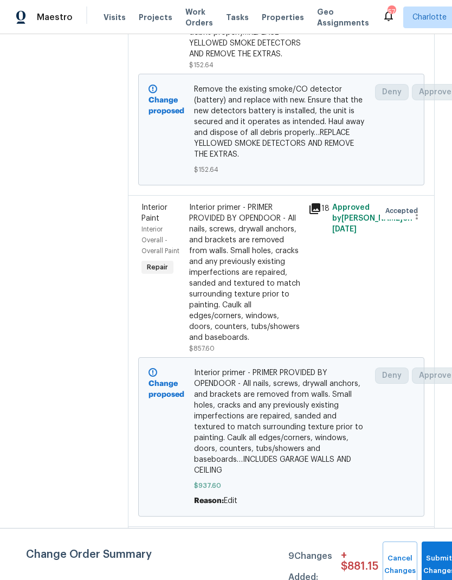
scroll to position [1014, -1]
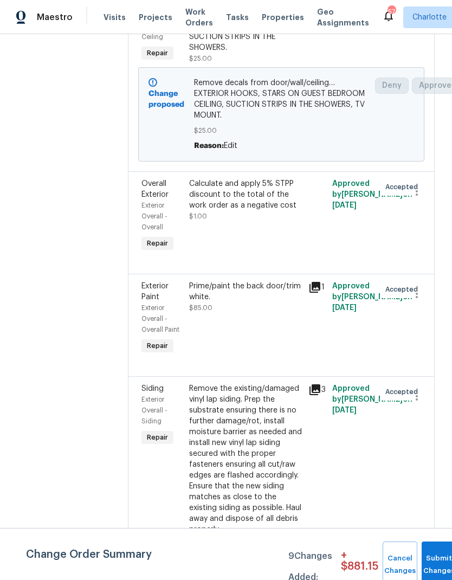
click at [276, 53] on div "Remove decals from door/wall/ceiling…EXTERIOR HOOKS, STARS ON GUEST BEDROOM CEI…" at bounding box center [245, 20] width 113 height 65
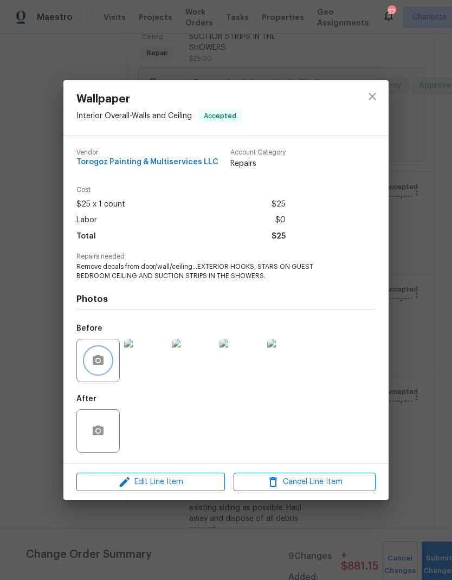
click at [108, 356] on button "button" at bounding box center [98, 360] width 26 height 26
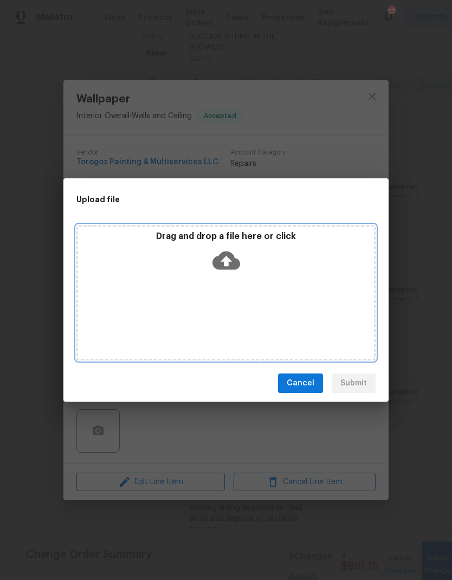
click at [222, 267] on icon at bounding box center [226, 260] width 28 height 18
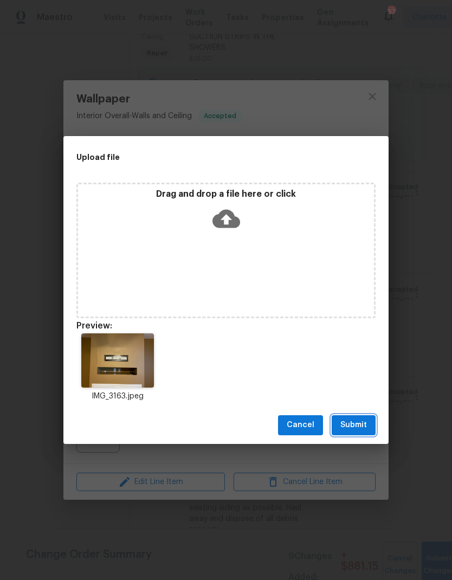
click at [360, 420] on span "Submit" at bounding box center [353, 425] width 27 height 14
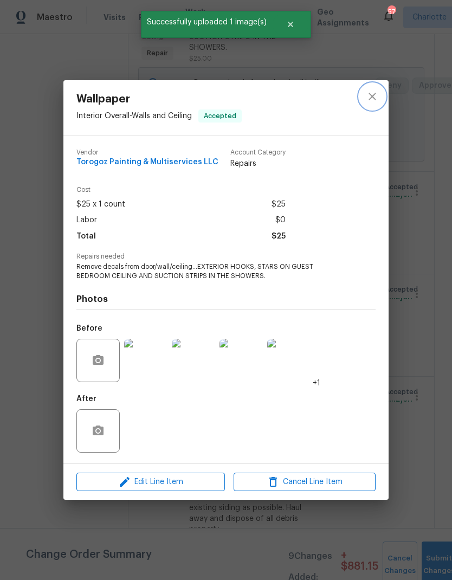
click at [371, 101] on icon "close" at bounding box center [372, 96] width 13 height 13
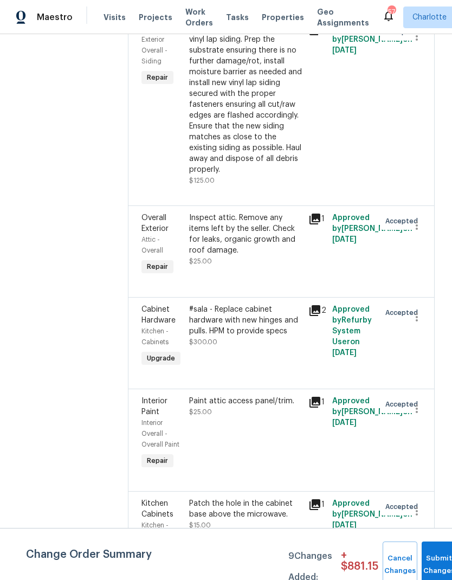
scroll to position [2284, 0]
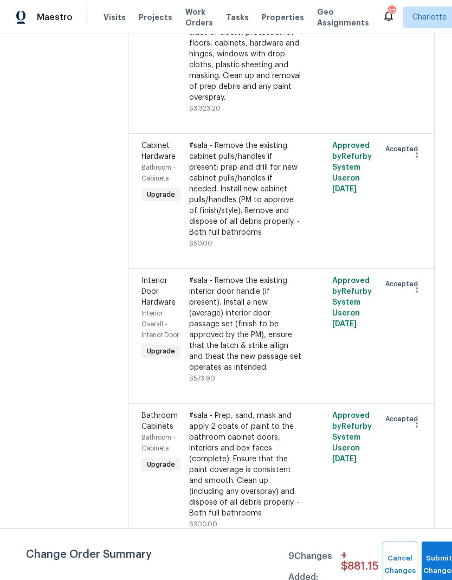
click at [289, 283] on div "#sala - Remove the existing interior door handle (if present). Install a new (a…" at bounding box center [245, 324] width 113 height 98
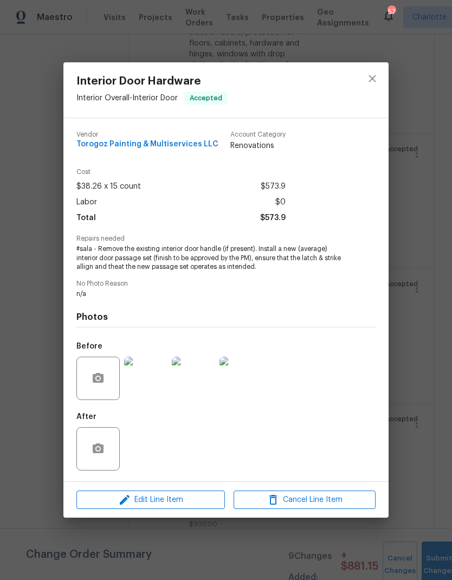
click at [243, 390] on img at bounding box center [240, 378] width 43 height 43
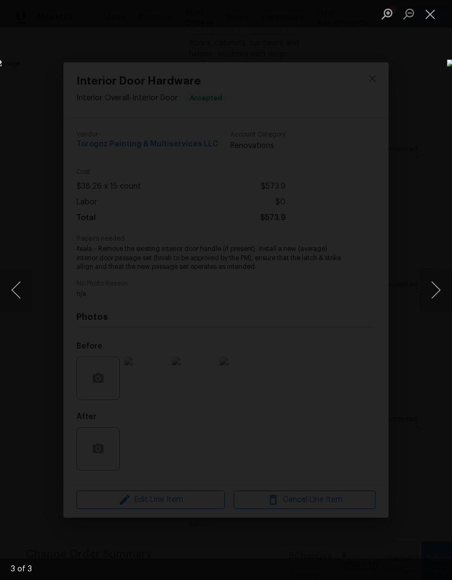
click at [435, 23] on button "Close lightbox" at bounding box center [430, 13] width 22 height 19
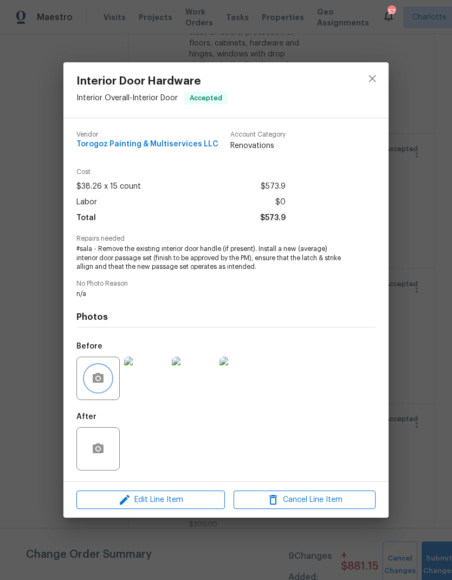
click at [96, 383] on icon "button" at bounding box center [98, 378] width 11 height 10
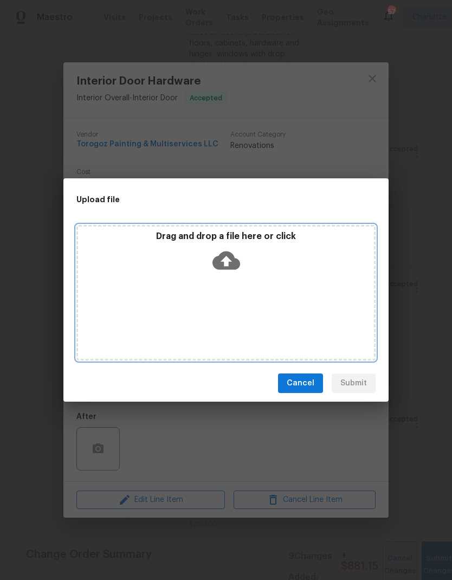
click at [232, 253] on icon at bounding box center [226, 261] width 28 height 28
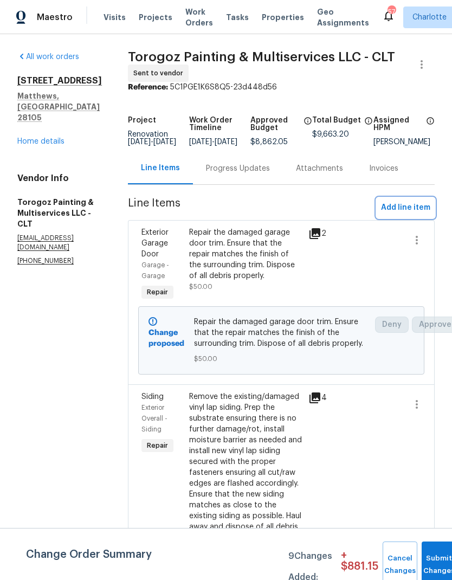
click at [417, 201] on span "Add line item" at bounding box center [405, 208] width 49 height 14
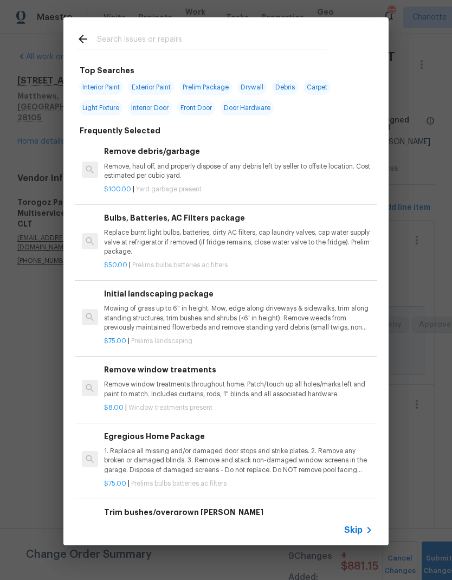
click at [218, 35] on input "text" at bounding box center [212, 41] width 230 height 16
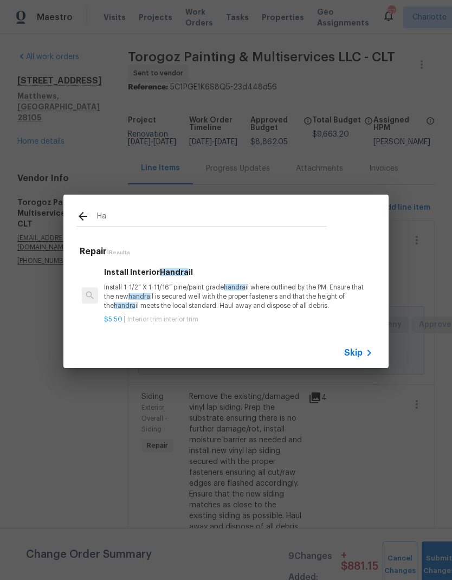
type input "H"
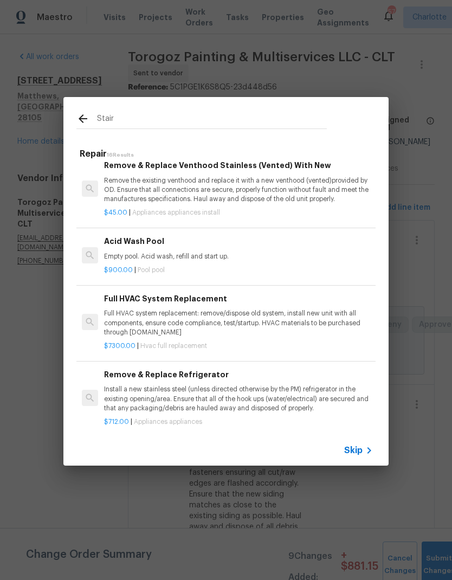
scroll to position [788, 0]
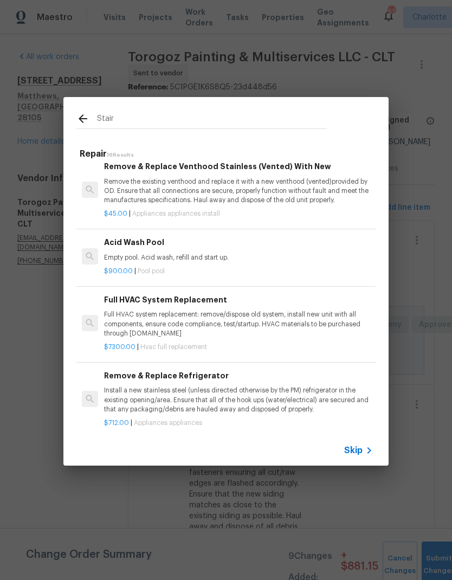
type input "Stair"
click at [89, 122] on icon at bounding box center [82, 118] width 13 height 13
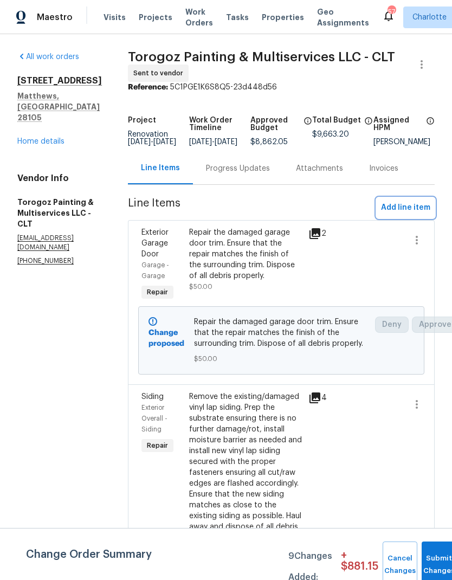
click at [409, 201] on span "Add line item" at bounding box center [405, 208] width 49 height 14
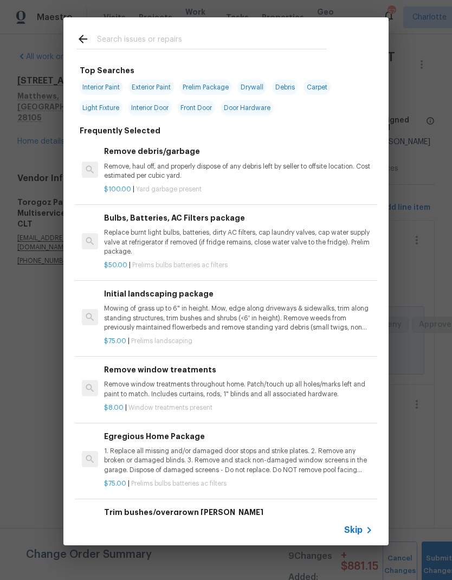
click at [229, 27] on div at bounding box center [201, 38] width 276 height 43
click at [184, 36] on input "text" at bounding box center [212, 41] width 230 height 16
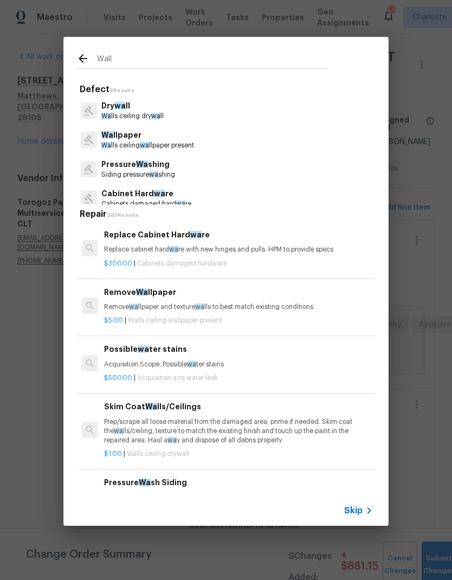
type input "Walls"
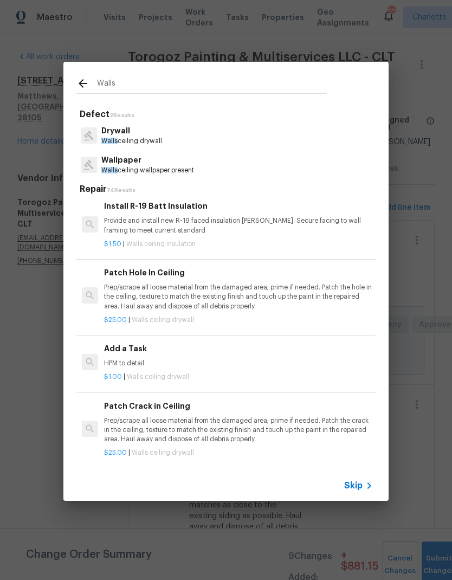
scroll to position [514, 0]
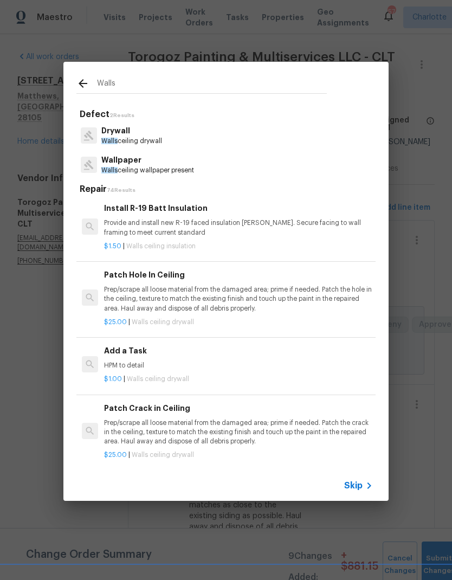
click at [276, 361] on p "HPM to detail" at bounding box center [238, 365] width 269 height 9
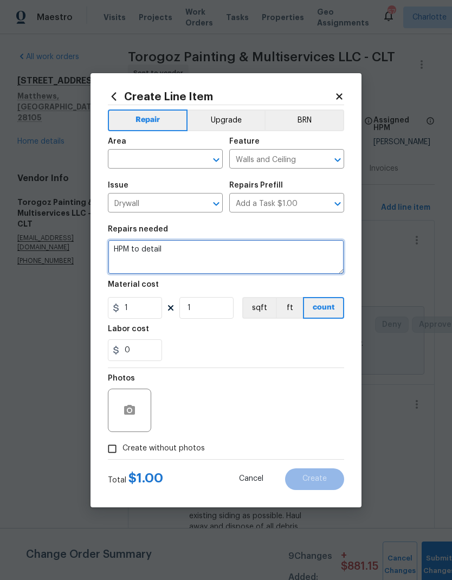
click at [138, 256] on textarea "HPM to detail" at bounding box center [226, 257] width 236 height 35
click at [119, 250] on textarea "HPM to detail" at bounding box center [226, 257] width 236 height 35
click at [121, 244] on textarea "HPM to detail" at bounding box center [226, 257] width 236 height 35
click at [193, 253] on textarea at bounding box center [226, 257] width 236 height 35
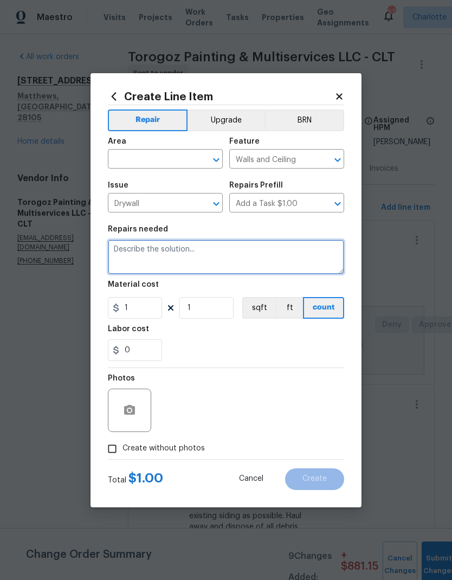
click at [120, 253] on textarea at bounding box center [226, 257] width 236 height 35
type textarea "Replace the handrail brackets with brushed nickel."
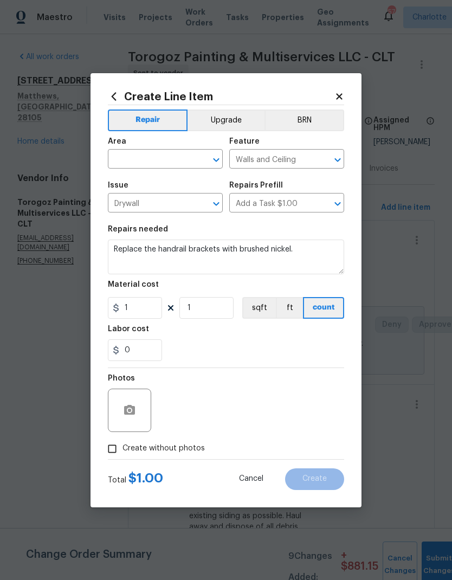
click at [182, 159] on input "text" at bounding box center [150, 160] width 85 height 17
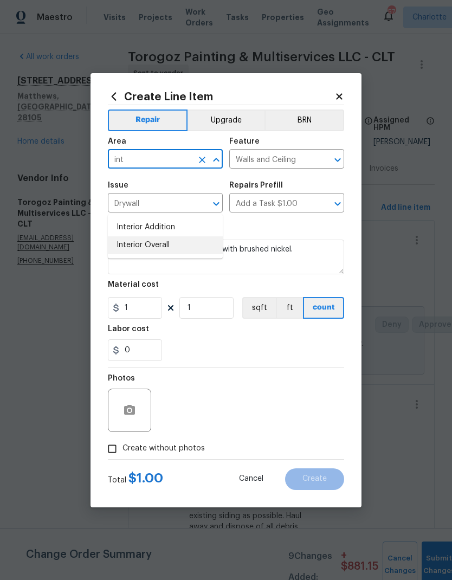
click at [184, 236] on li "Interior Overall" at bounding box center [165, 245] width 115 height 18
type input "Interior Overall"
click at [150, 308] on input "1" at bounding box center [135, 308] width 54 height 22
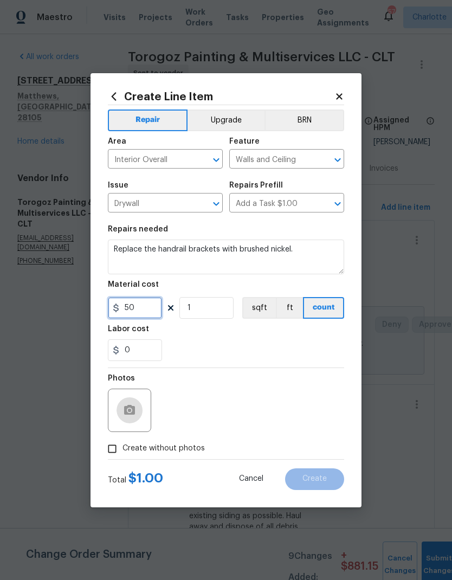
type input "50"
click at [140, 407] on button "button" at bounding box center [130, 410] width 26 height 26
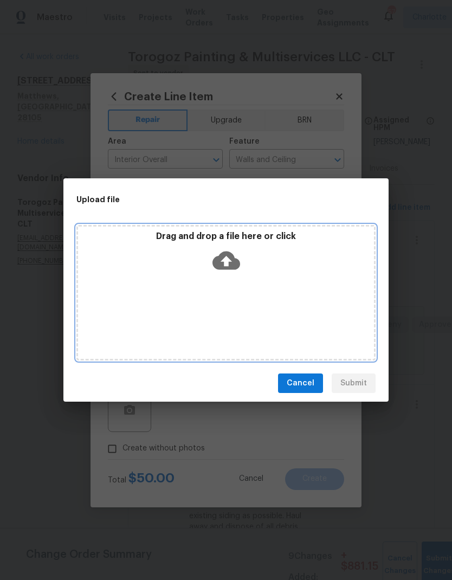
click at [228, 268] on icon at bounding box center [226, 260] width 28 height 18
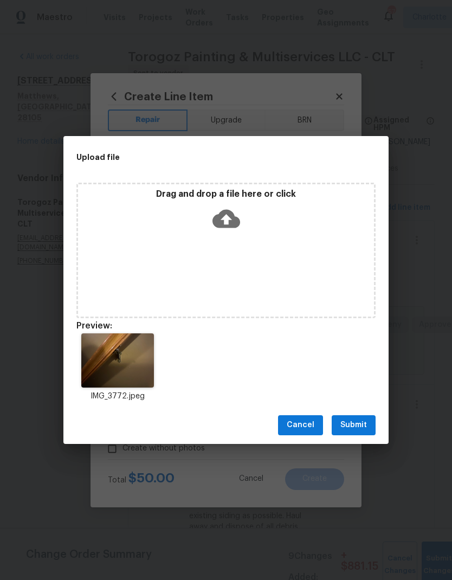
click at [351, 425] on span "Submit" at bounding box center [353, 425] width 27 height 14
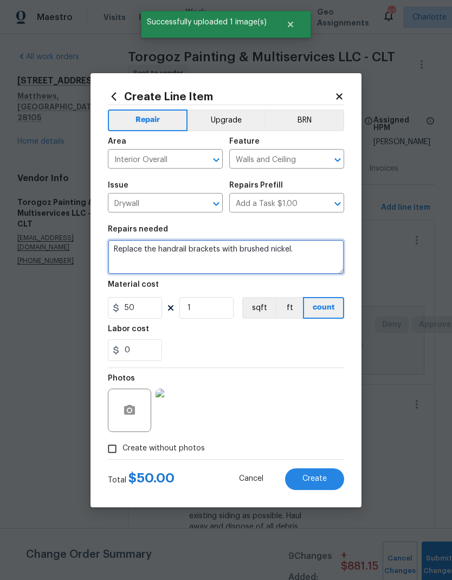
click at [238, 253] on textarea "Replace the handrail brackets with brushed nickel." at bounding box center [226, 257] width 236 height 35
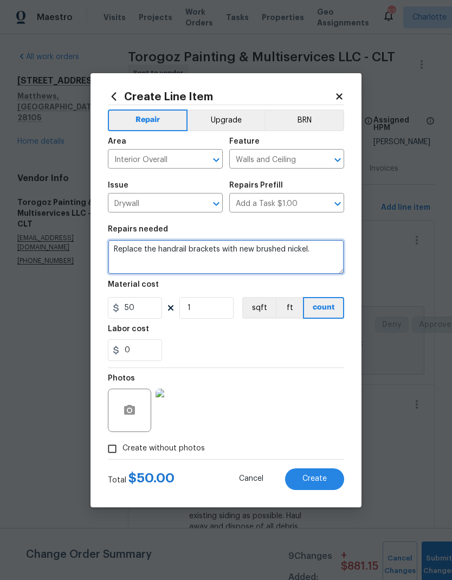
type textarea "Replace the handrail brackets with new brushed nickel."
click at [190, 405] on img at bounding box center [177, 410] width 43 height 43
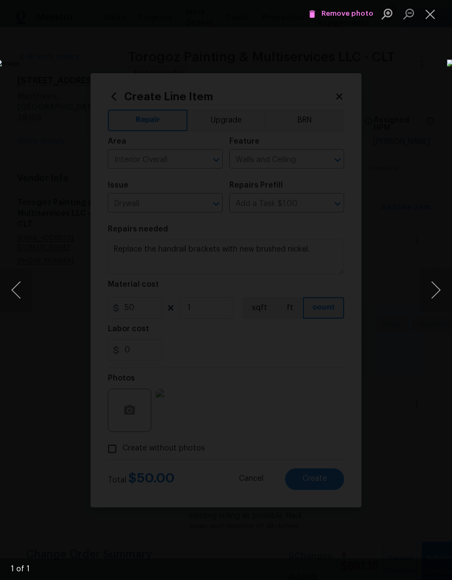
click at [436, 18] on button "Close lightbox" at bounding box center [430, 13] width 22 height 19
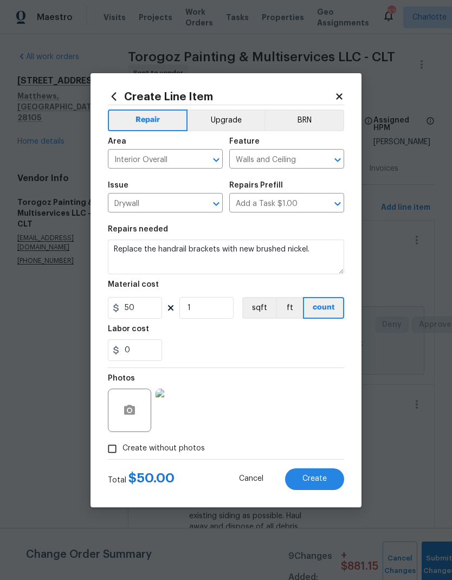
click at [329, 480] on button "Create" at bounding box center [314, 479] width 59 height 22
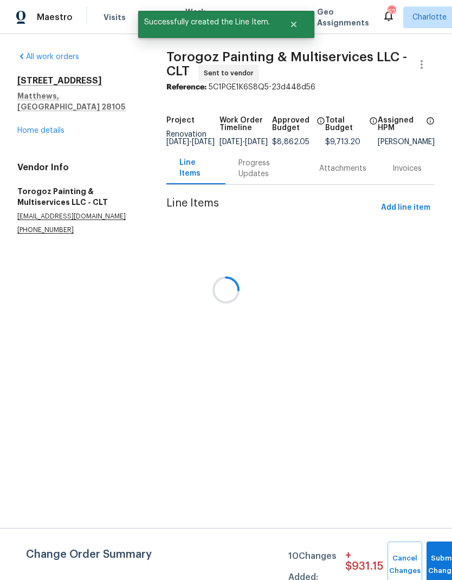
scroll to position [0, 0]
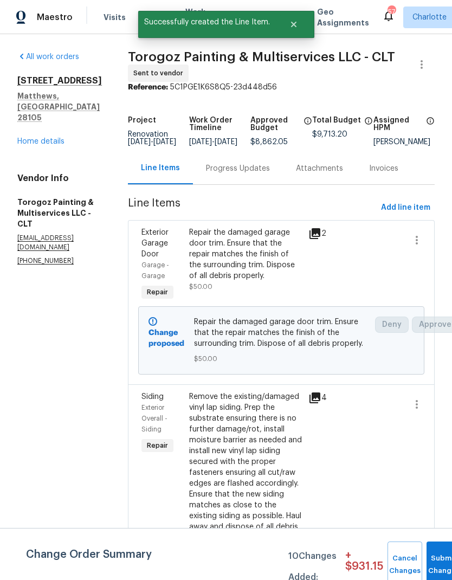
click at [34, 138] on link "Home details" at bounding box center [40, 142] width 47 height 8
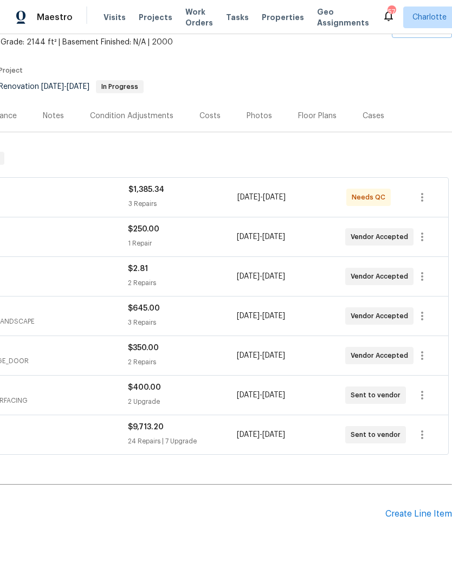
scroll to position [64, 160]
click at [424, 505] on div "Pending Line Items Create Line Item" at bounding box center [146, 514] width 612 height 50
click at [420, 518] on div "Create Line Item" at bounding box center [418, 514] width 67 height 10
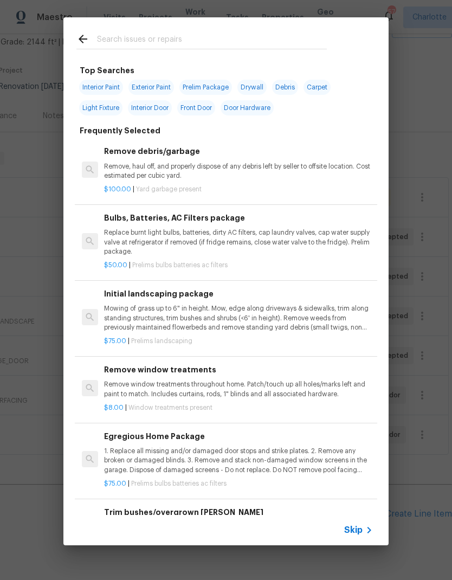
click at [232, 41] on input "text" at bounding box center [212, 41] width 230 height 16
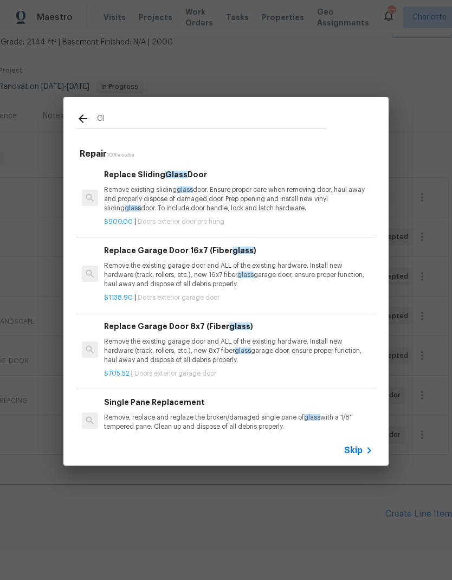
type input "G"
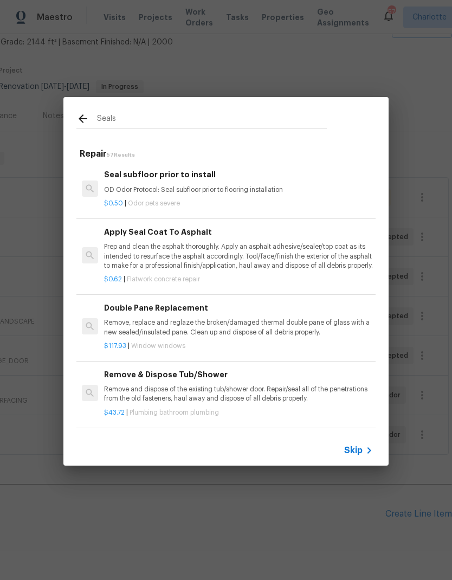
click at [216, 119] on input "Seals" at bounding box center [212, 120] width 230 height 16
type input "S"
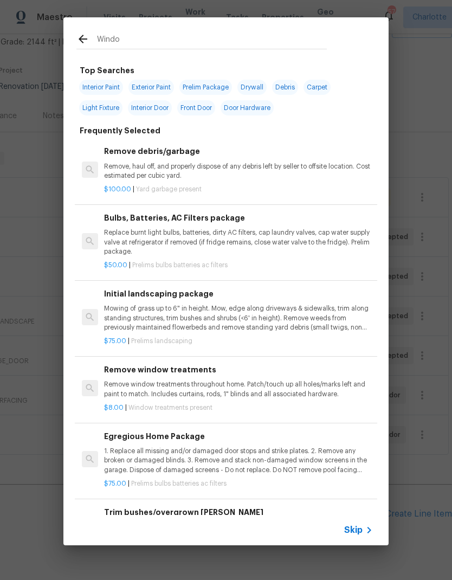
type input "Window"
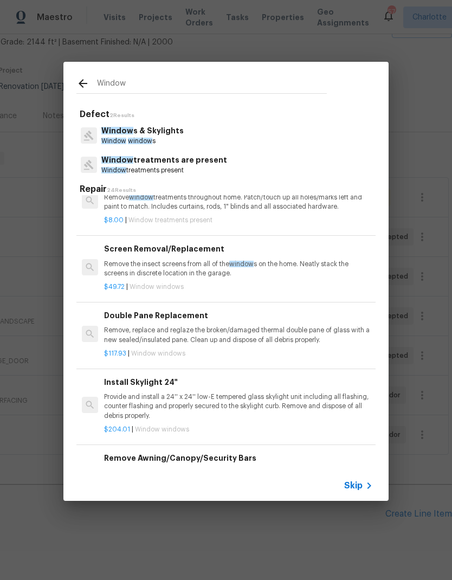
scroll to position [407, 0]
click at [339, 334] on p "Remove, replace and reglaze the broken/damaged thermal double pane of glass wit…" at bounding box center [238, 335] width 269 height 18
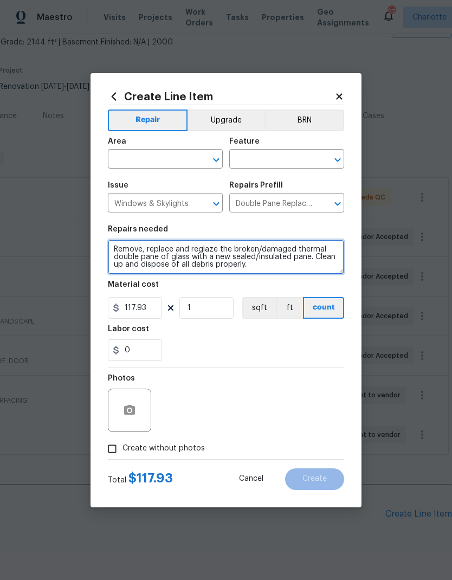
click at [260, 269] on textarea "Remove, replace and reglaze the broken/damaged thermal double pane of glass wit…" at bounding box center [226, 257] width 236 height 35
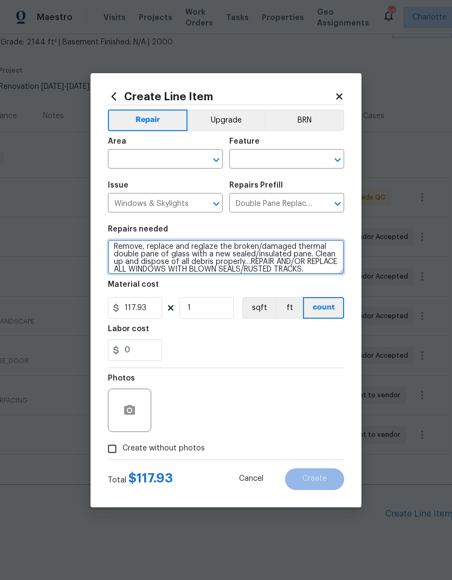
scroll to position [10, 0]
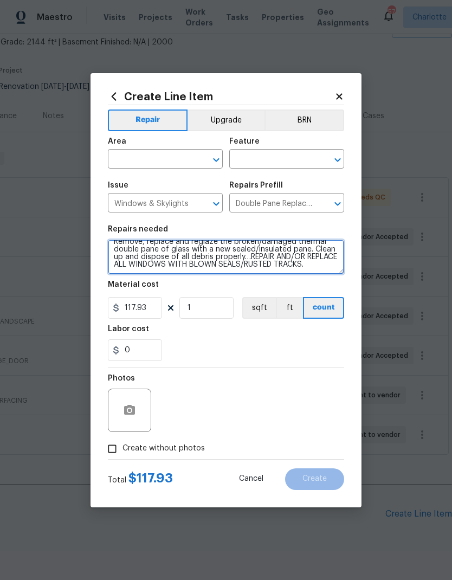
click at [157, 256] on textarea "Remove, replace and reglaze the broken/damaged thermal double pane of glass wit…" at bounding box center [226, 257] width 236 height 35
click at [211, 260] on textarea "Remove, replace and reglaze the broken/damaged thermal double pane of glass wit…" at bounding box center [226, 257] width 236 height 35
click at [162, 262] on textarea "Remove, replace and reglaze the broken/damaged thermal double pane of glass wit…" at bounding box center [226, 257] width 236 height 35
click at [111, 269] on textarea "Remove, replace and reglaze the broken/damaged thermal double pane of glass wit…" at bounding box center [226, 257] width 236 height 35
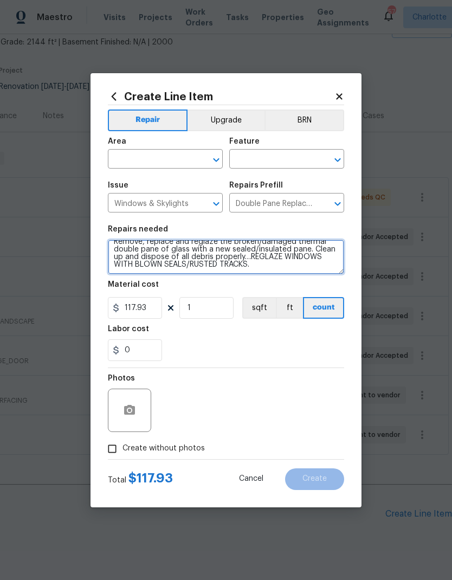
type textarea "Remove, replace and reglaze the broken/damaged thermal double pane of glass wit…"
click at [151, 166] on input "text" at bounding box center [150, 160] width 85 height 17
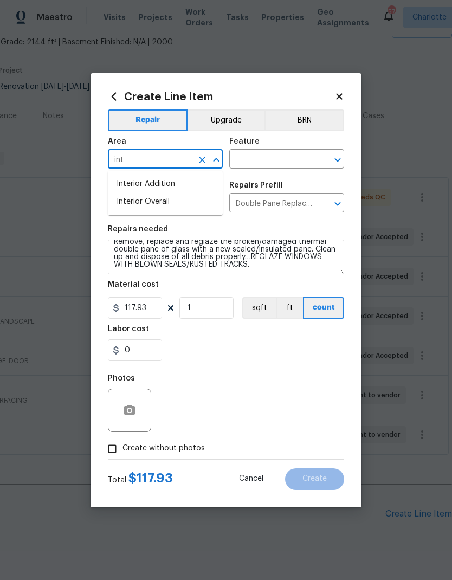
click at [179, 206] on li "Interior Overall" at bounding box center [165, 202] width 115 height 18
type input "Interior Overall"
click at [285, 159] on input "text" at bounding box center [271, 160] width 85 height 17
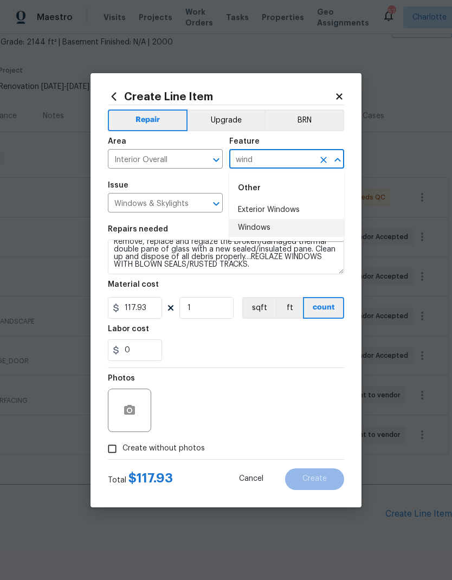
click at [263, 230] on li "Windows" at bounding box center [286, 228] width 115 height 18
type input "Windows"
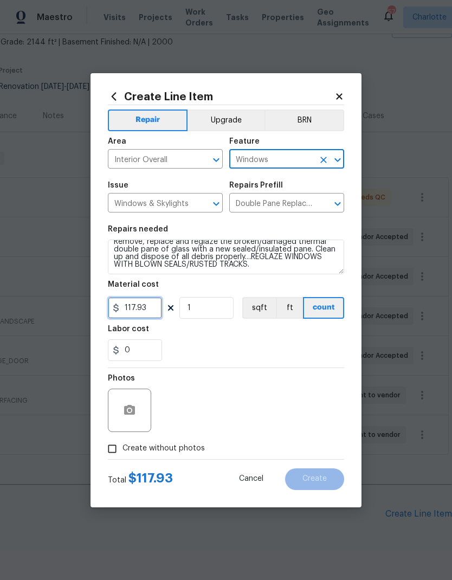
click at [131, 312] on input "117.93" at bounding box center [135, 308] width 54 height 22
click at [130, 312] on input "117.93" at bounding box center [135, 308] width 54 height 22
click at [144, 306] on input "117.93" at bounding box center [135, 308] width 54 height 22
type input "350"
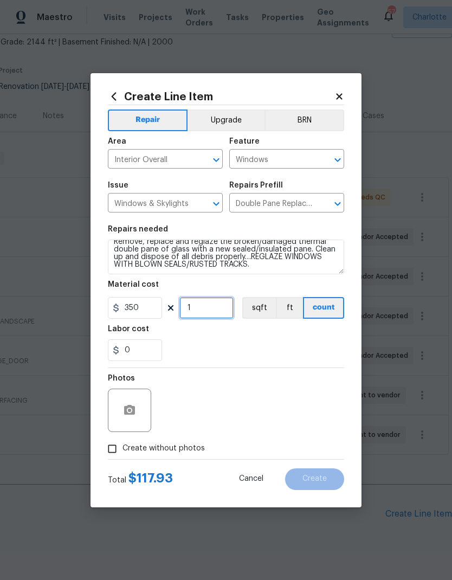
click at [214, 315] on input "1" at bounding box center [206, 308] width 54 height 22
type input "5"
click at [127, 411] on icon "button" at bounding box center [129, 410] width 13 height 13
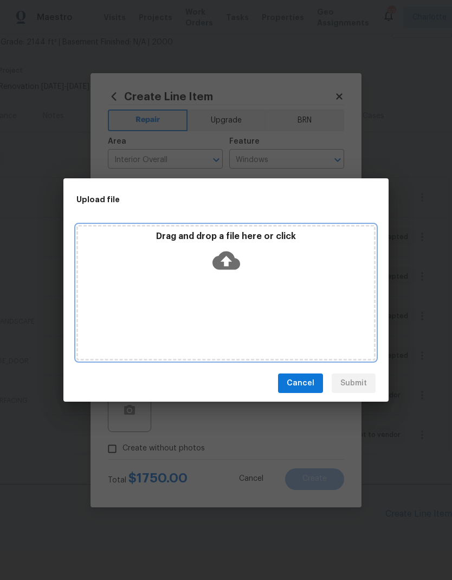
click at [229, 258] on icon at bounding box center [226, 260] width 28 height 18
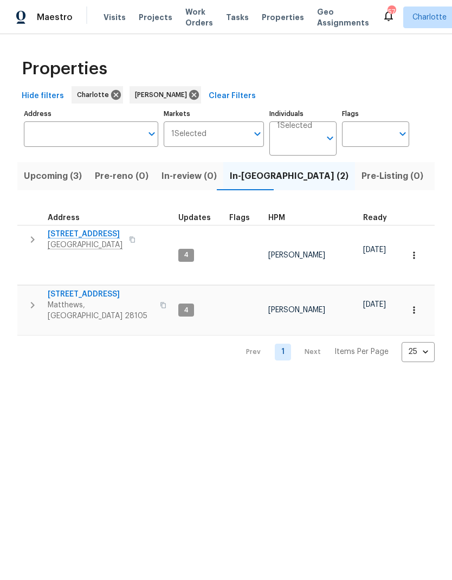
scroll to position [0, 22]
